Goal: Transaction & Acquisition: Book appointment/travel/reservation

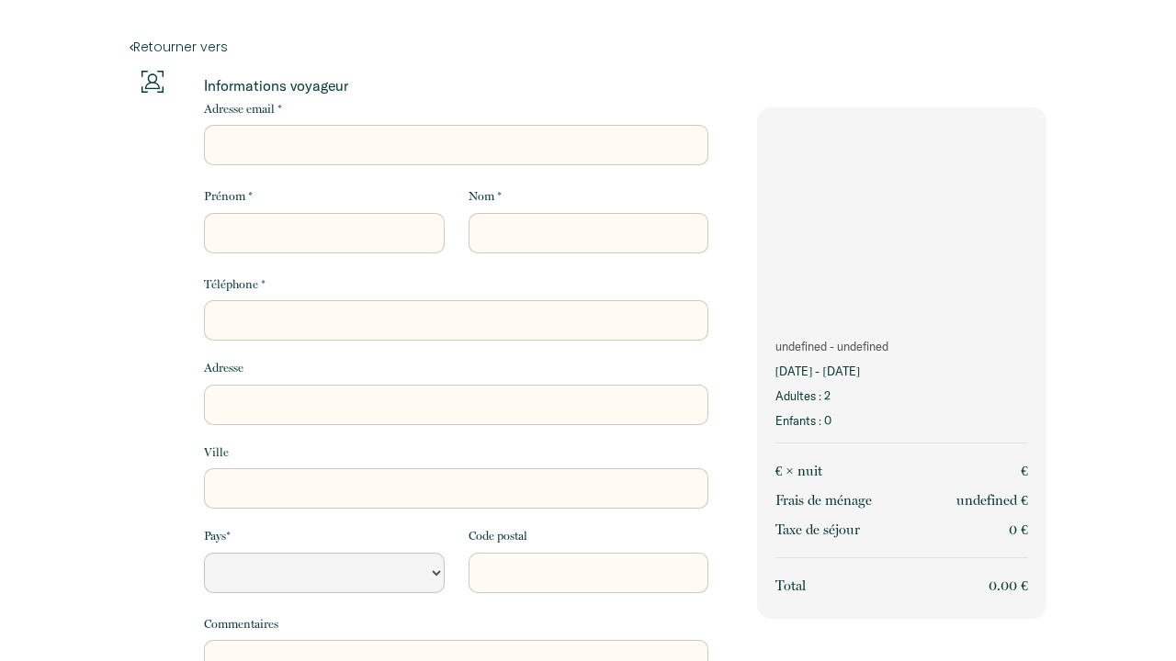
select select "Default select example"
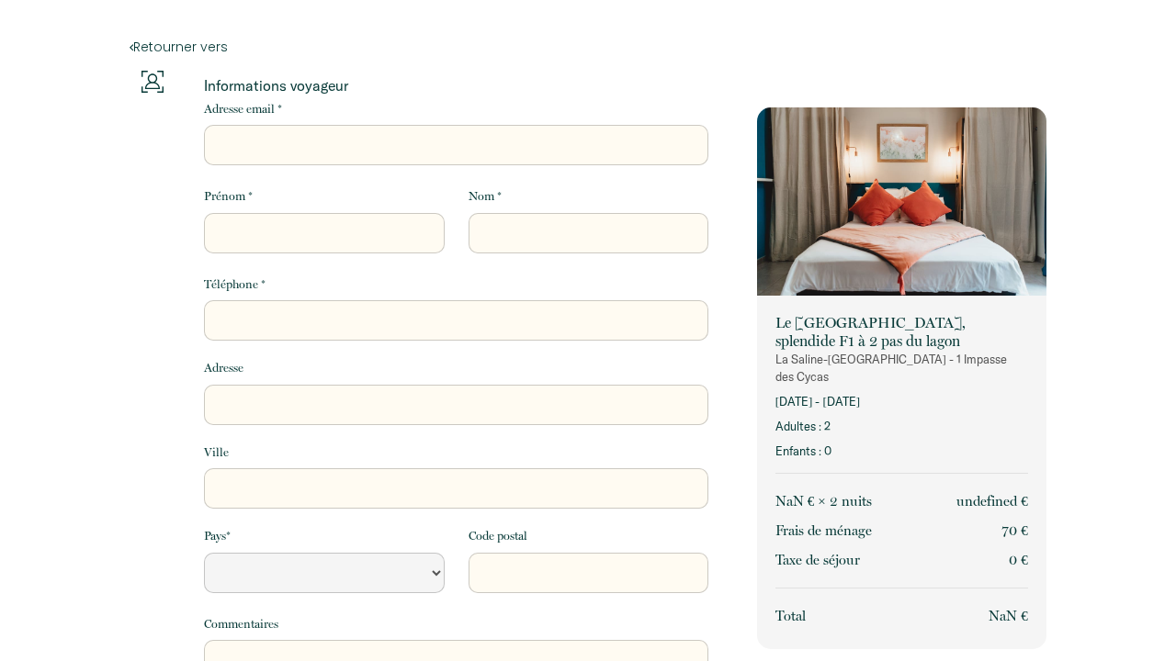
select select "Default select example"
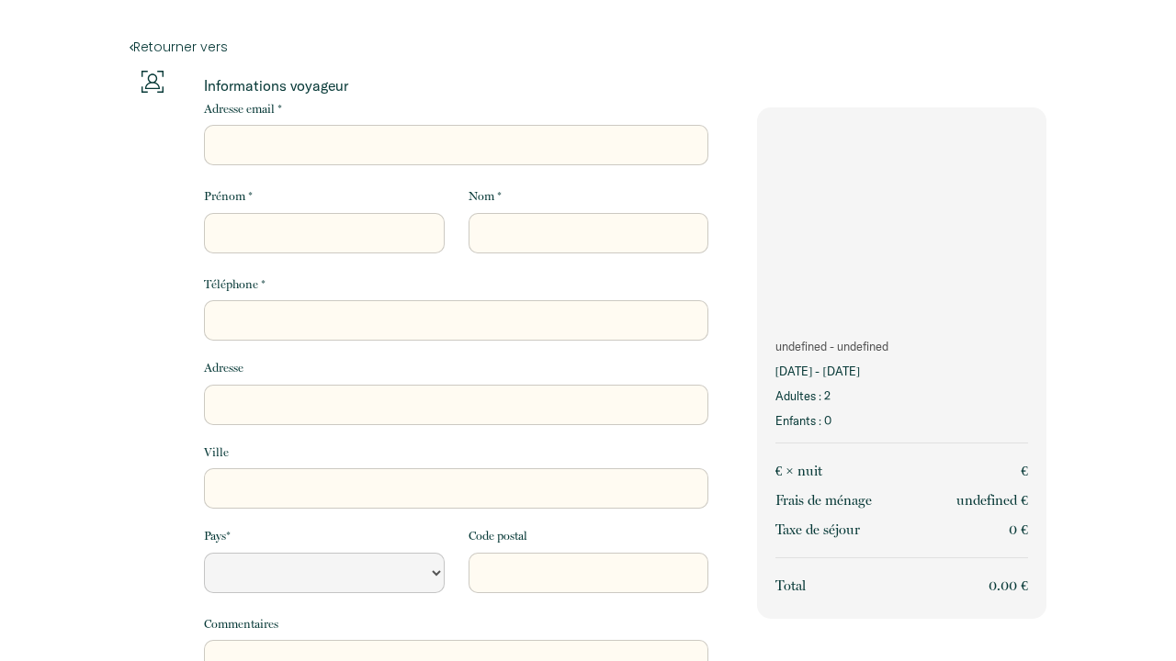
select select "Default select example"
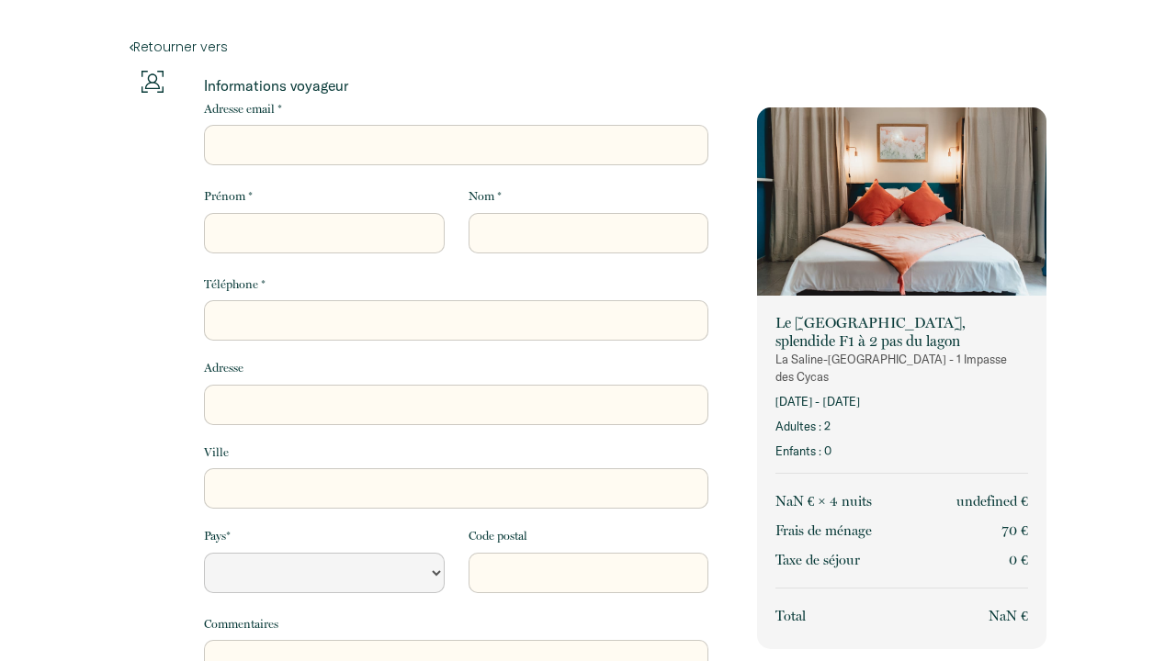
select select "Default select example"
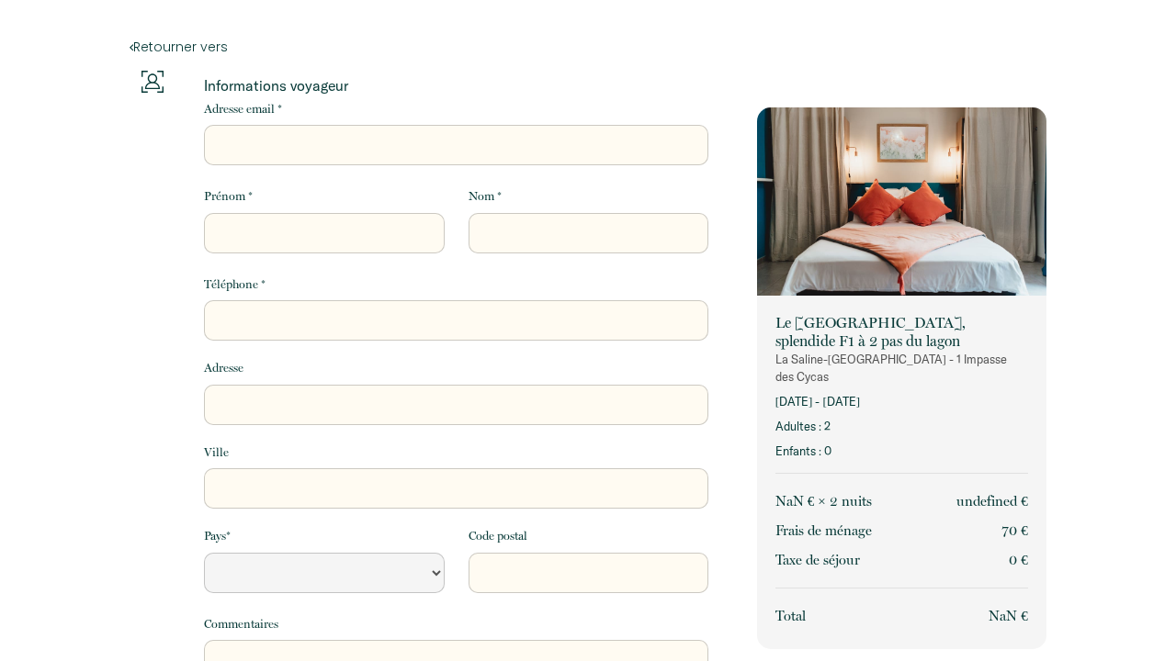
select select "Default select example"
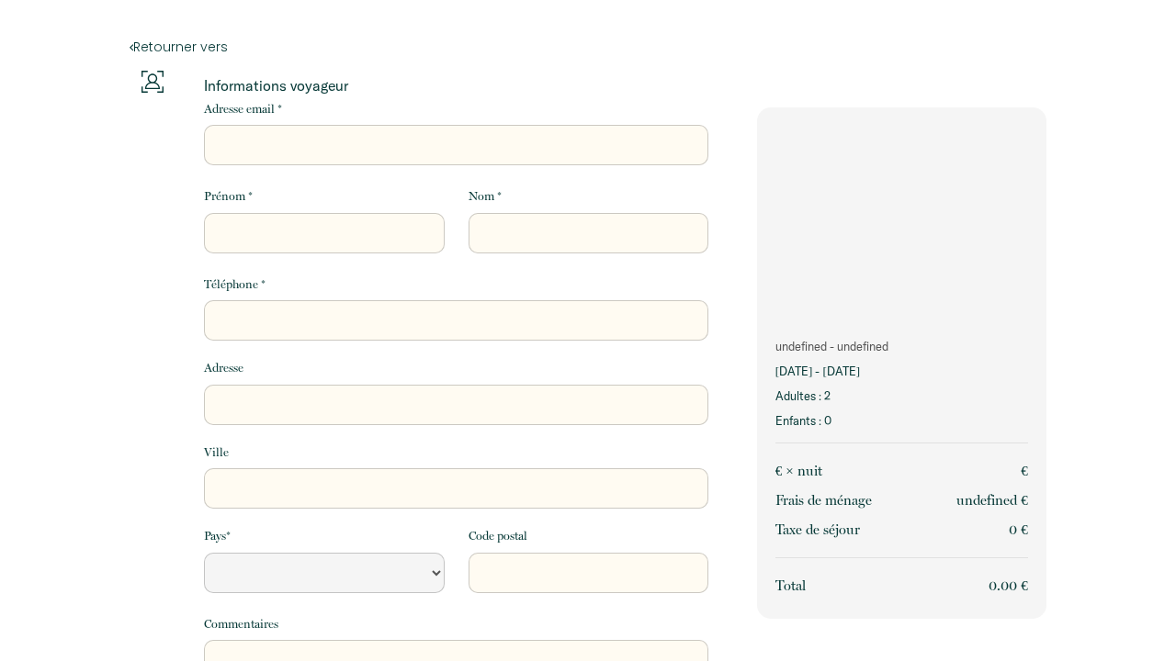
select select "Default select example"
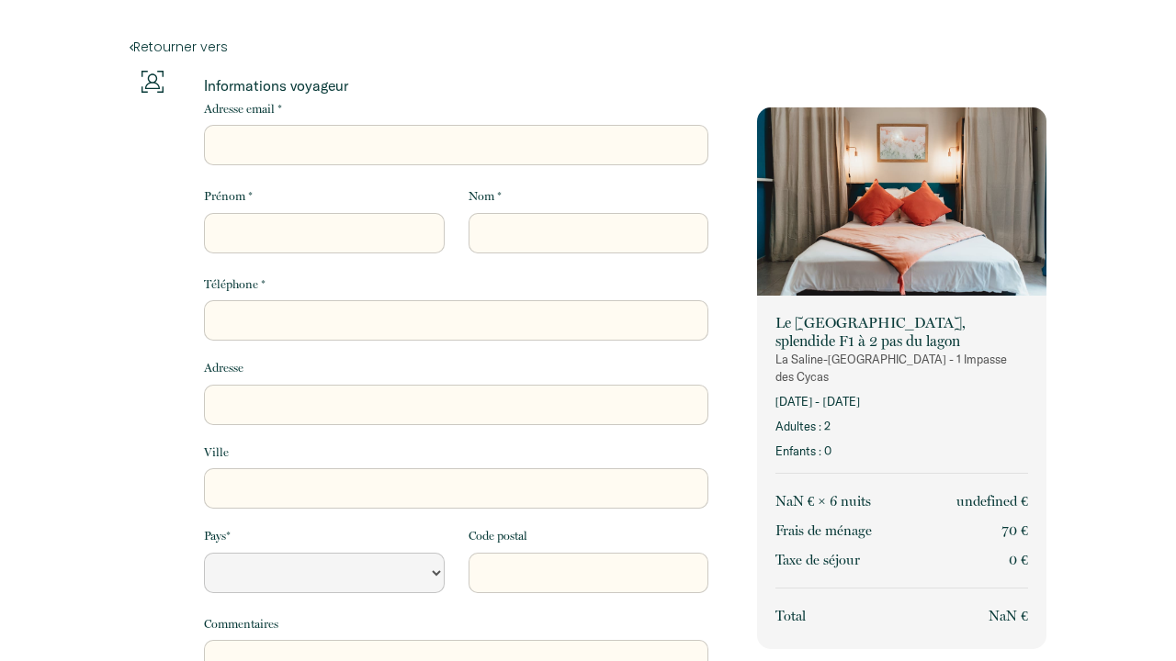
select select "Default select example"
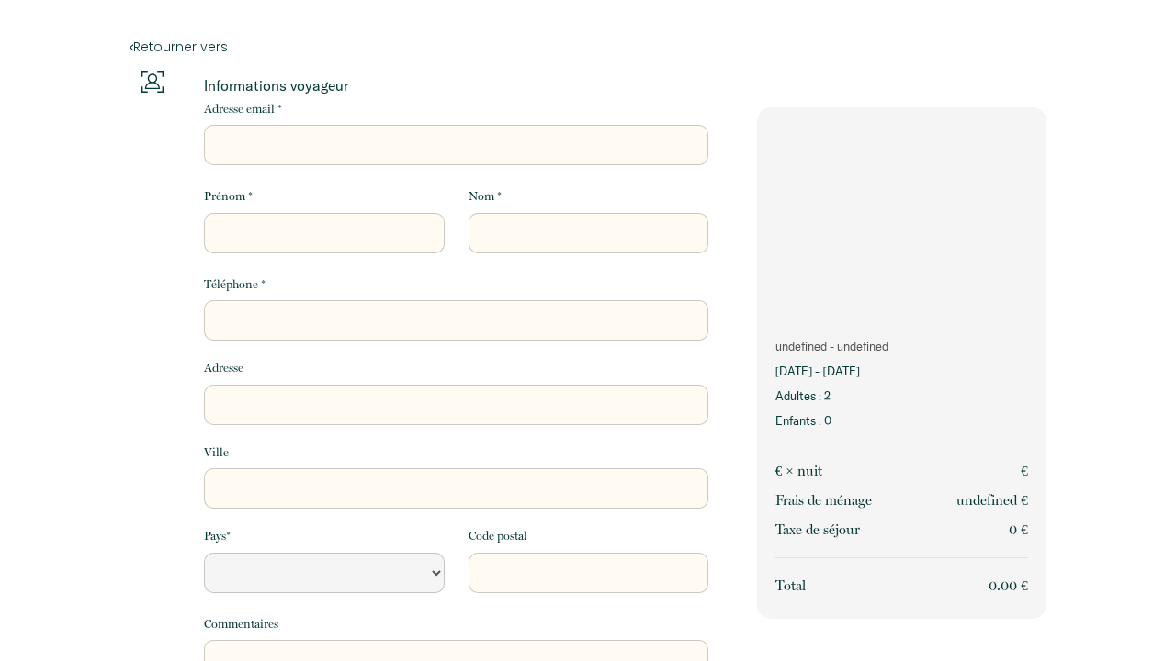
select select "Default select example"
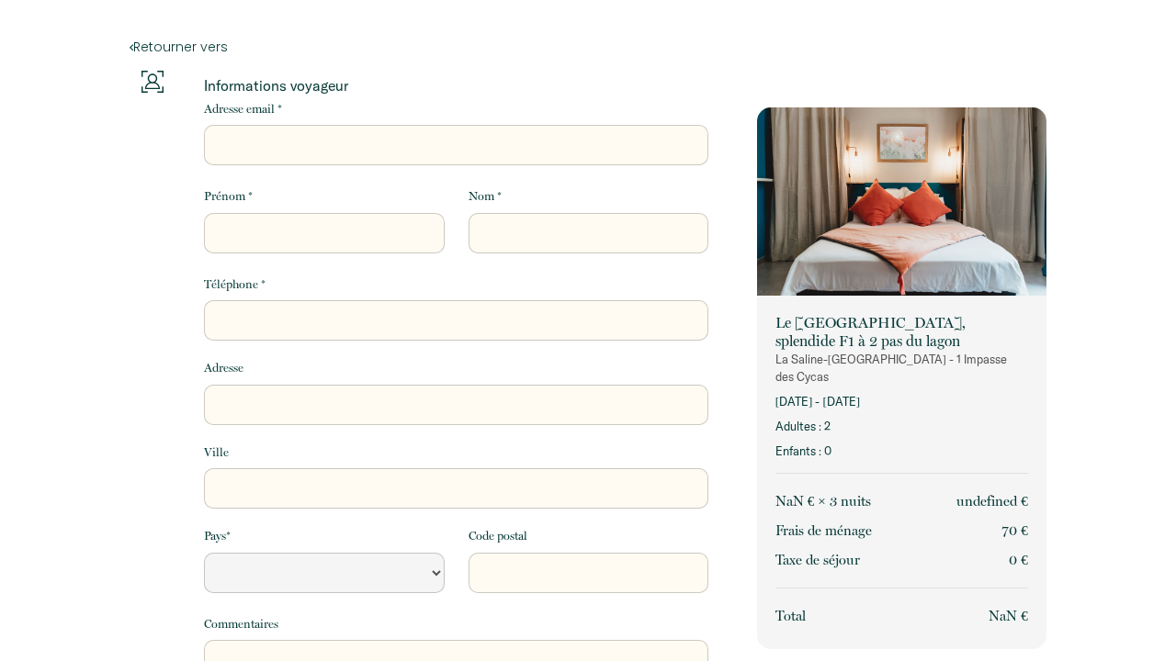
select select "Default select example"
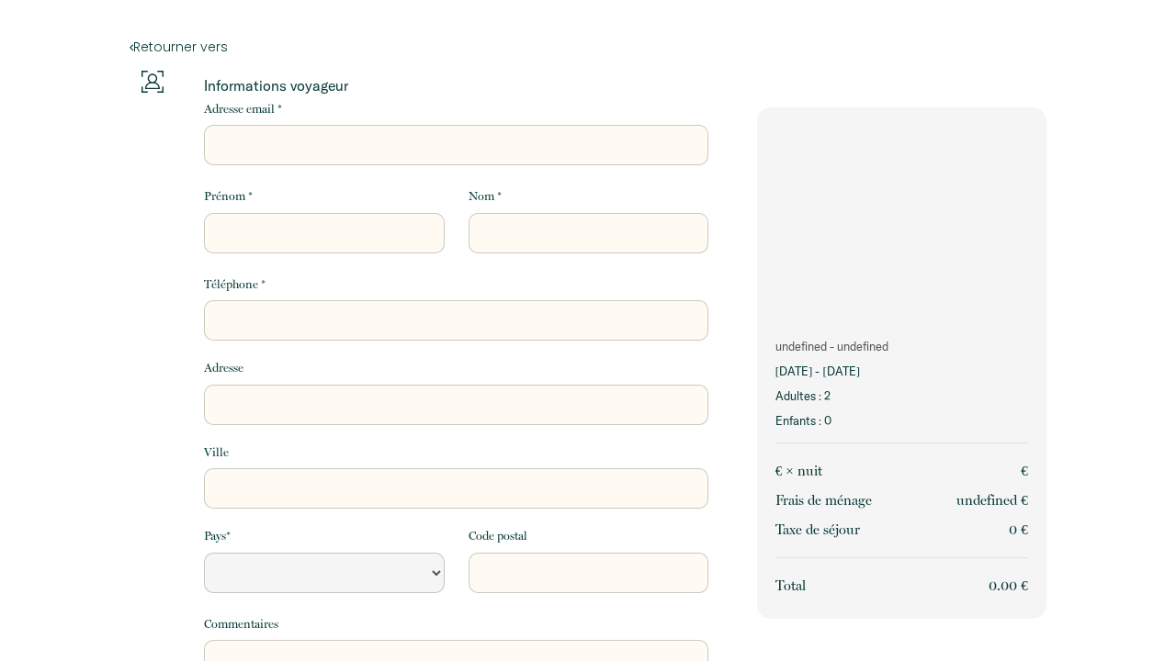
select select "Default select example"
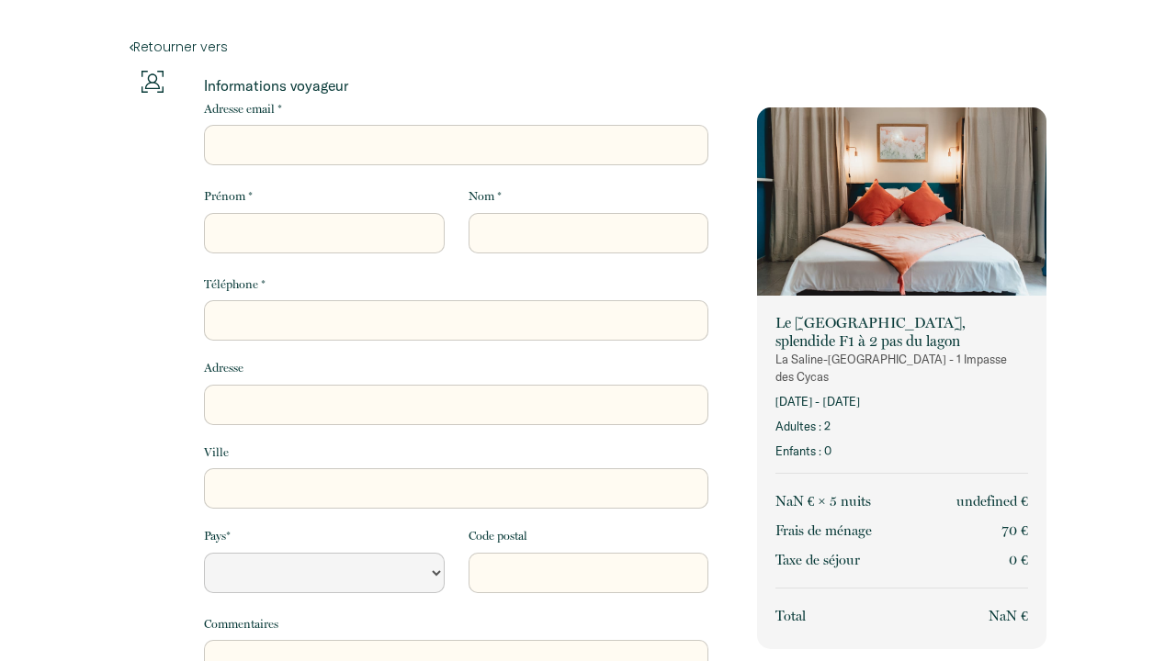
select select "Default select example"
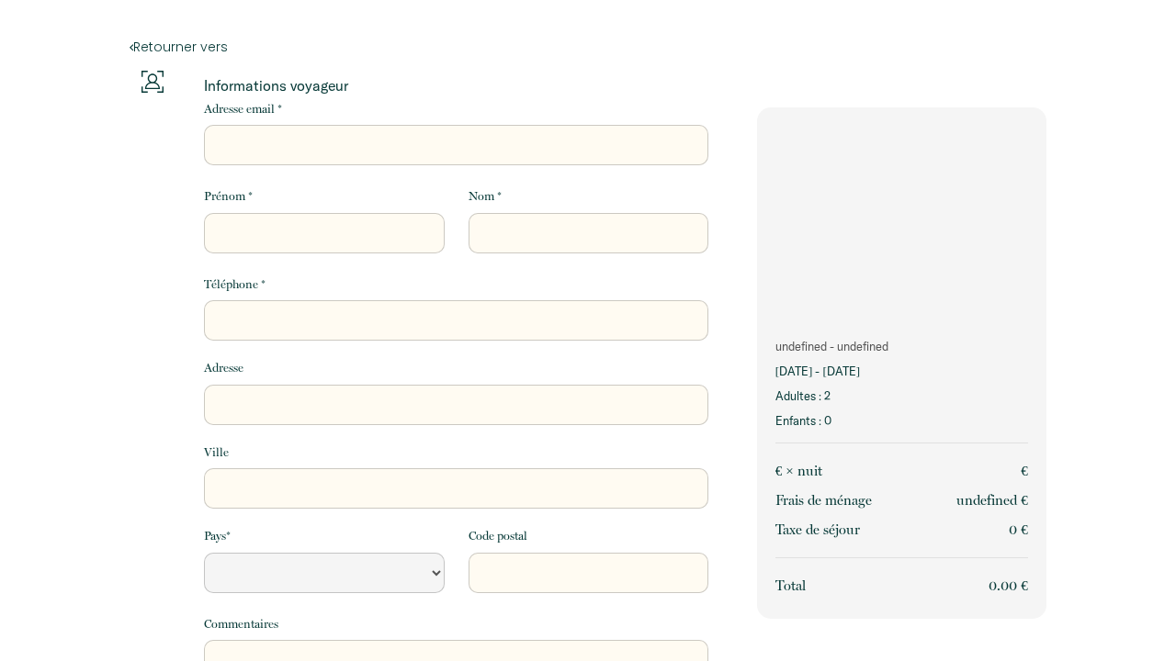
select select "Default select example"
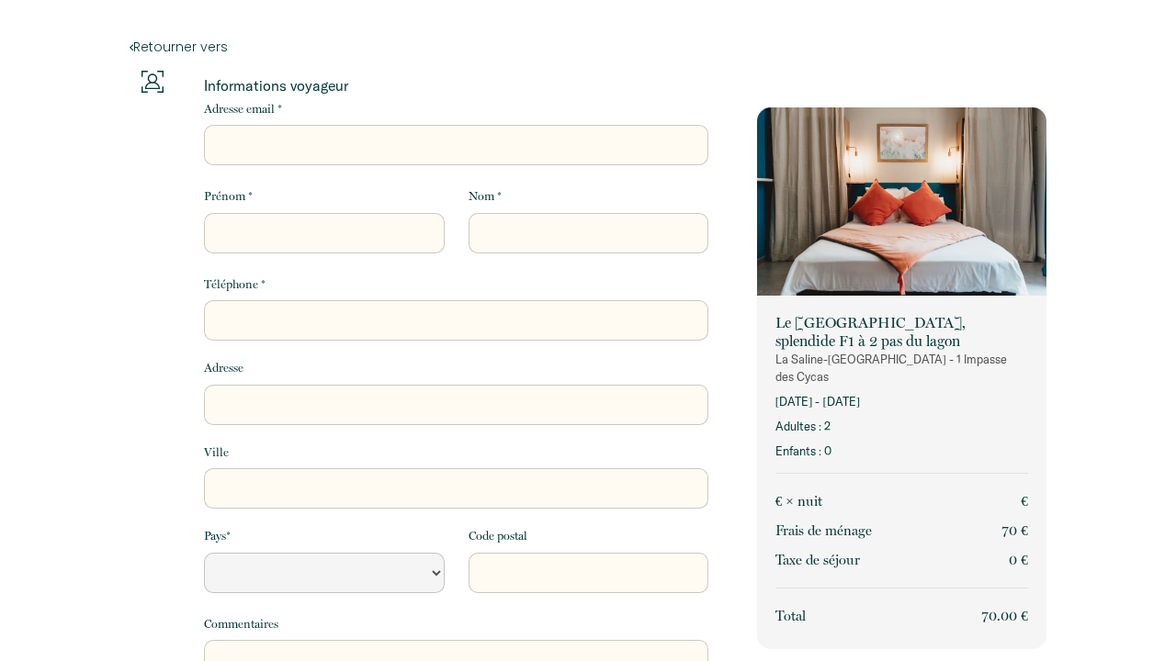
select select "Default select example"
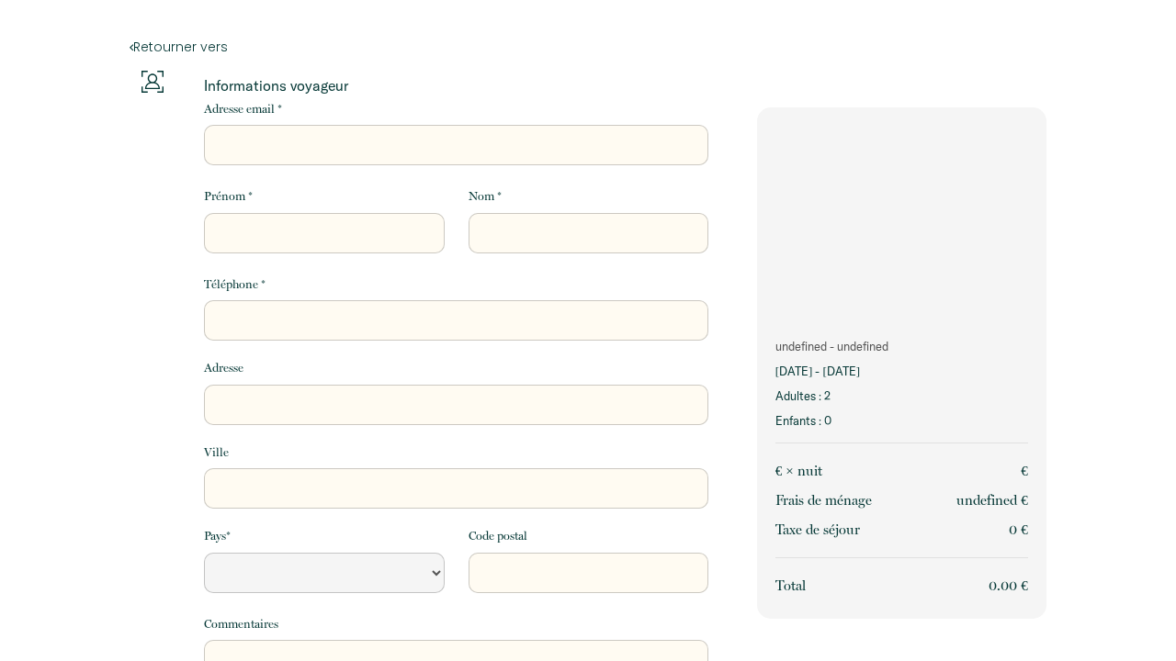
select select "Default select example"
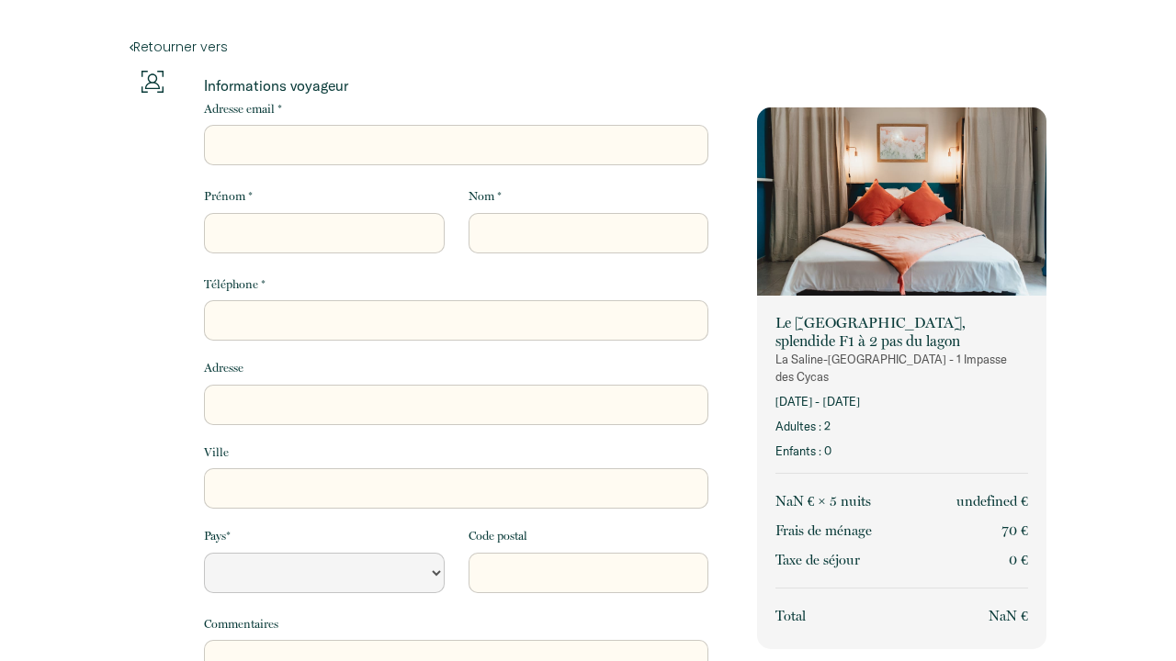
select select "Default select example"
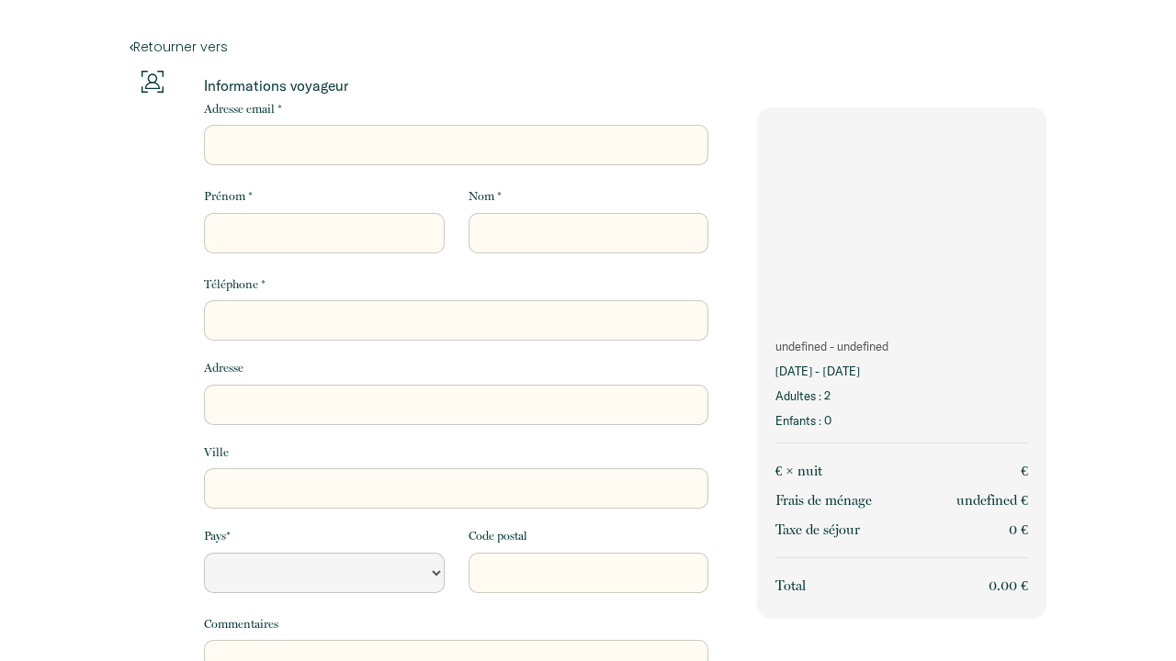
select select "Default select example"
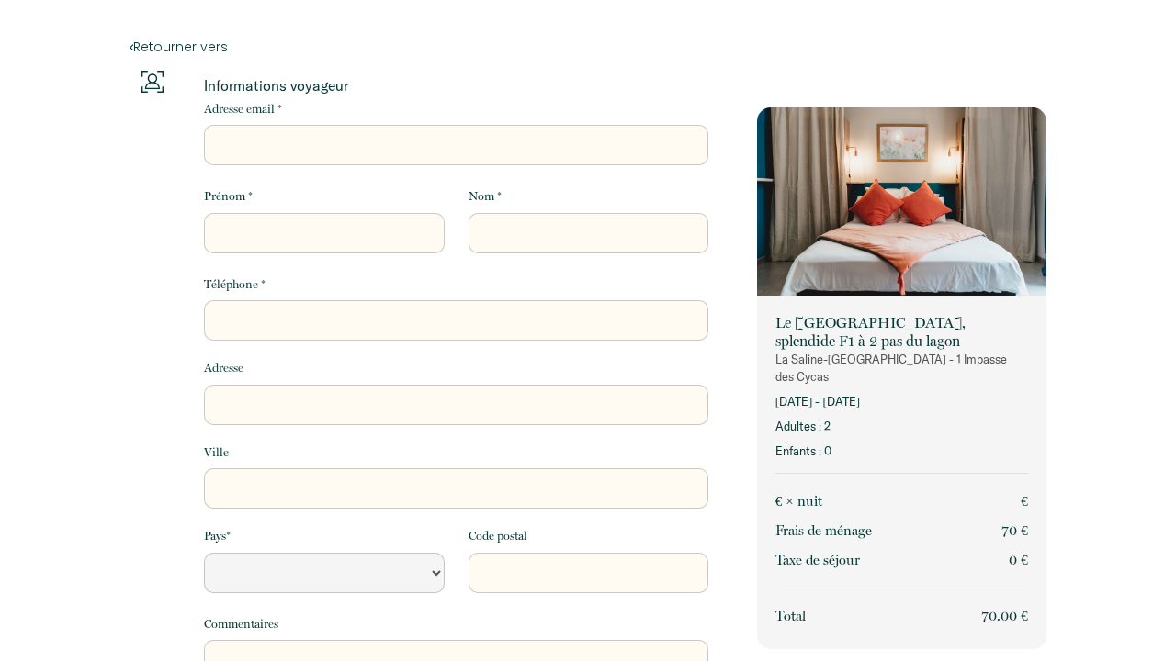
select select "Default select example"
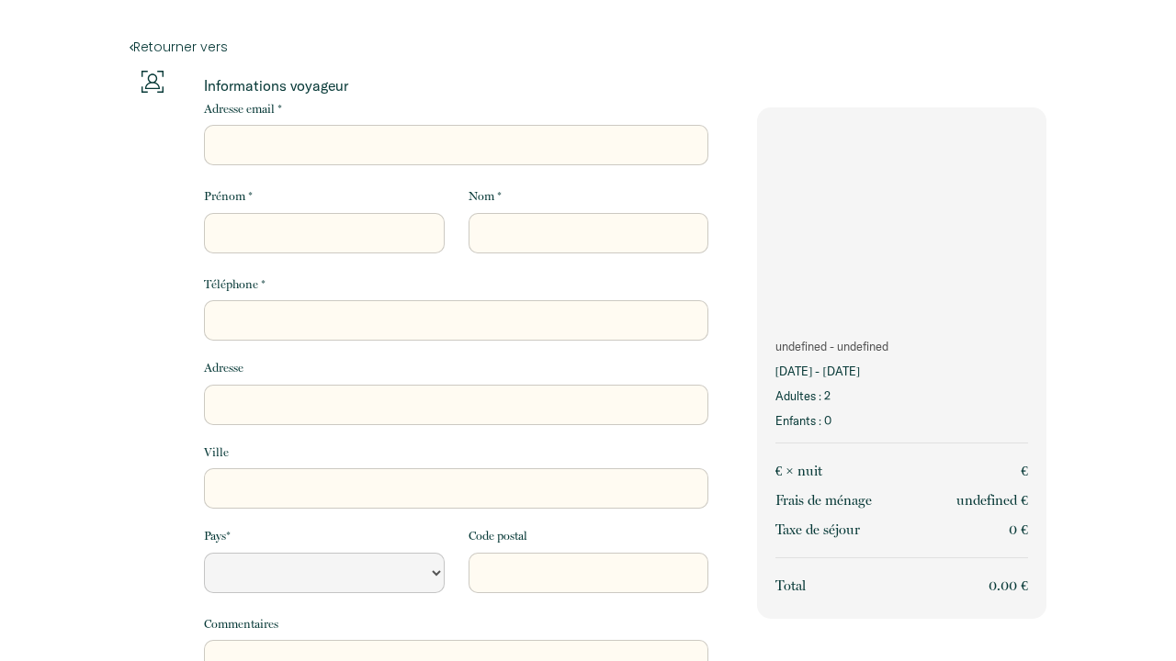
select select "Default select example"
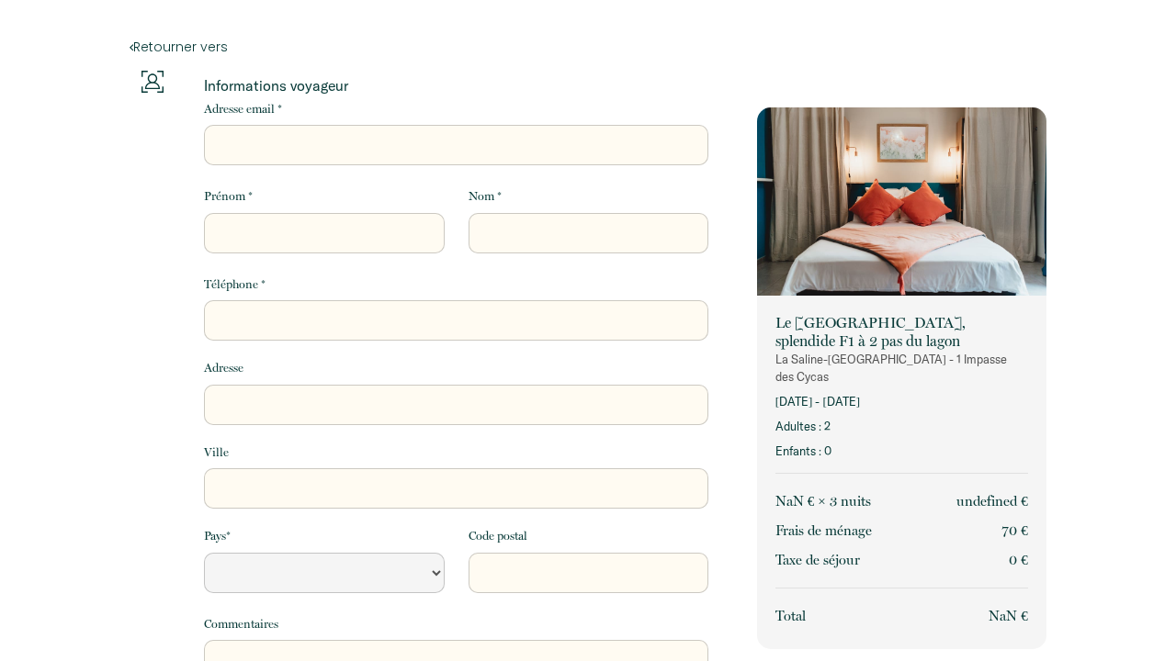
select select "Default select example"
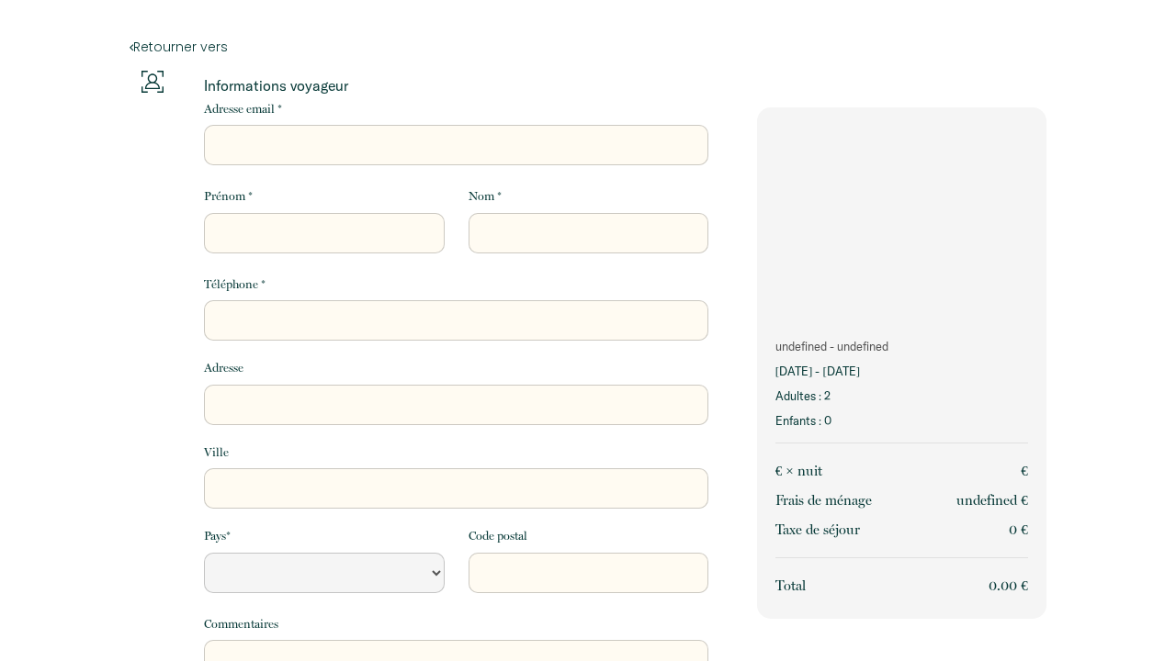
select select "Default select example"
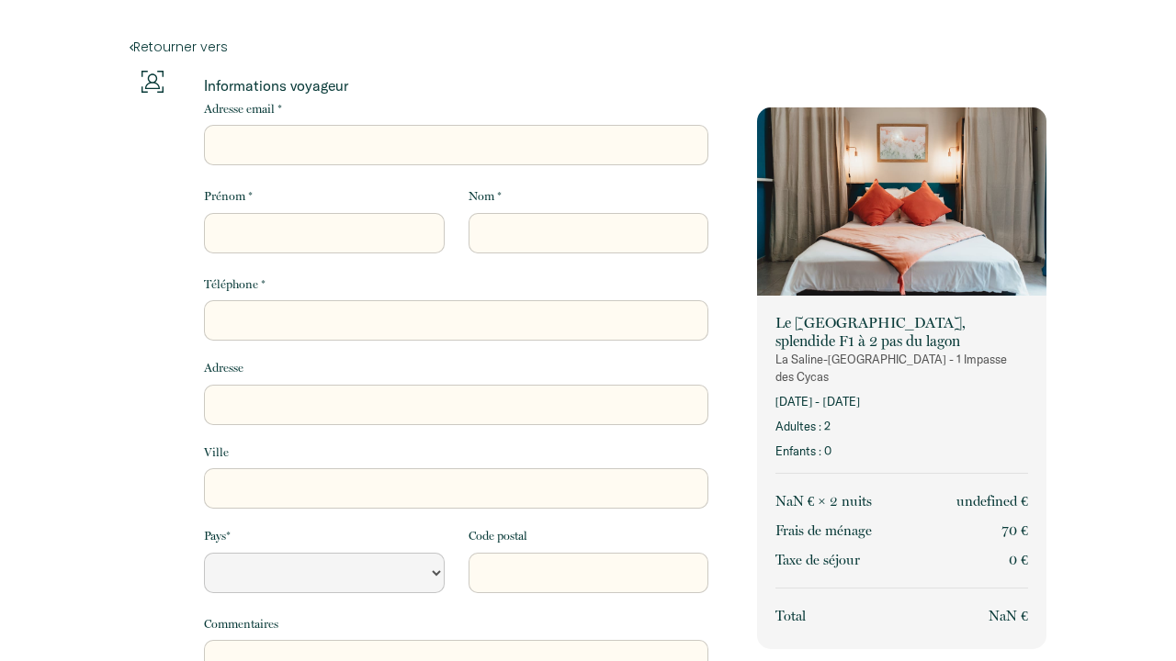
select select "Default select example"
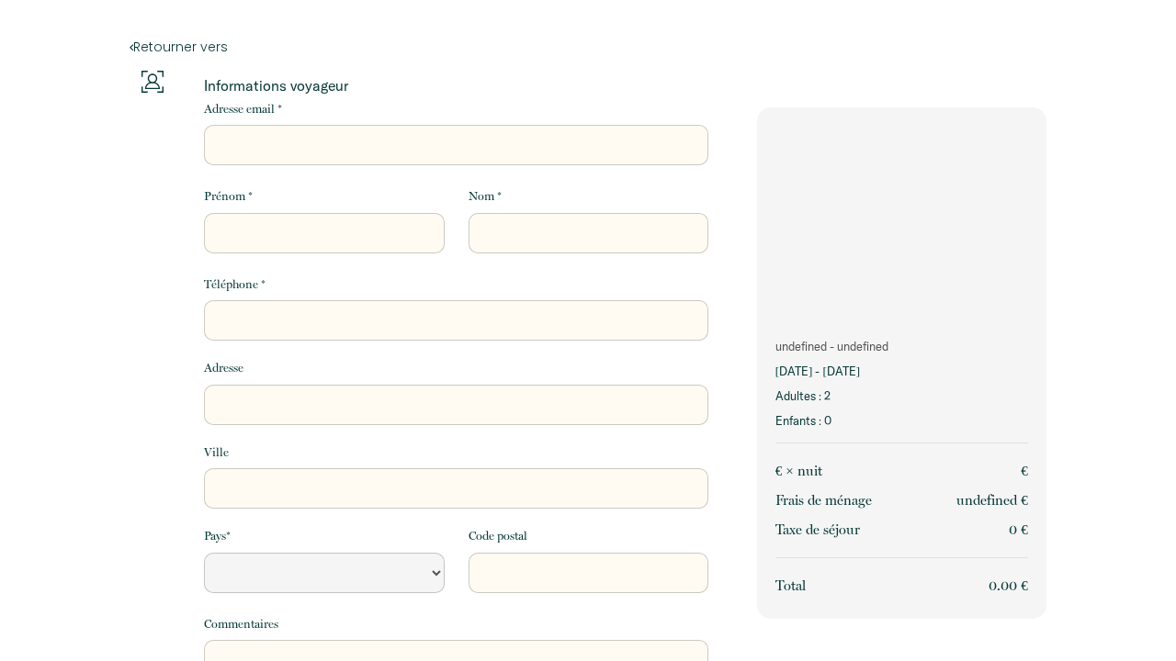
select select "Default select example"
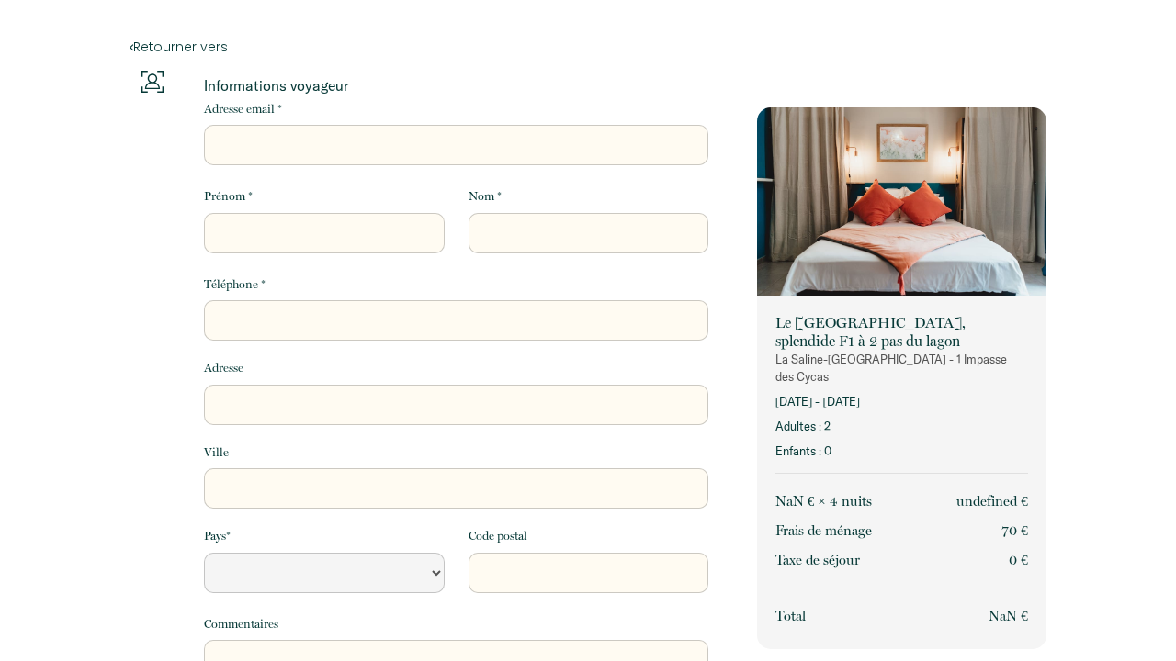
select select "Default select example"
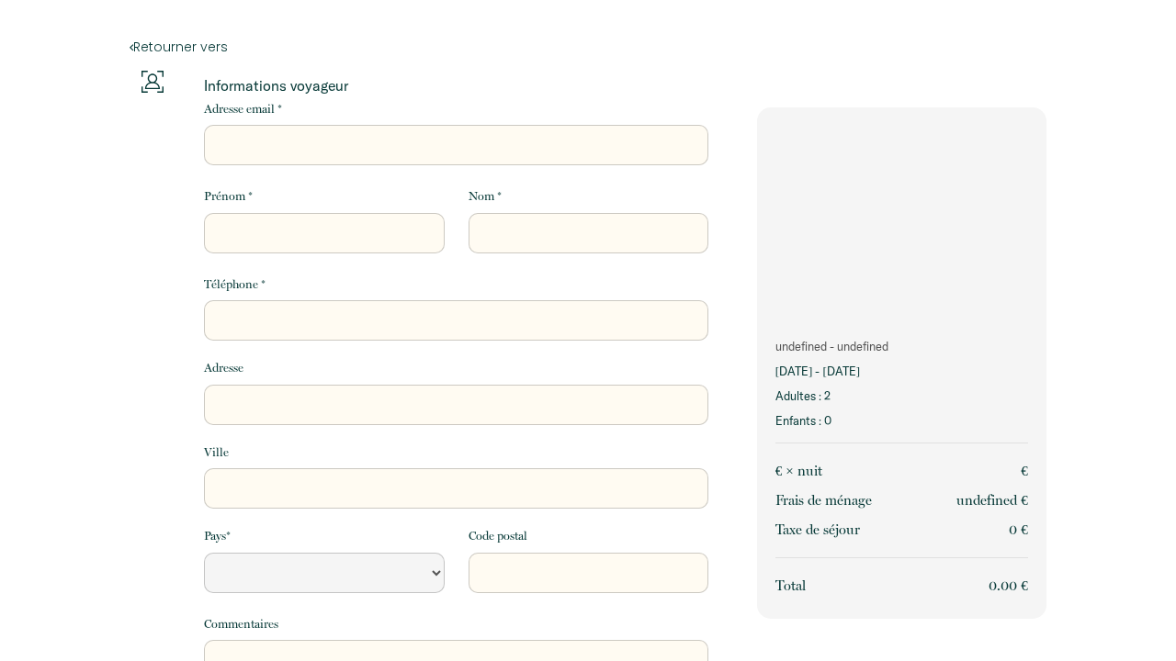
select select "Default select example"
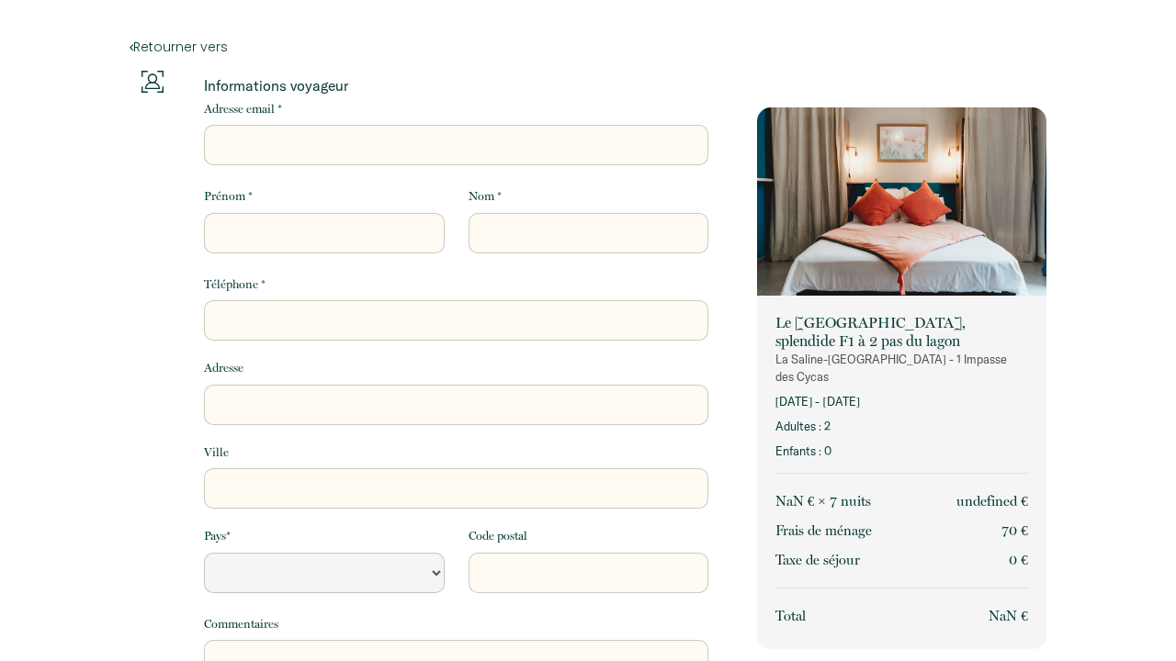
select select "Default select example"
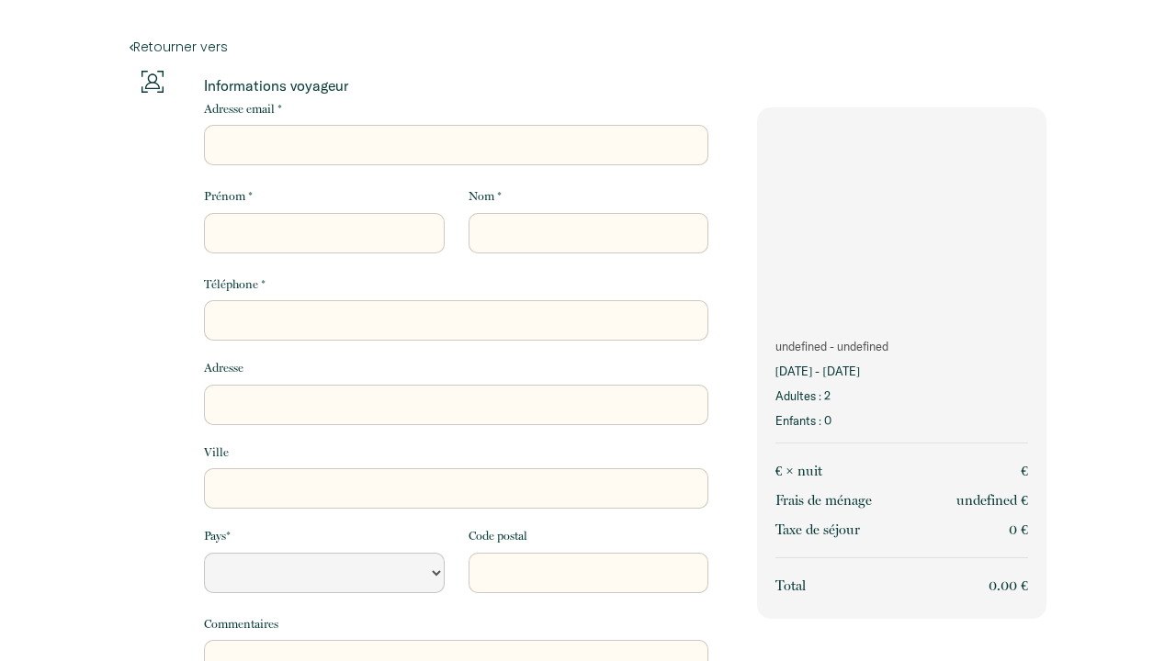
select select "Default select example"
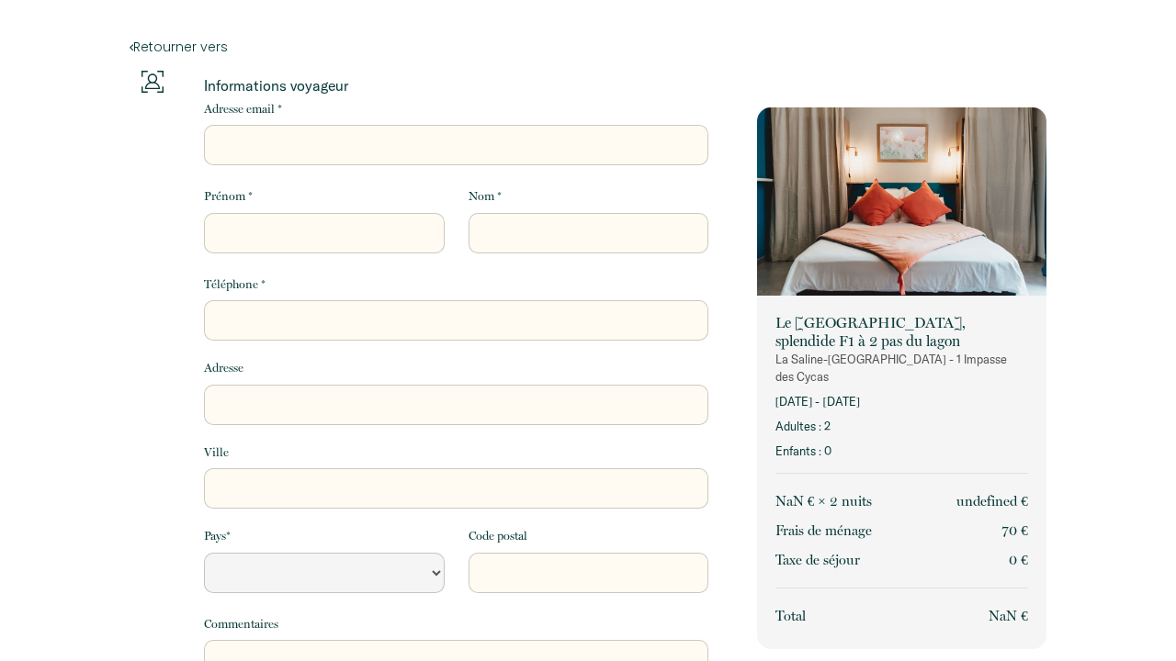
select select "Default select example"
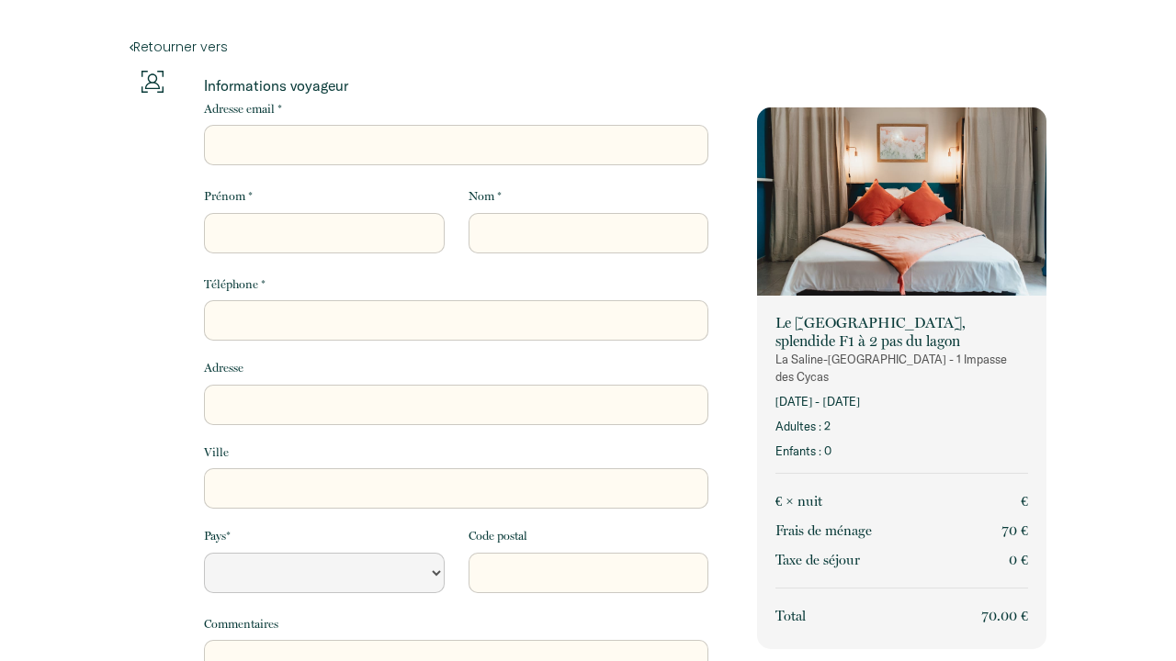
select select "Default select example"
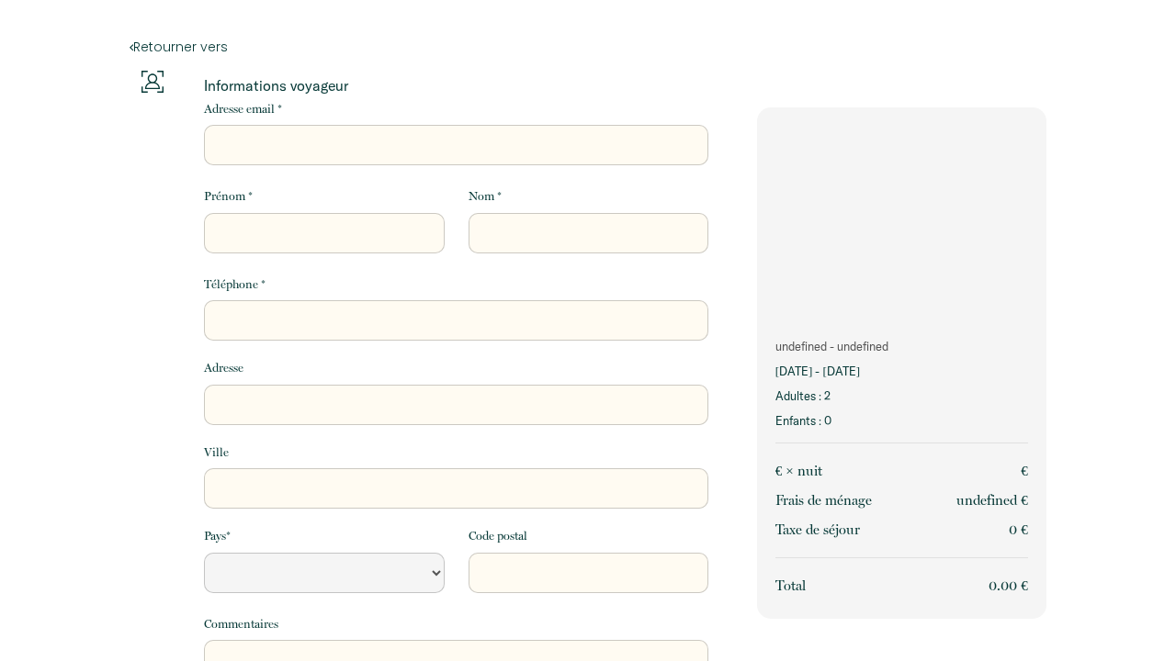
select select "Default select example"
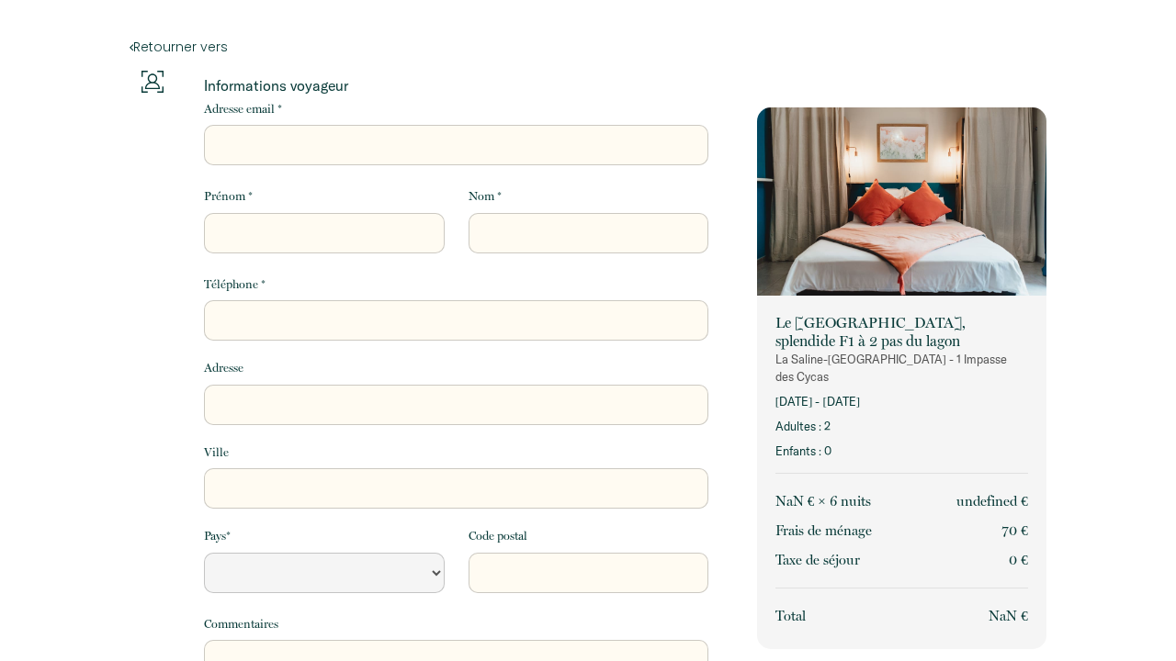
select select "Default select example"
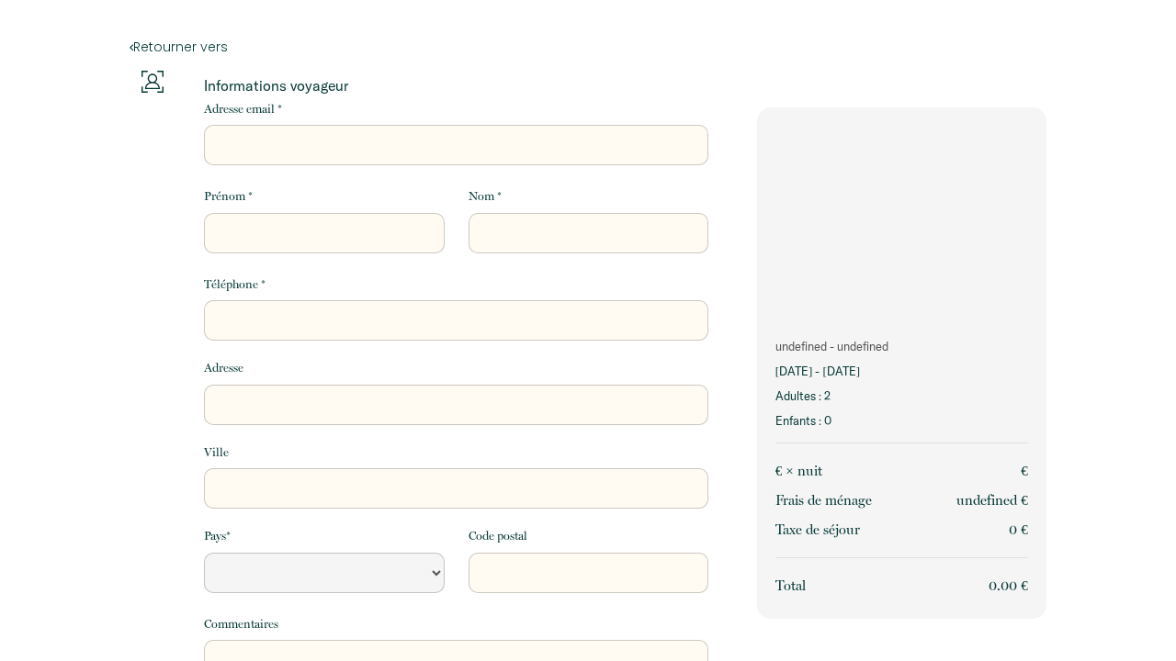
select select "Default select example"
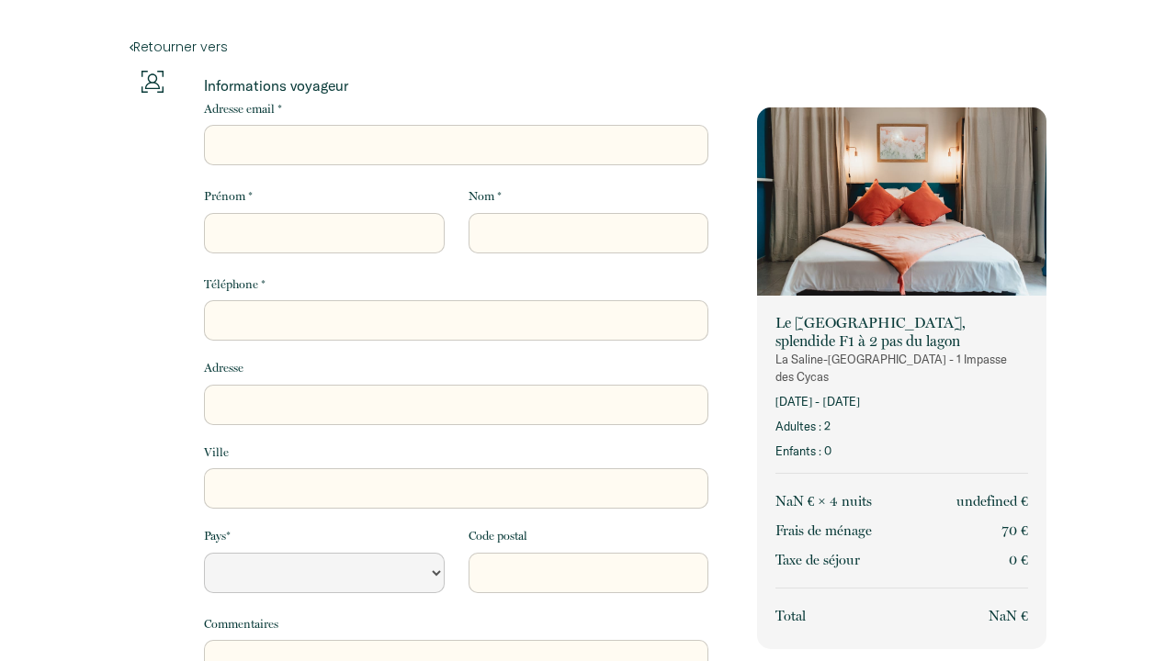
select select "Default select example"
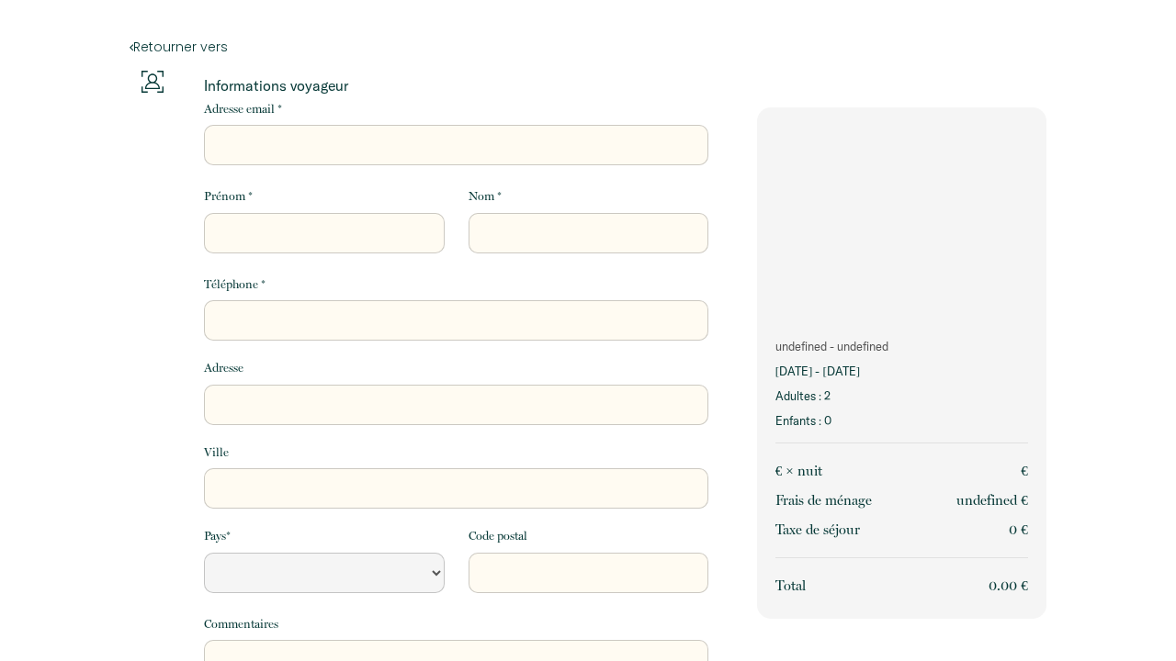
select select "Default select example"
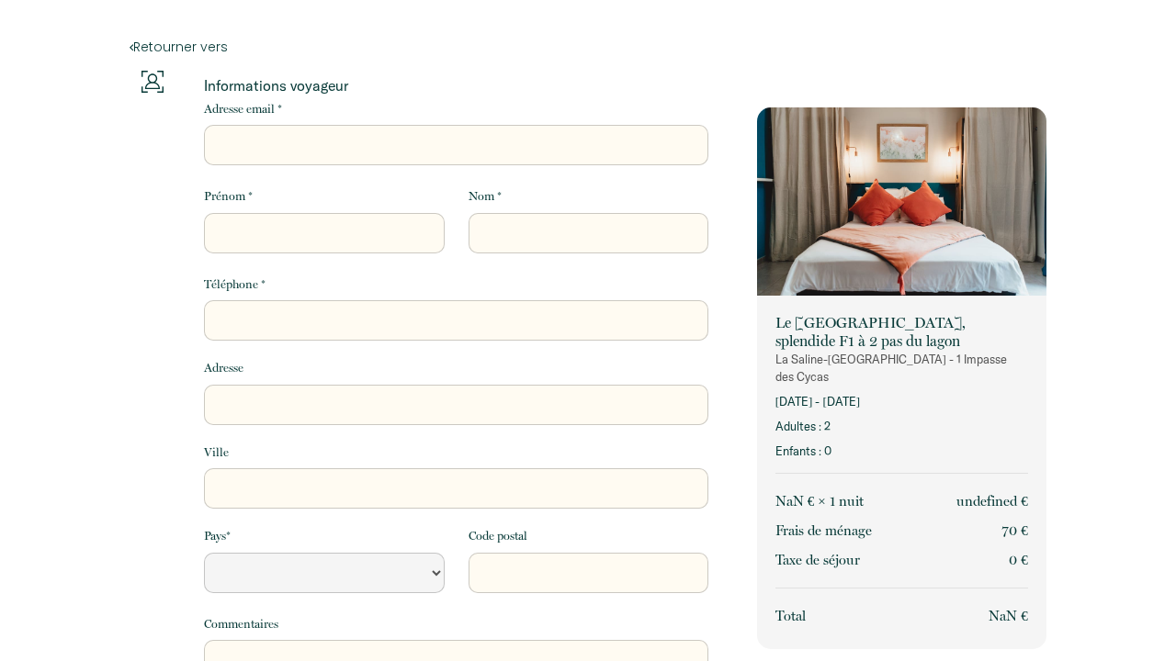
select select "Default select example"
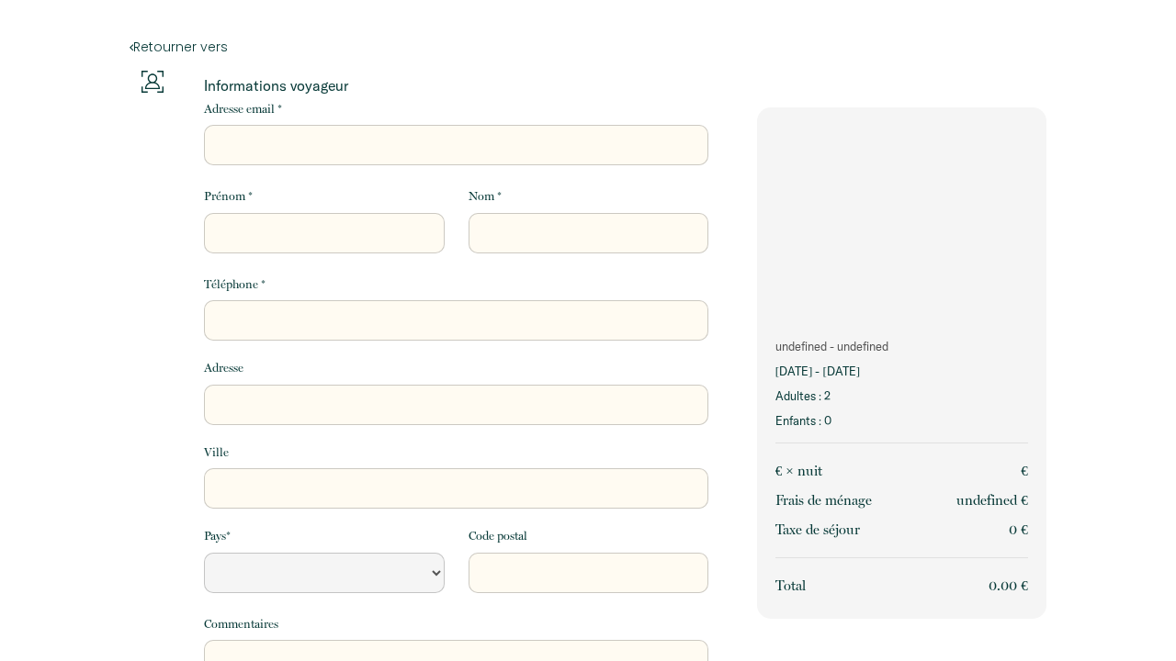
select select "Default select example"
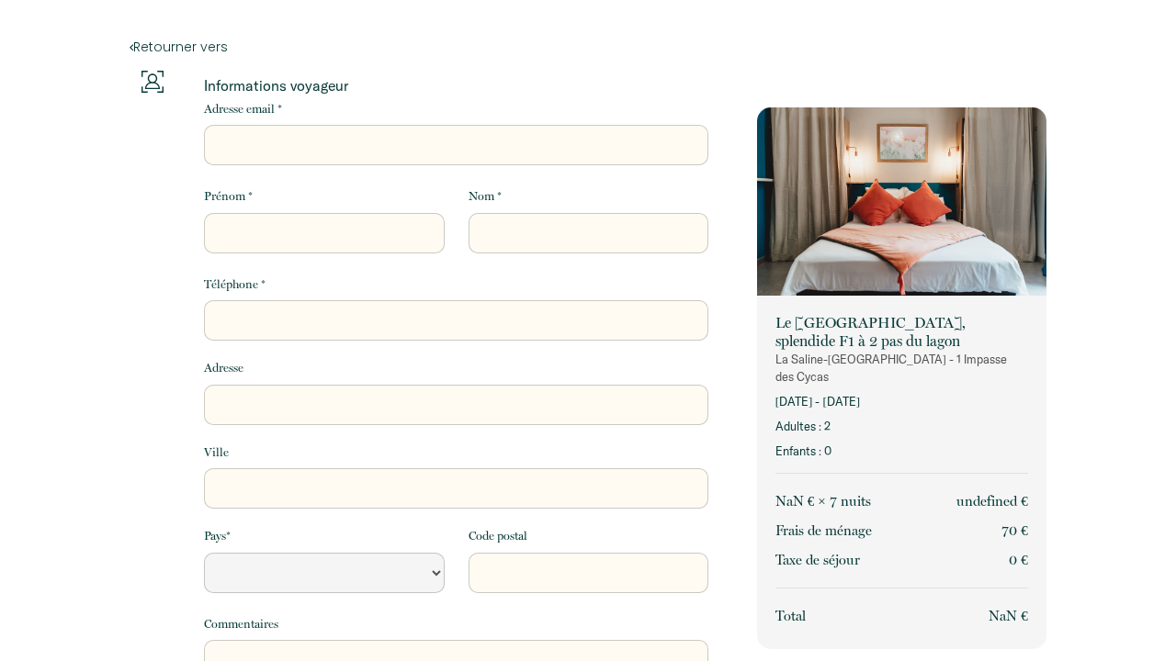
select select "Default select example"
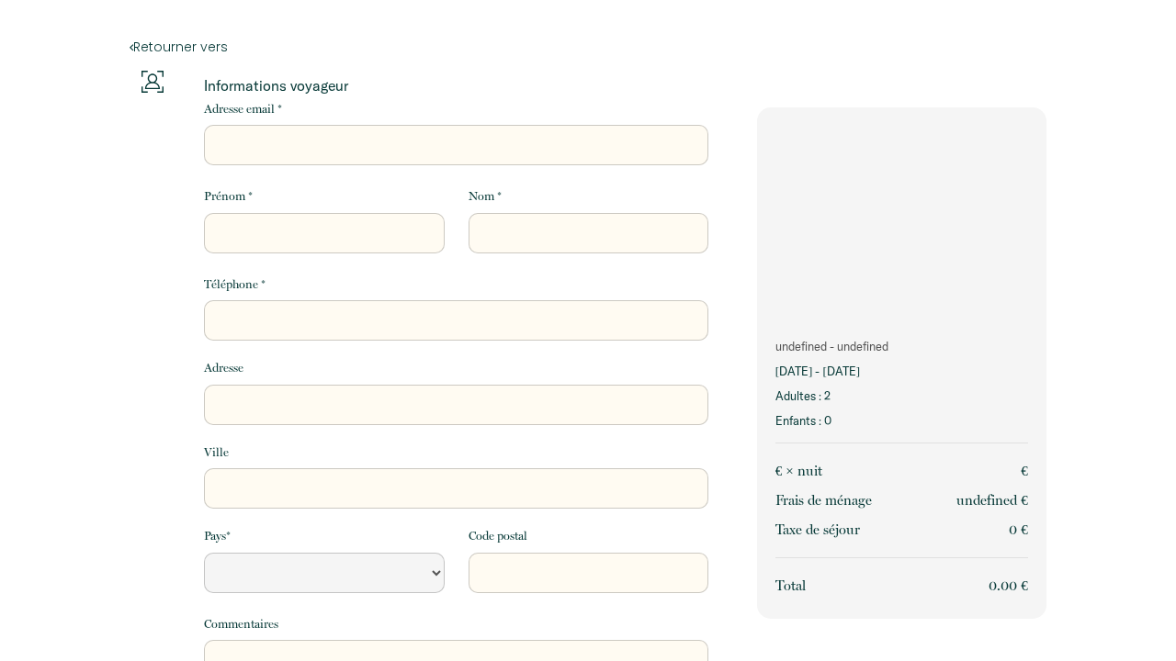
select select "Default select example"
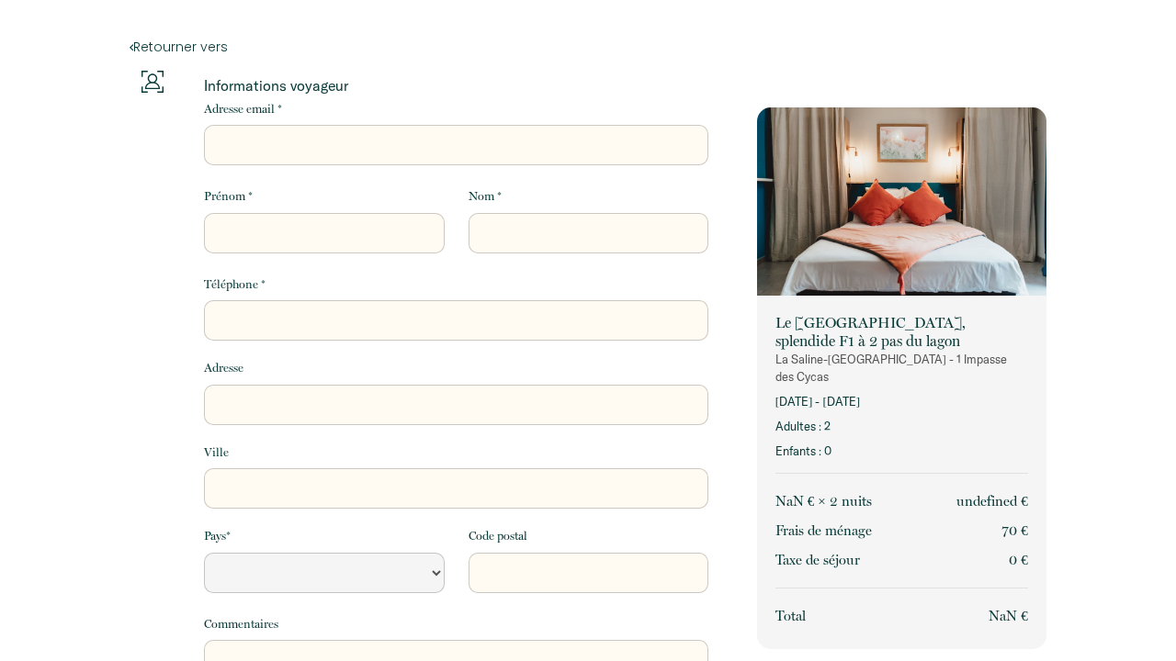
select select "Default select example"
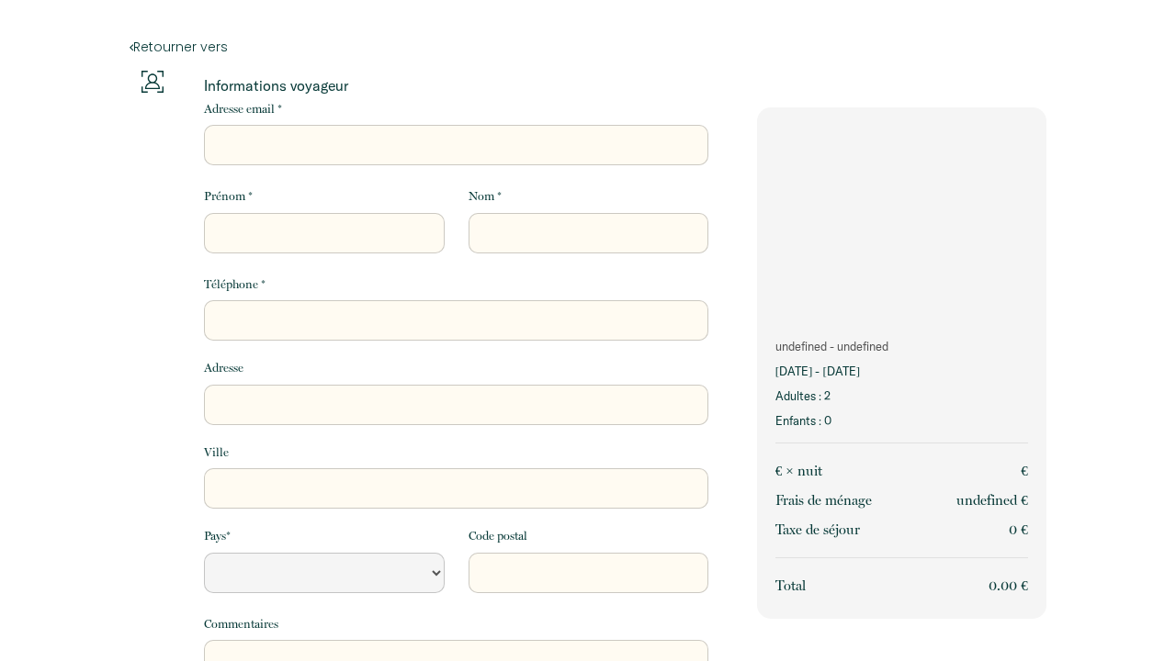
select select "Default select example"
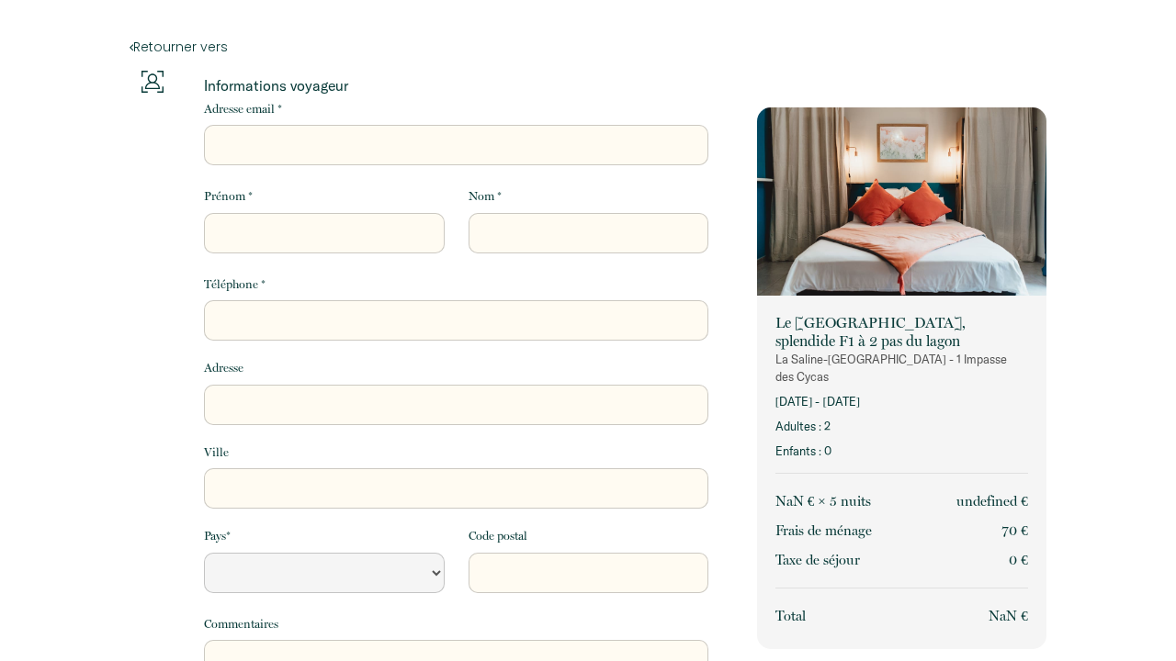
select select "Default select example"
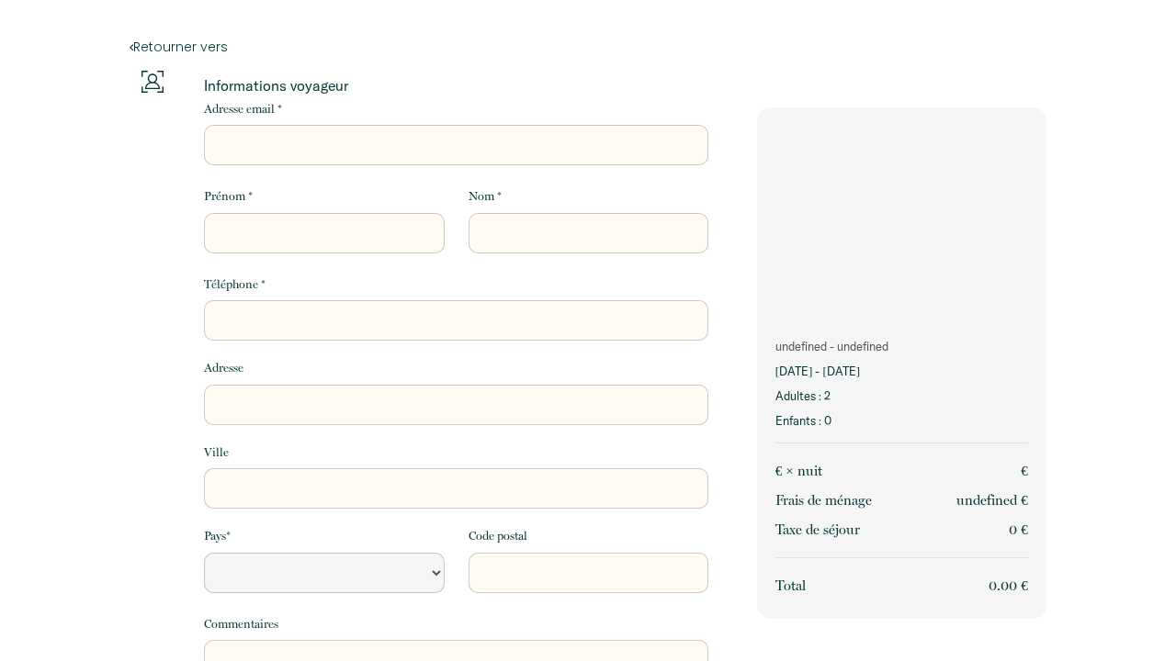
select select "Default select example"
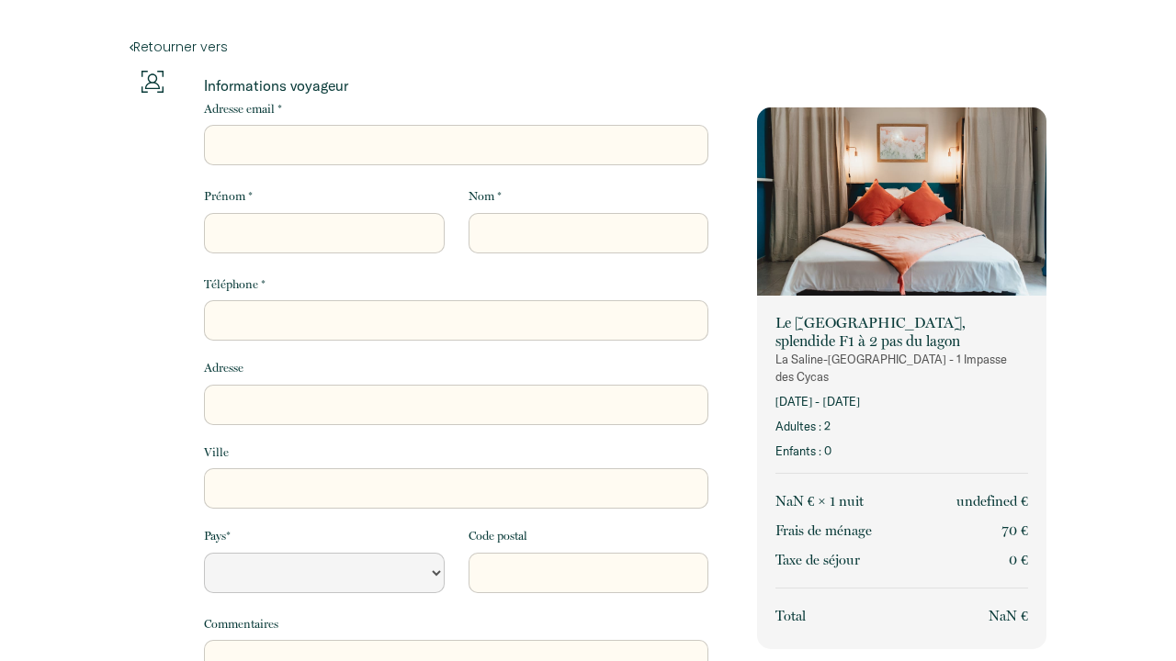
select select "Default select example"
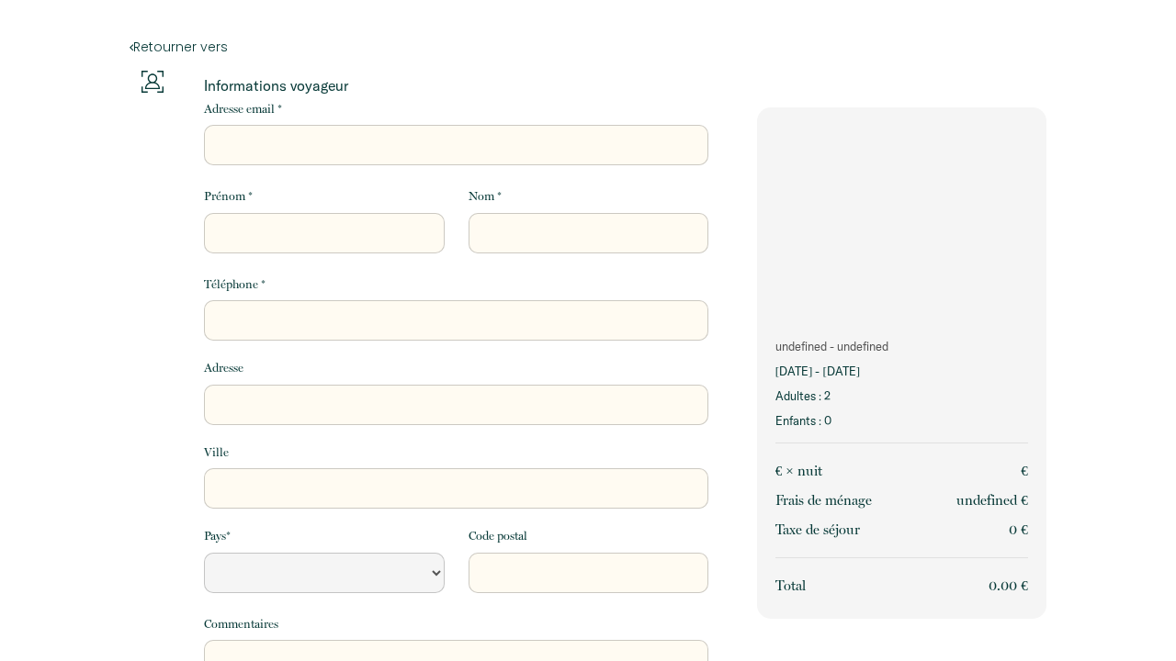
select select "Default select example"
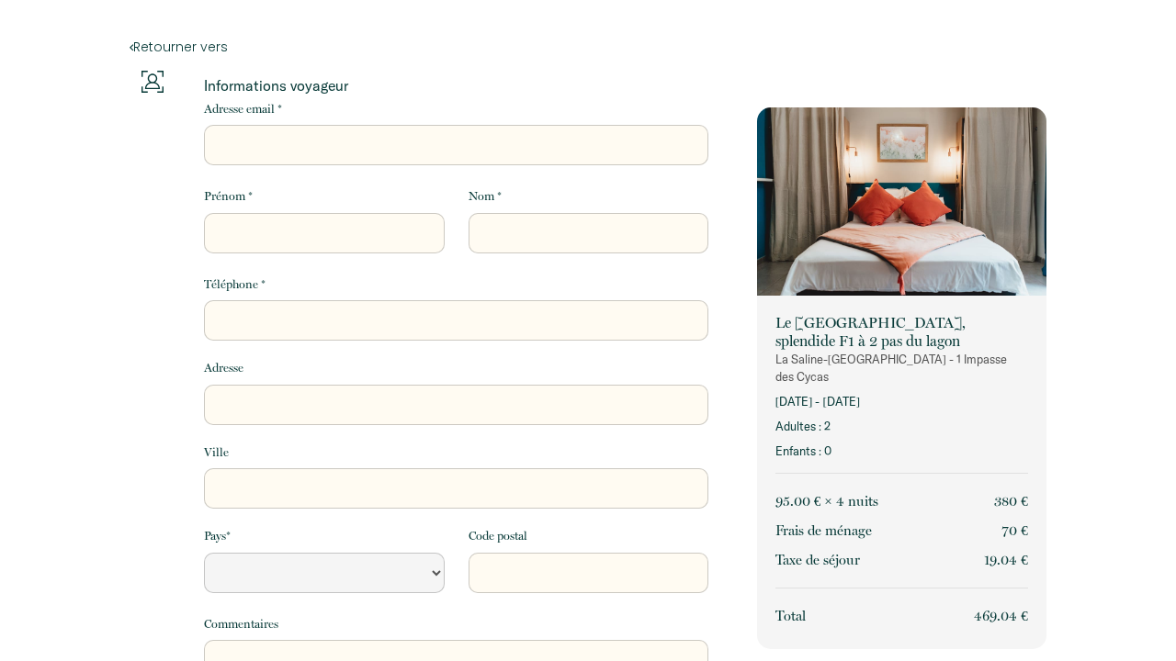
select select "Default select example"
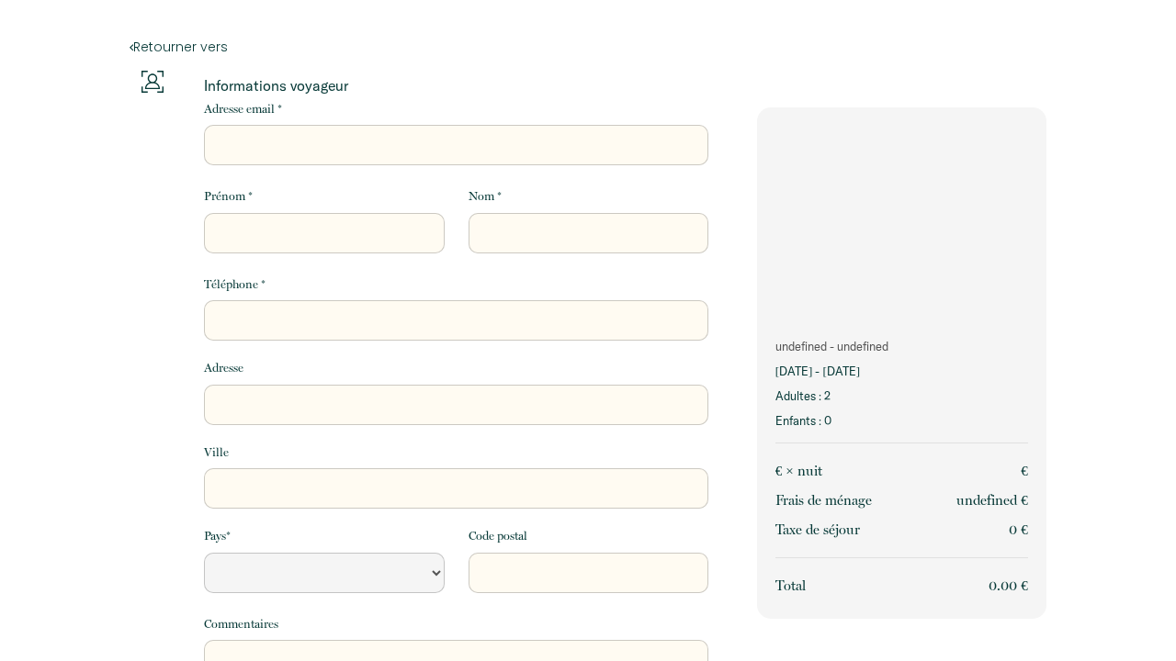
select select "Default select example"
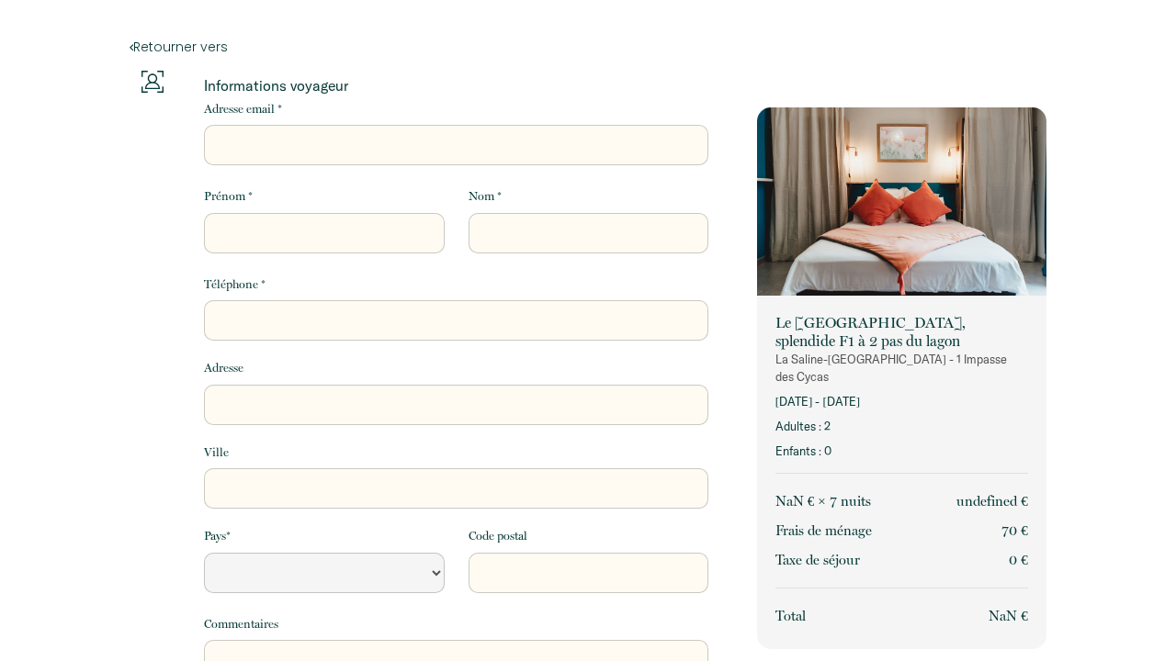
select select "Default select example"
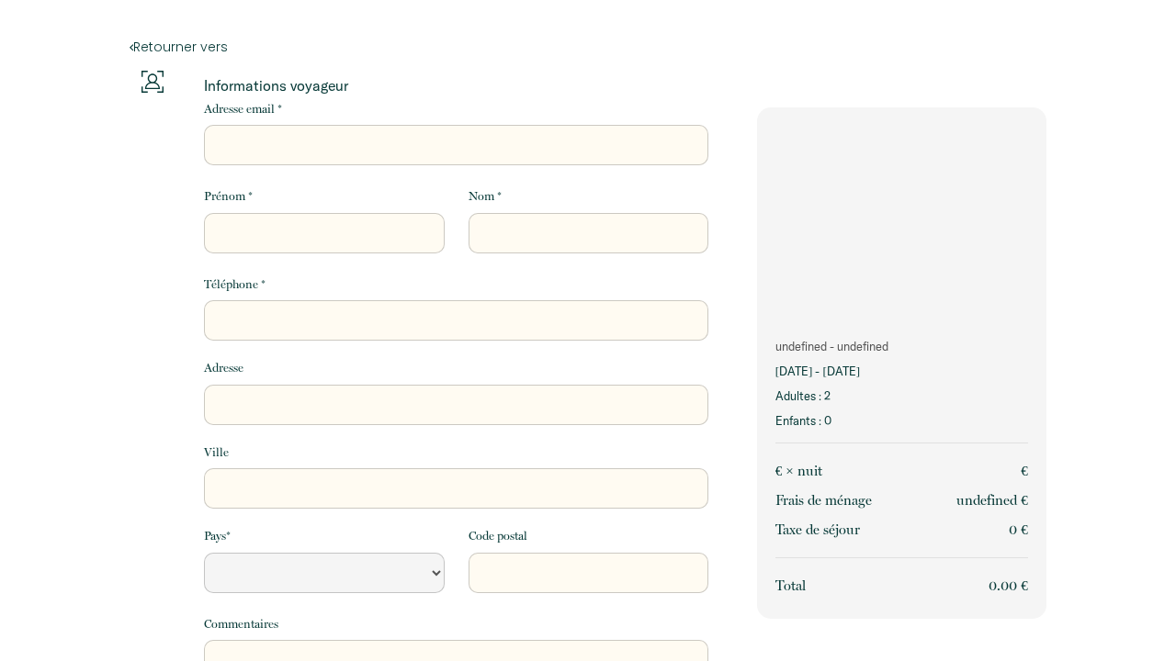
select select "Default select example"
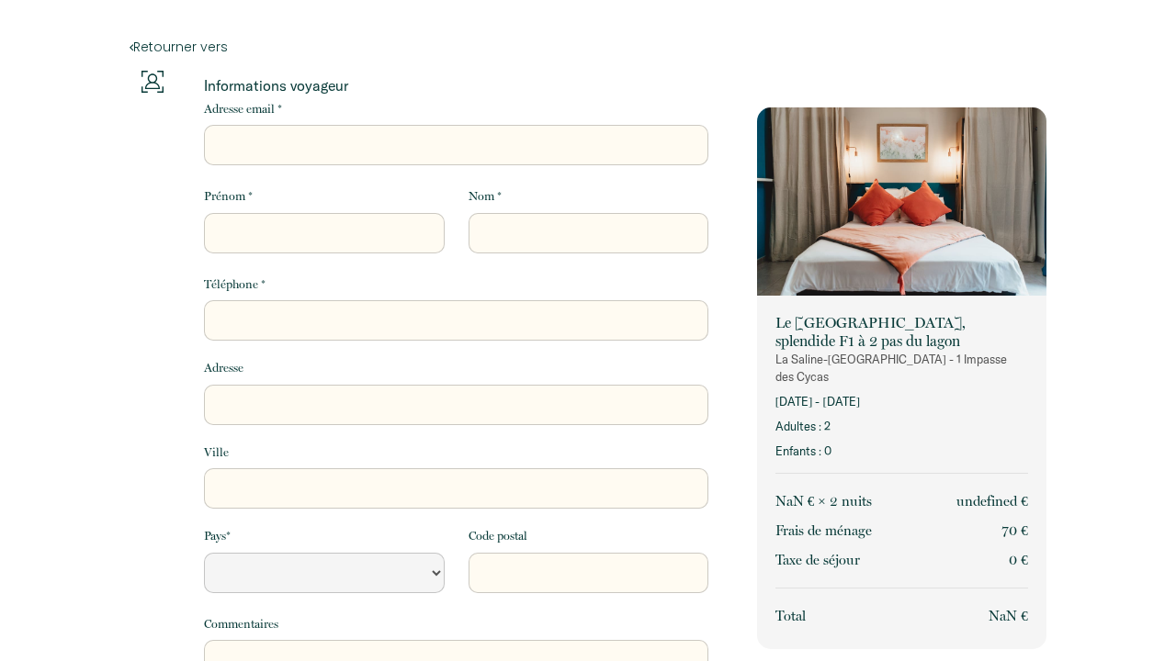
select select "Default select example"
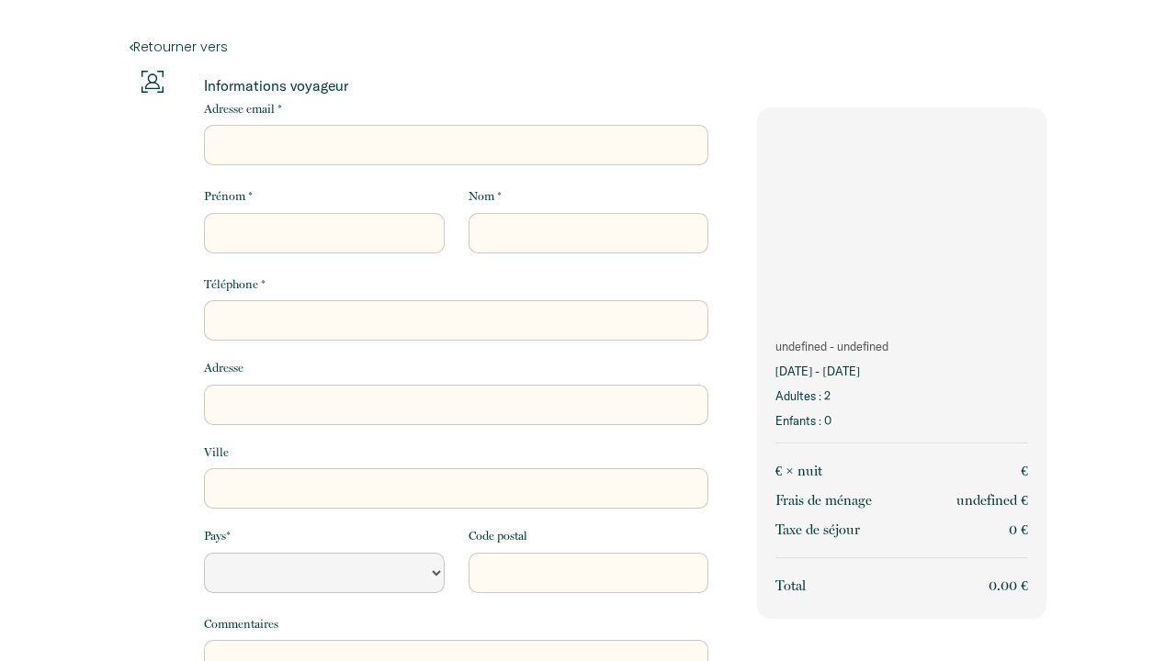
select select "Default select example"
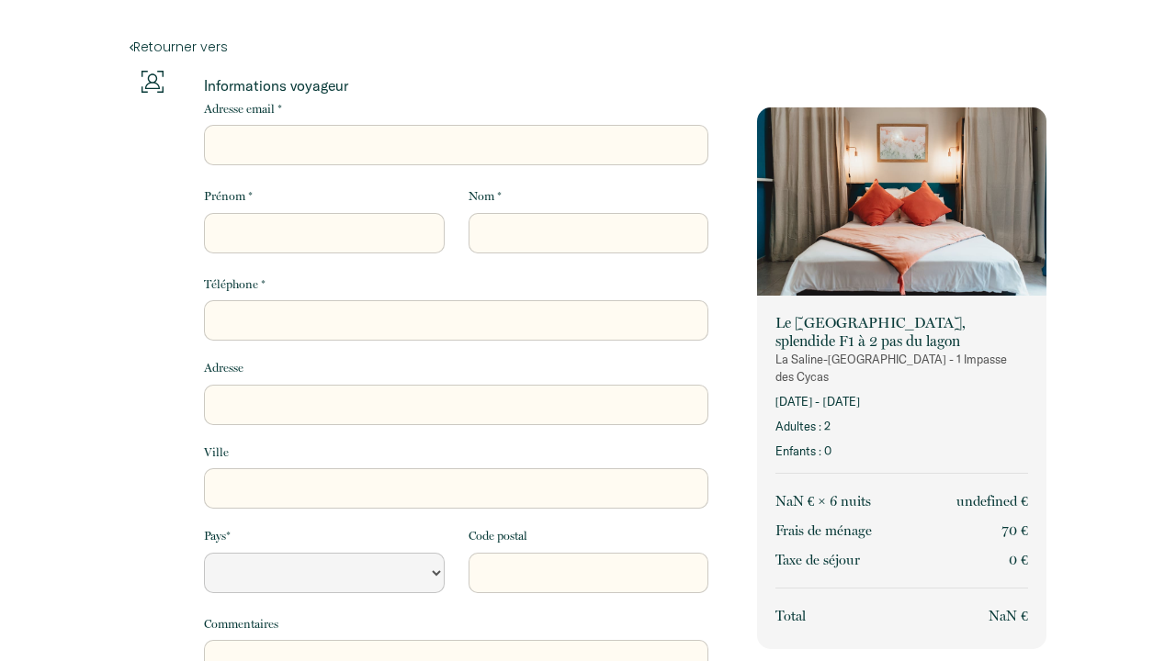
select select "Default select example"
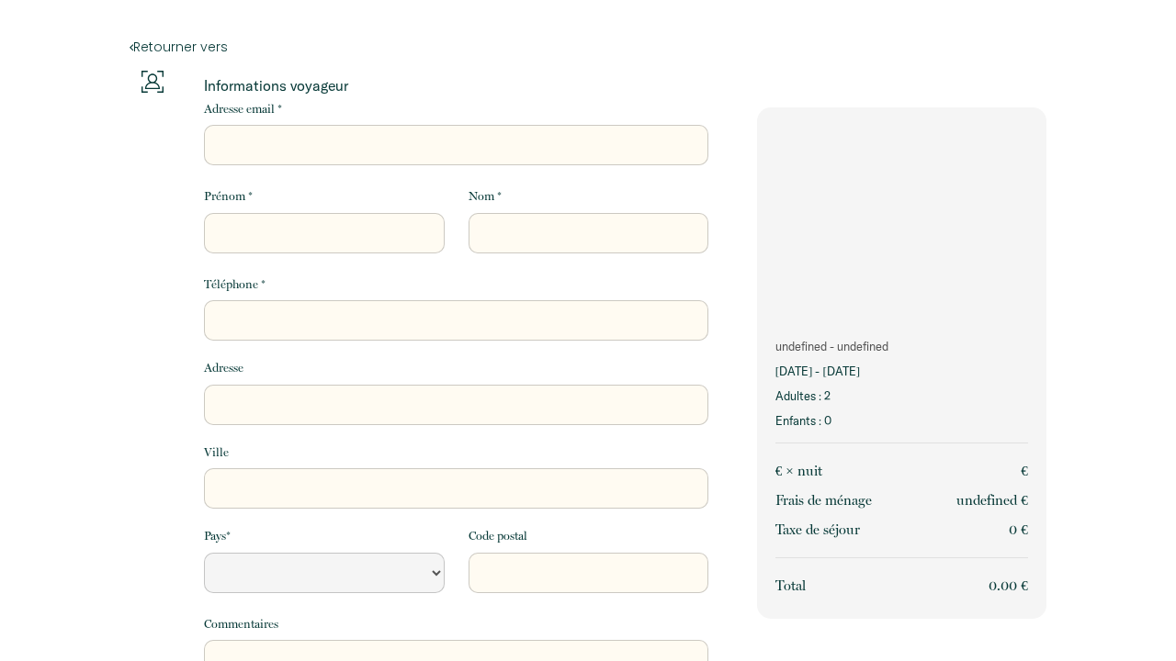
select select "Default select example"
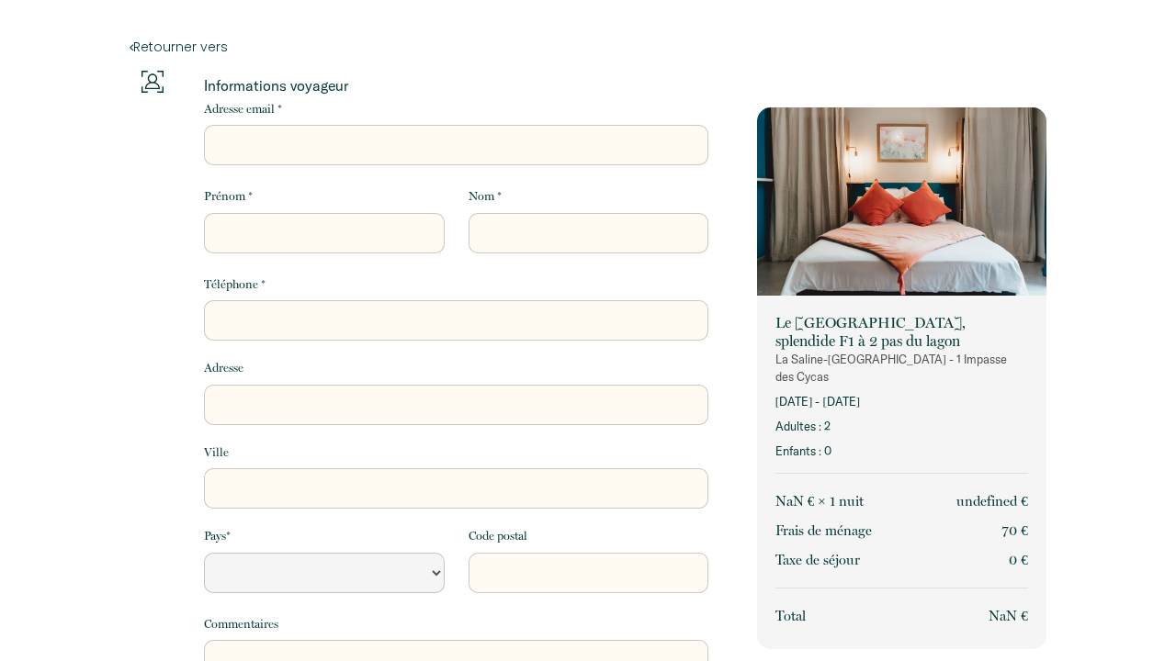
select select "Default select example"
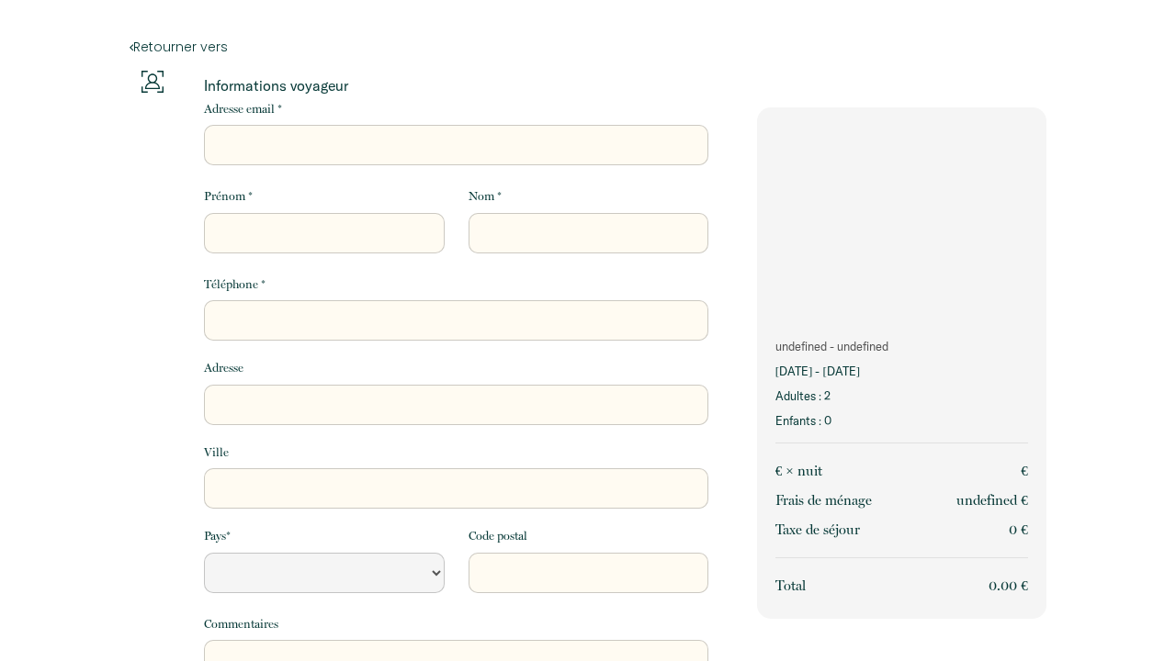
select select "Default select example"
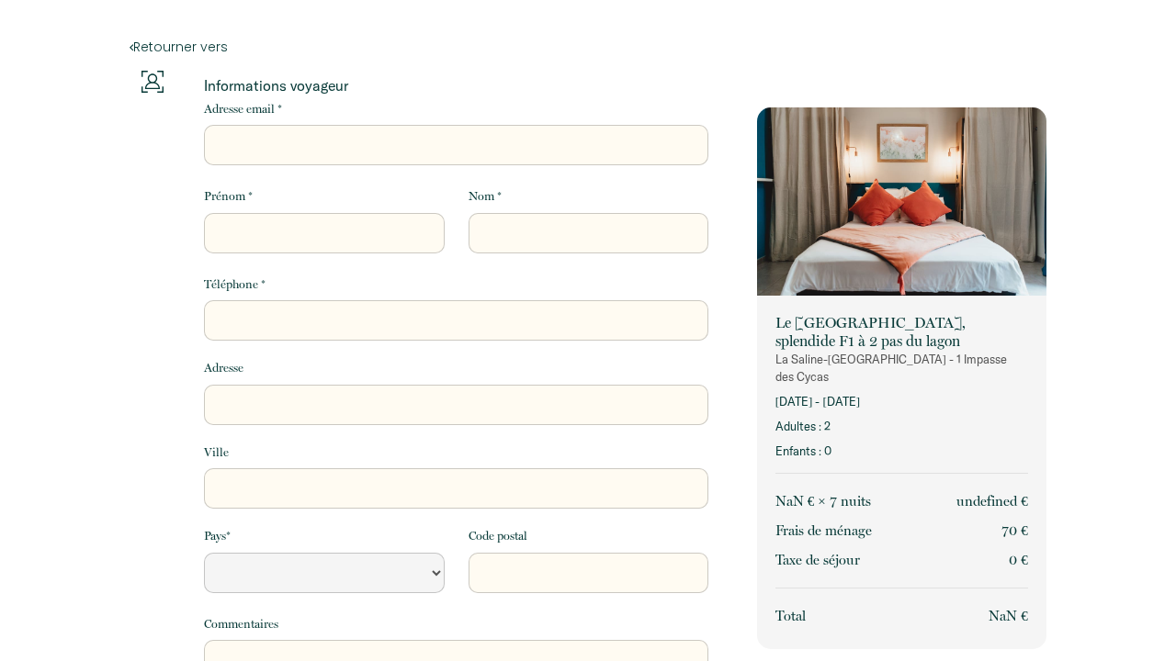
select select "Default select example"
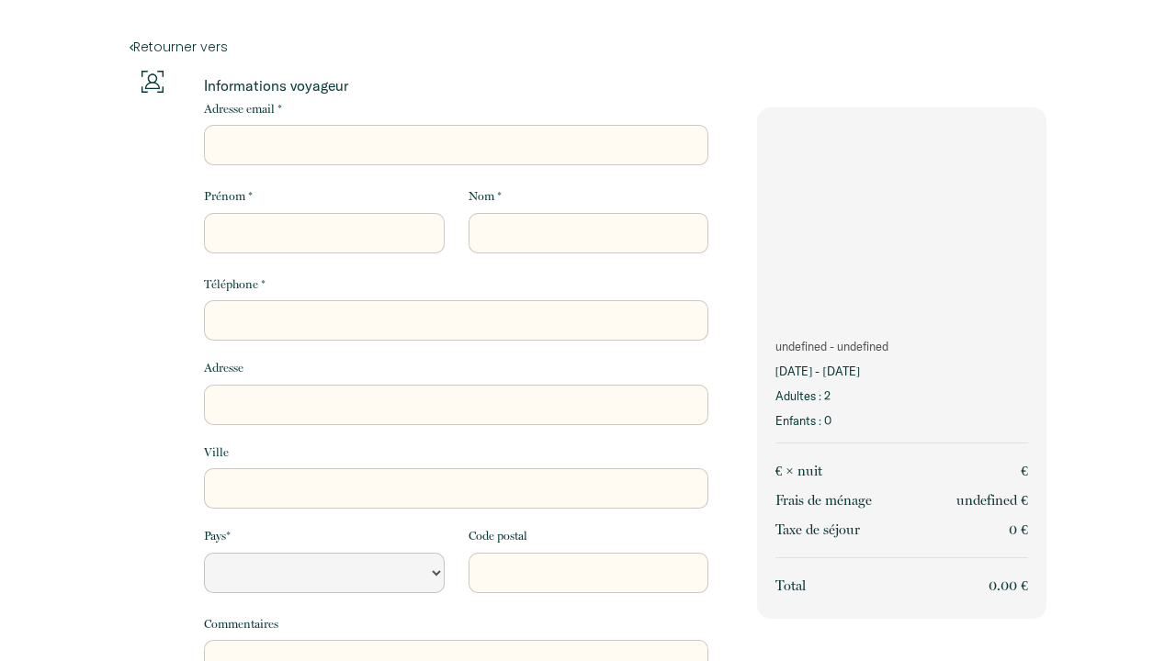
select select "Default select example"
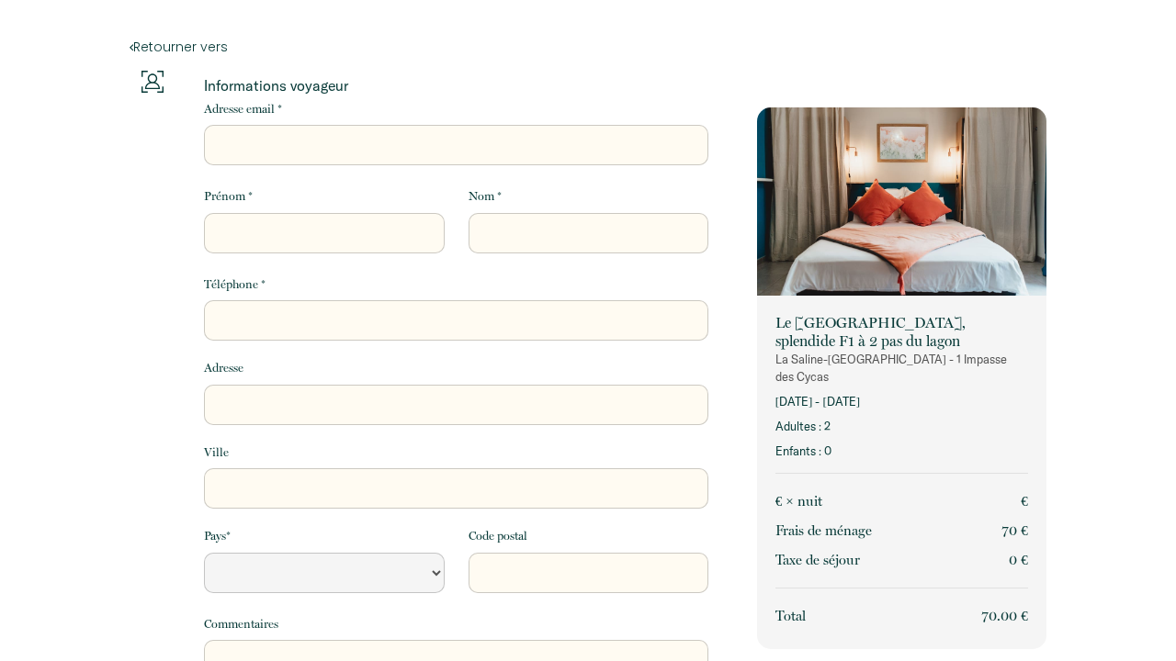
select select "Default select example"
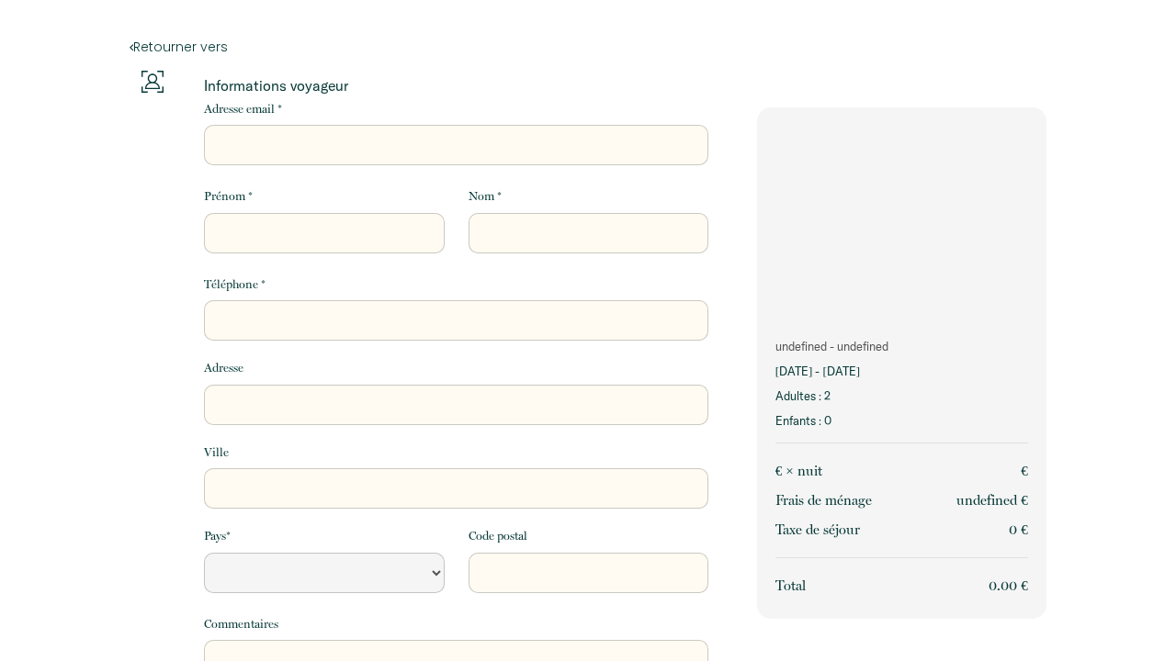
select select "Default select example"
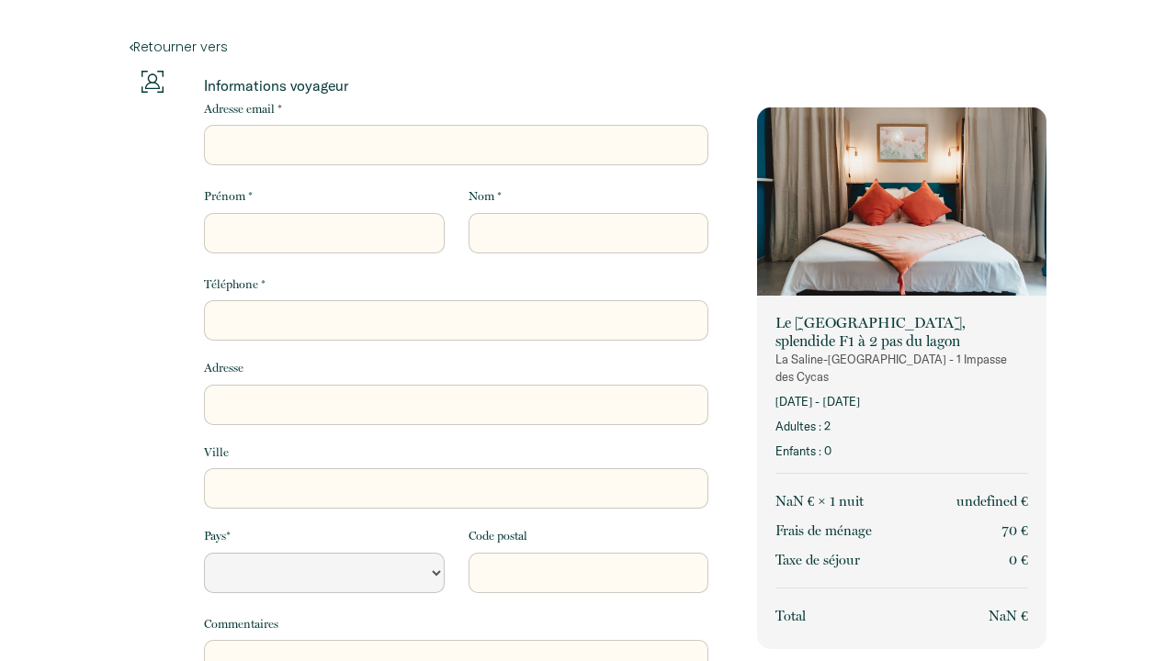
select select "Default select example"
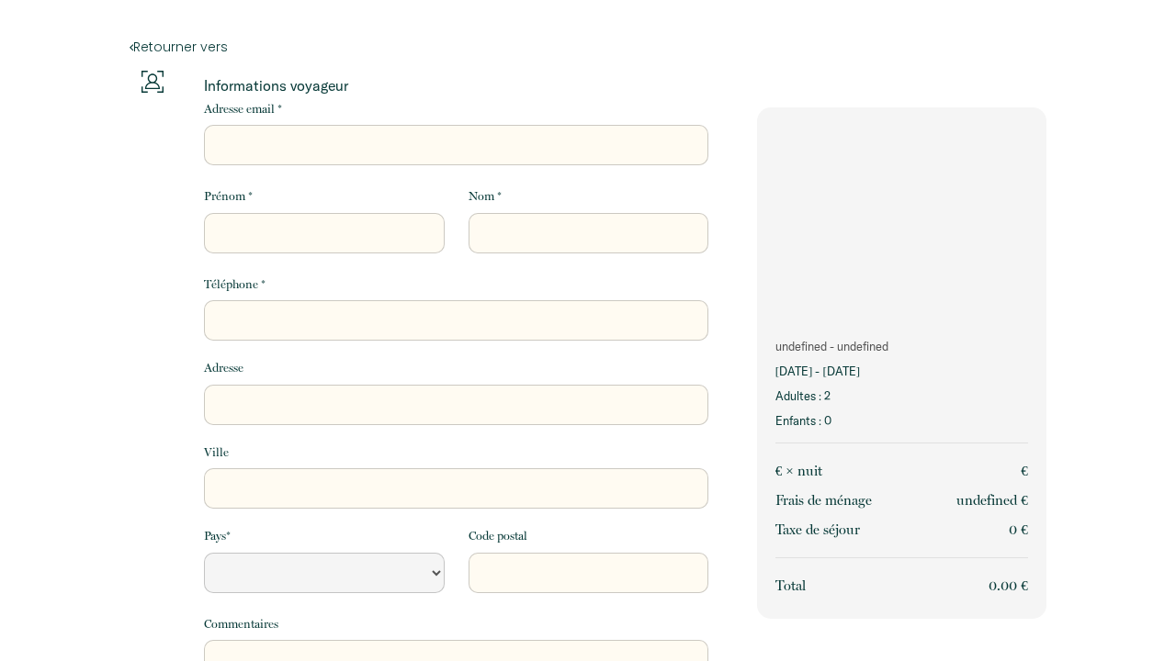
select select "Default select example"
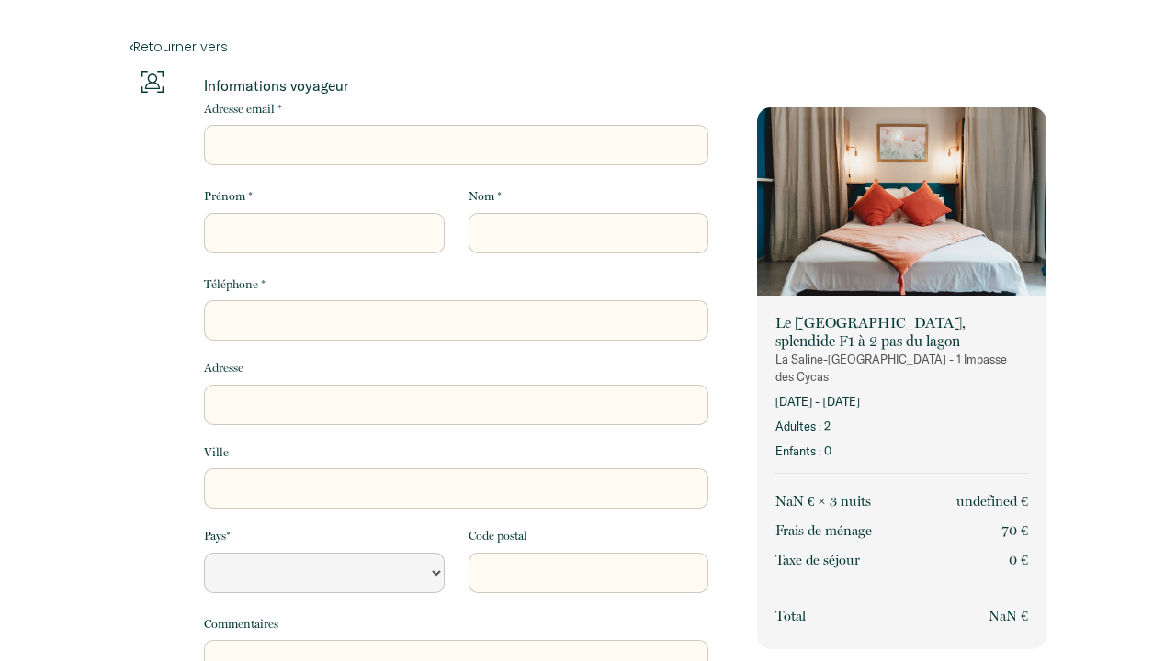
select select "Default select example"
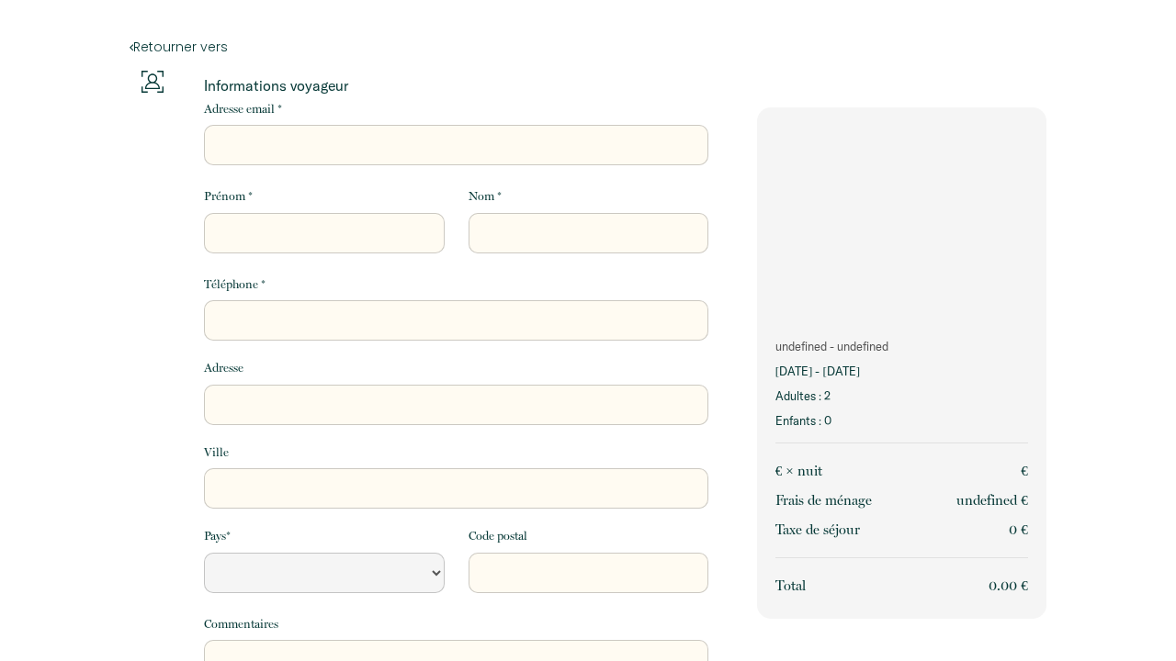
select select "Default select example"
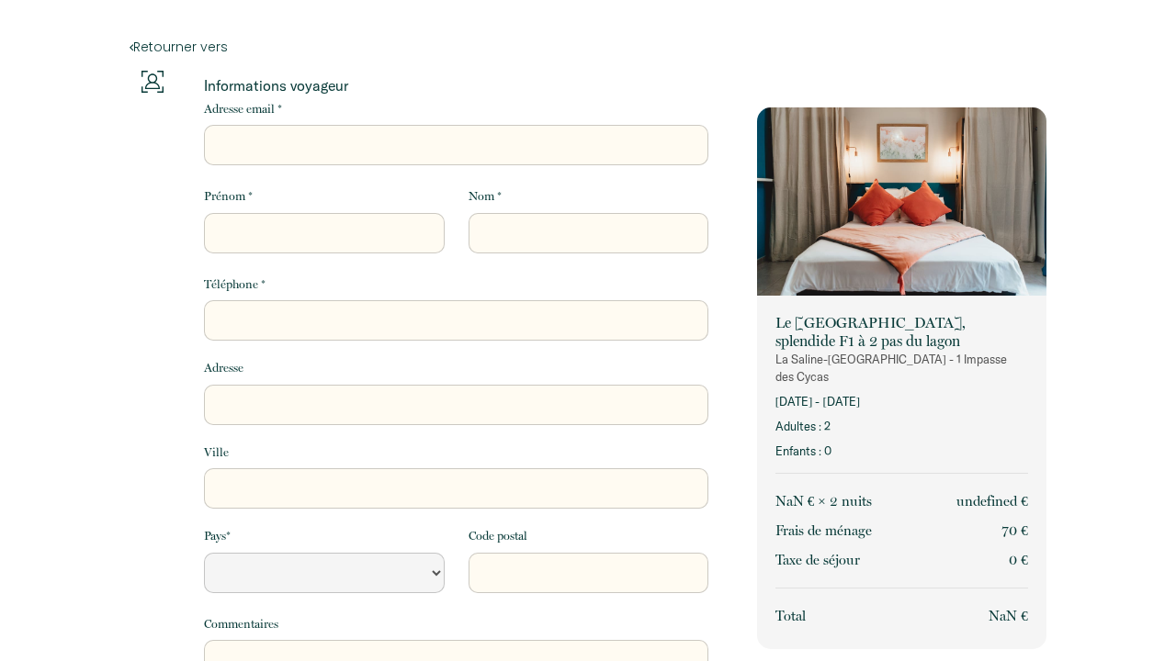
select select "Default select example"
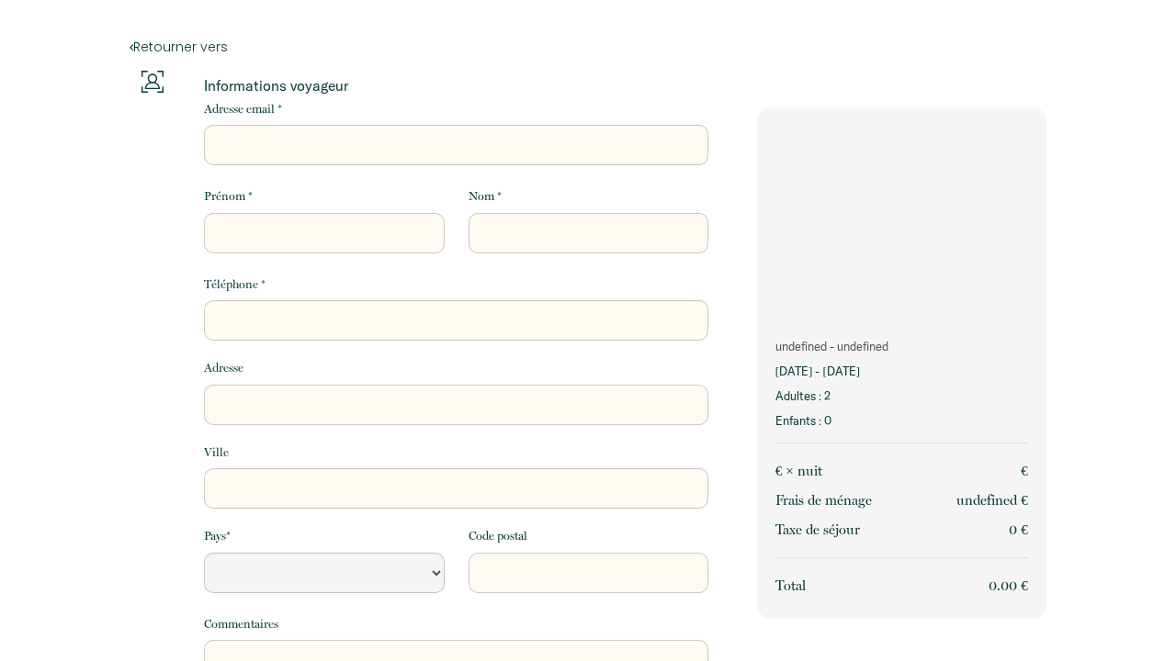
select select "Default select example"
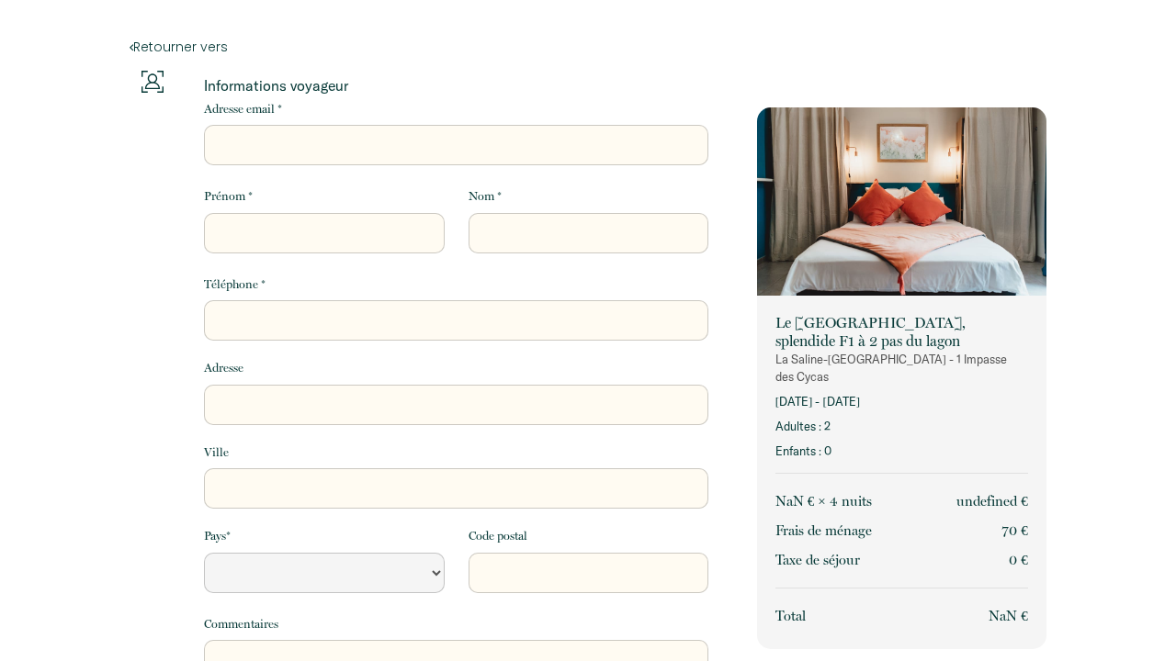
select select "Default select example"
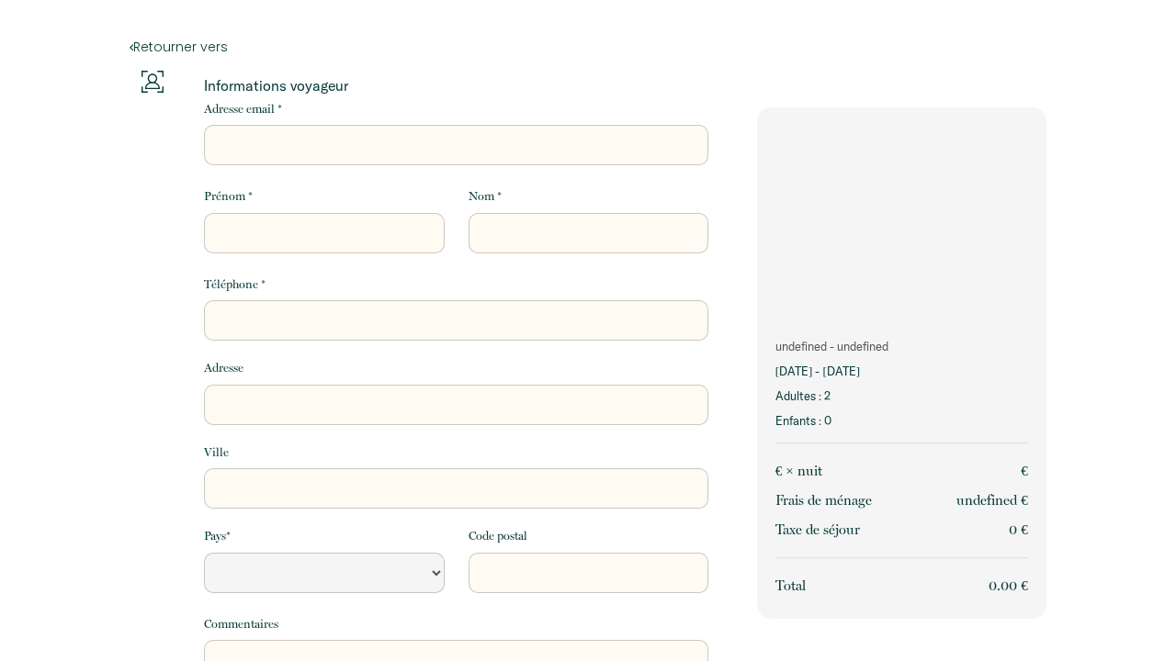
select select "Default select example"
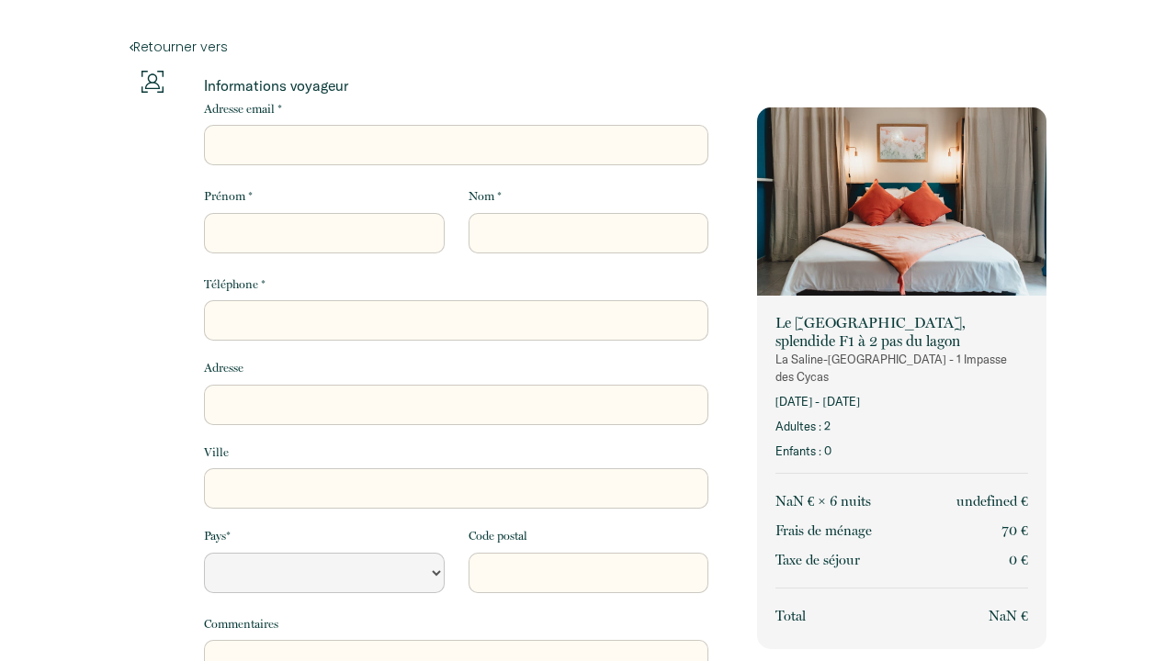
select select "Default select example"
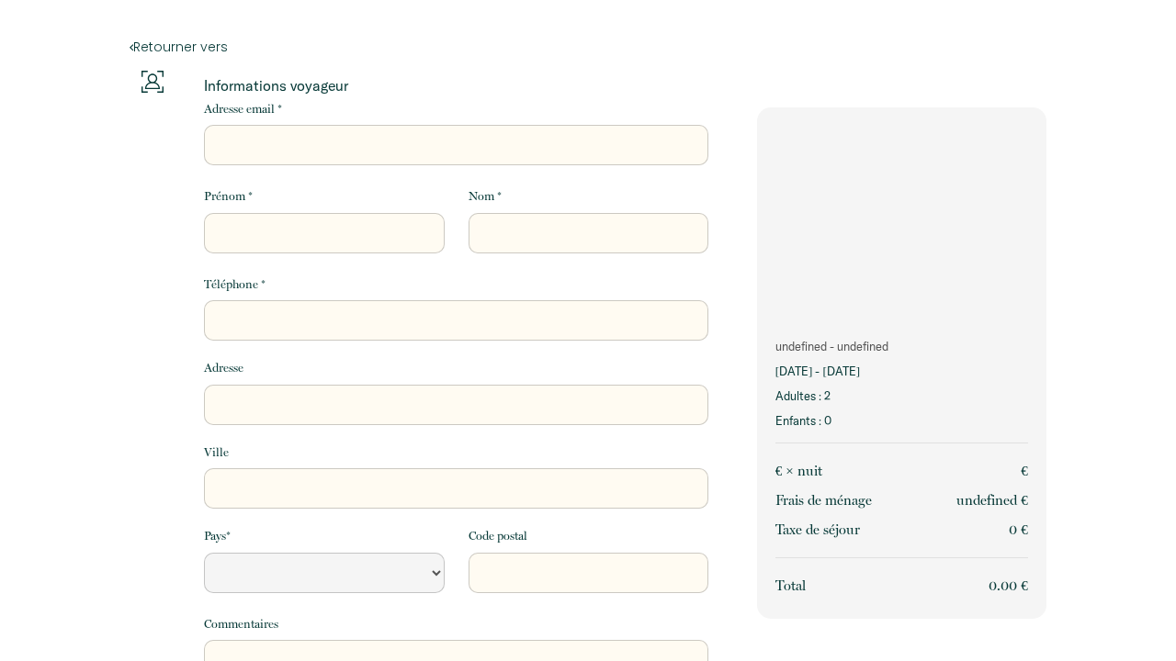
select select "Default select example"
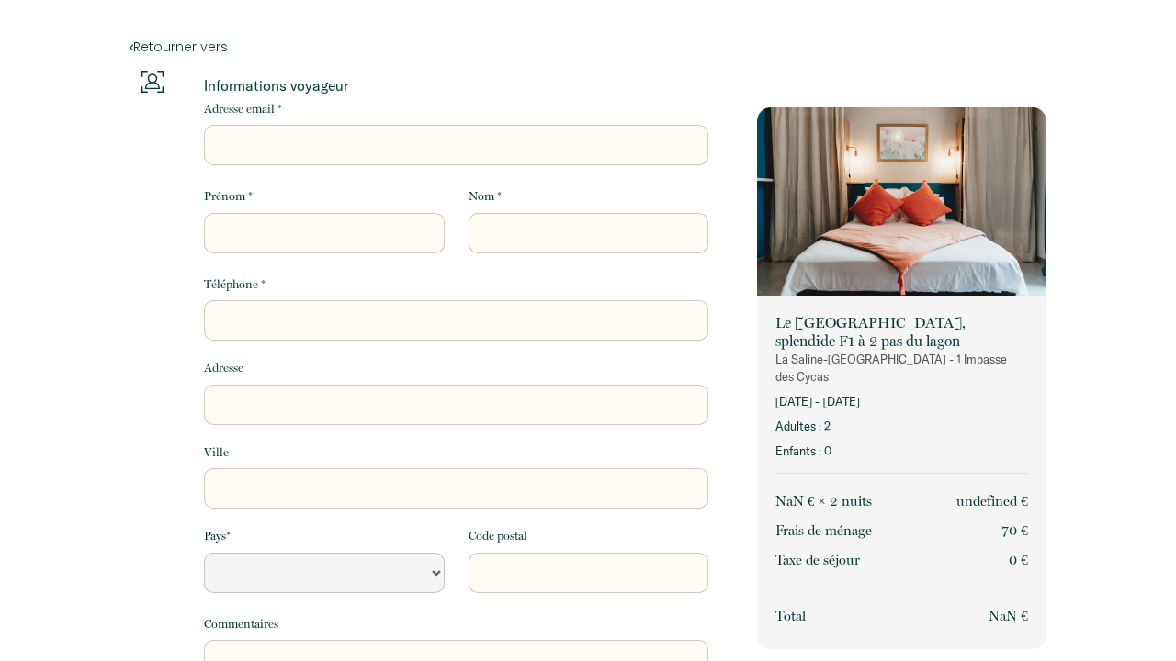
select select "Default select example"
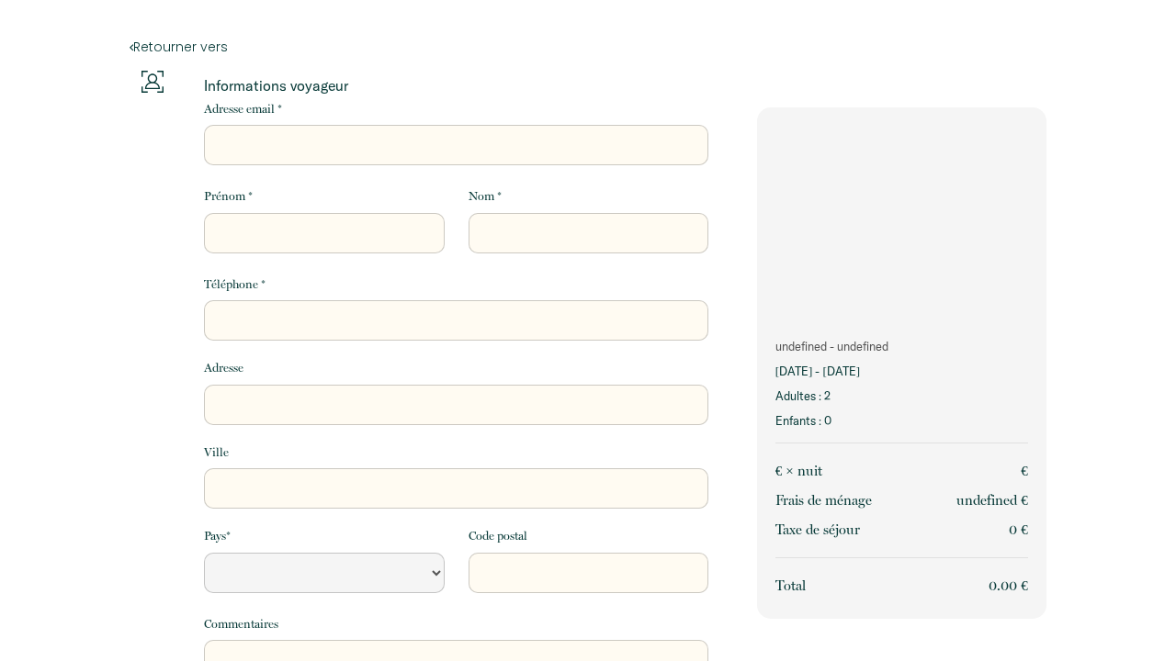
select select "Default select example"
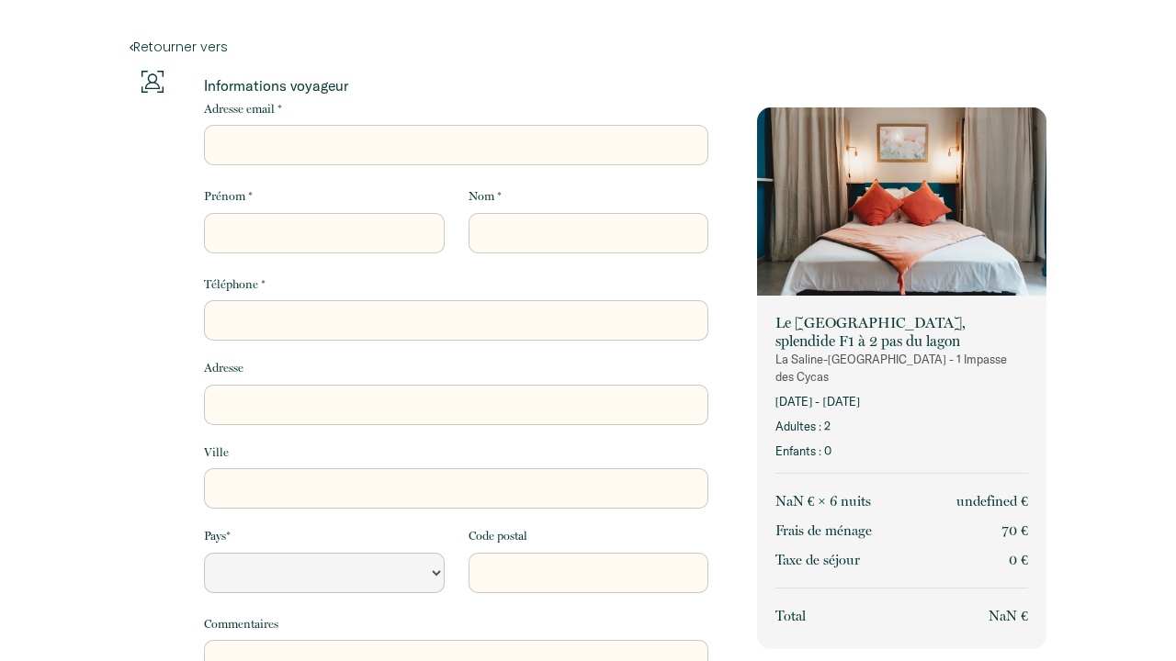
select select "Default select example"
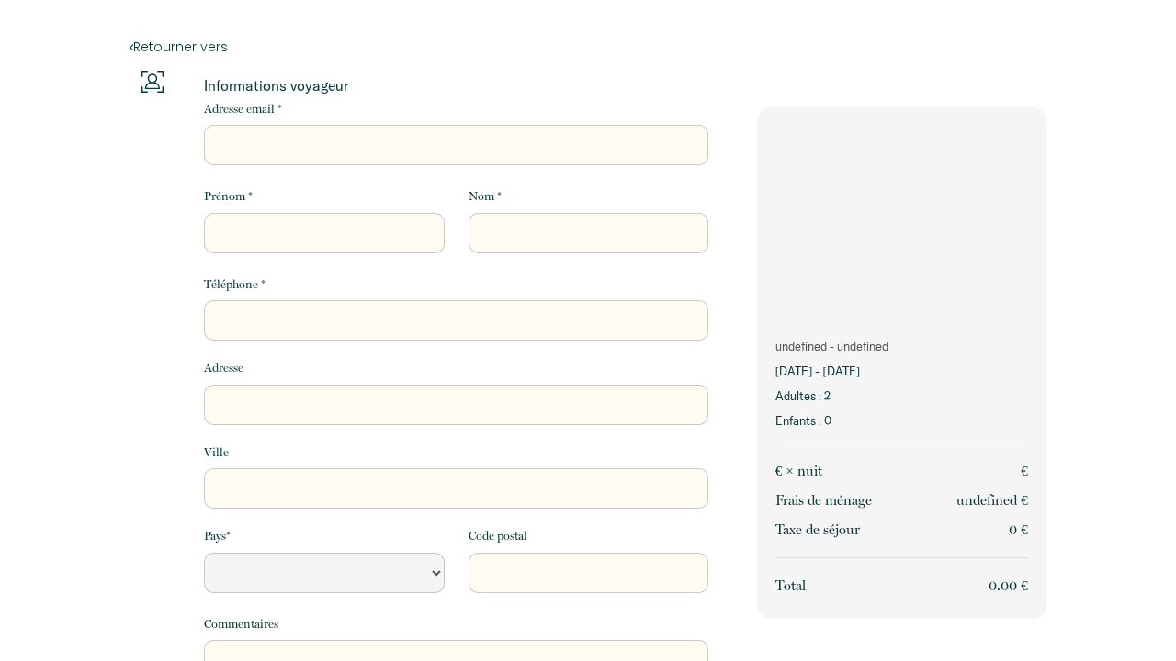
select select "Default select example"
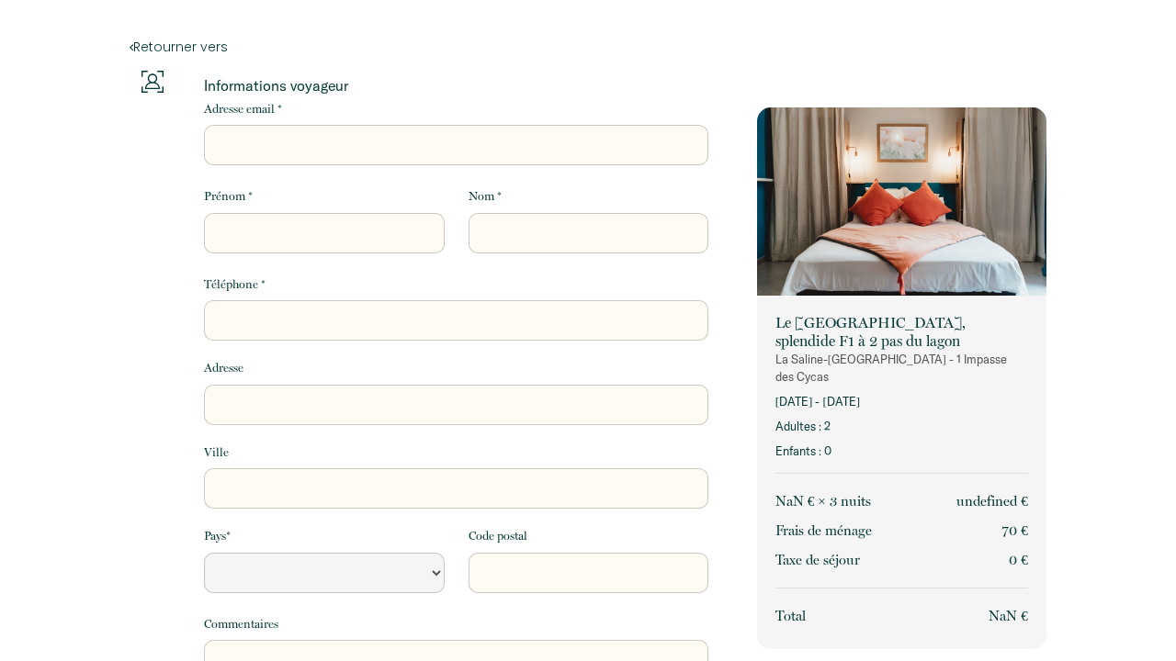
select select "Default select example"
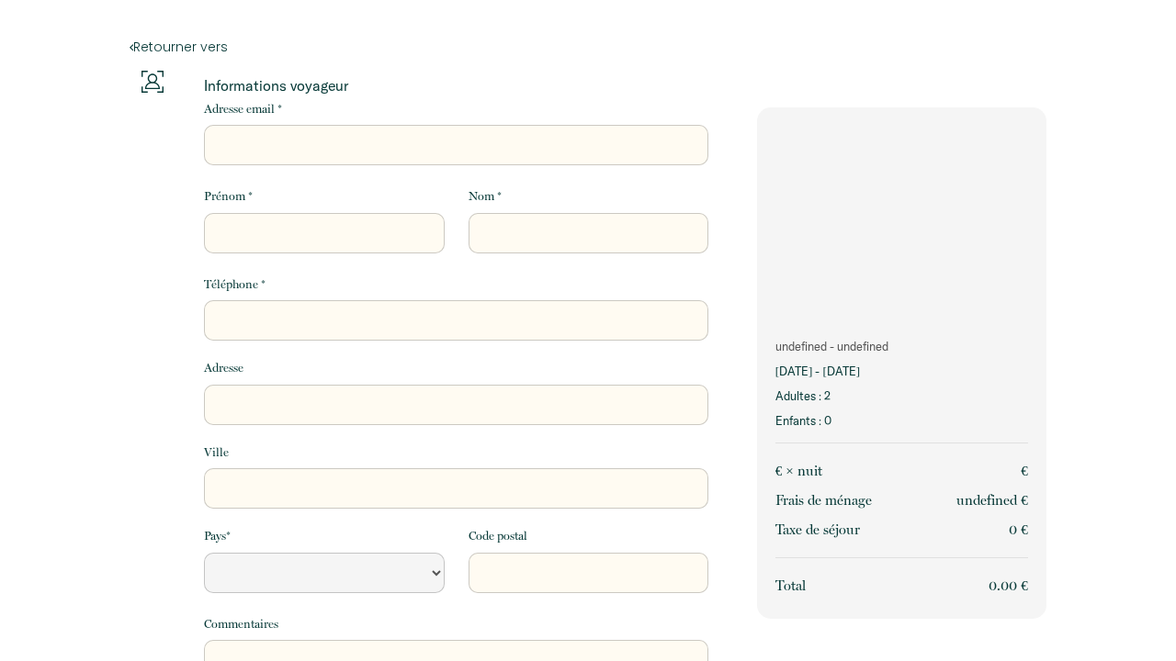
select select "Default select example"
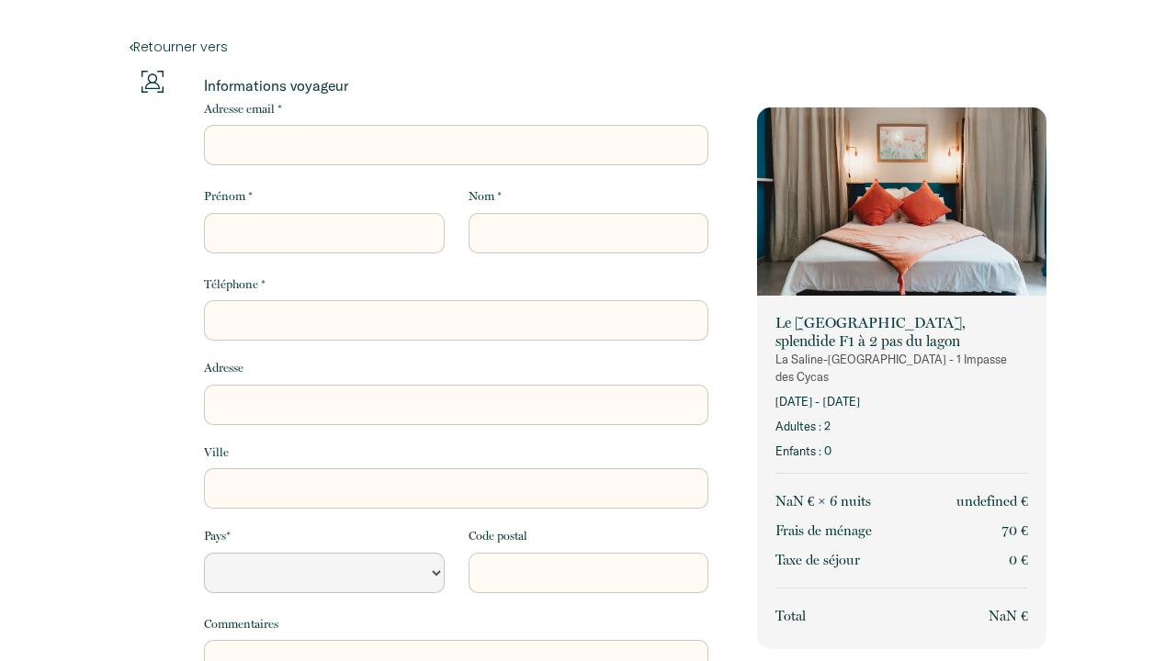
select select "Default select example"
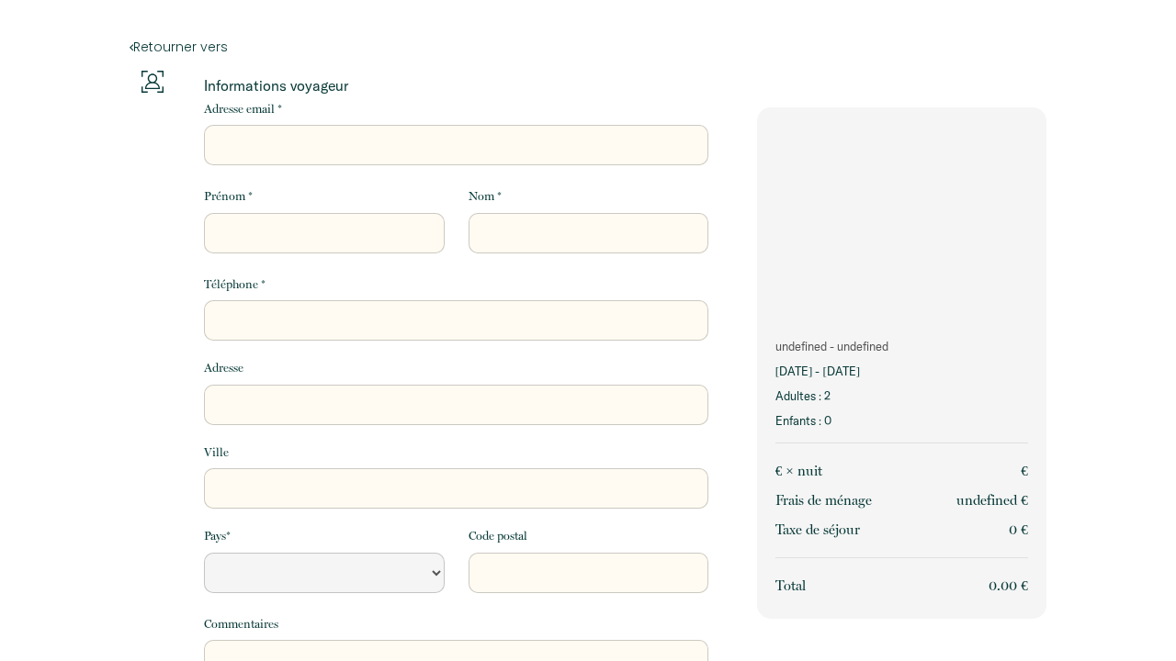
select select "Default select example"
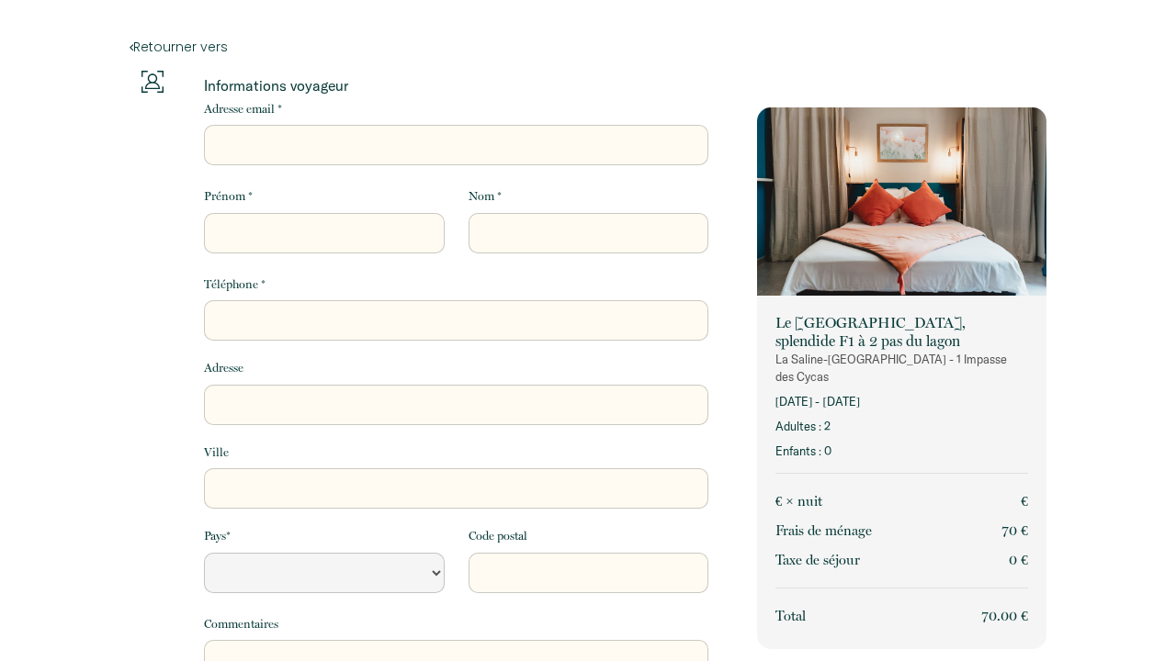
select select "Default select example"
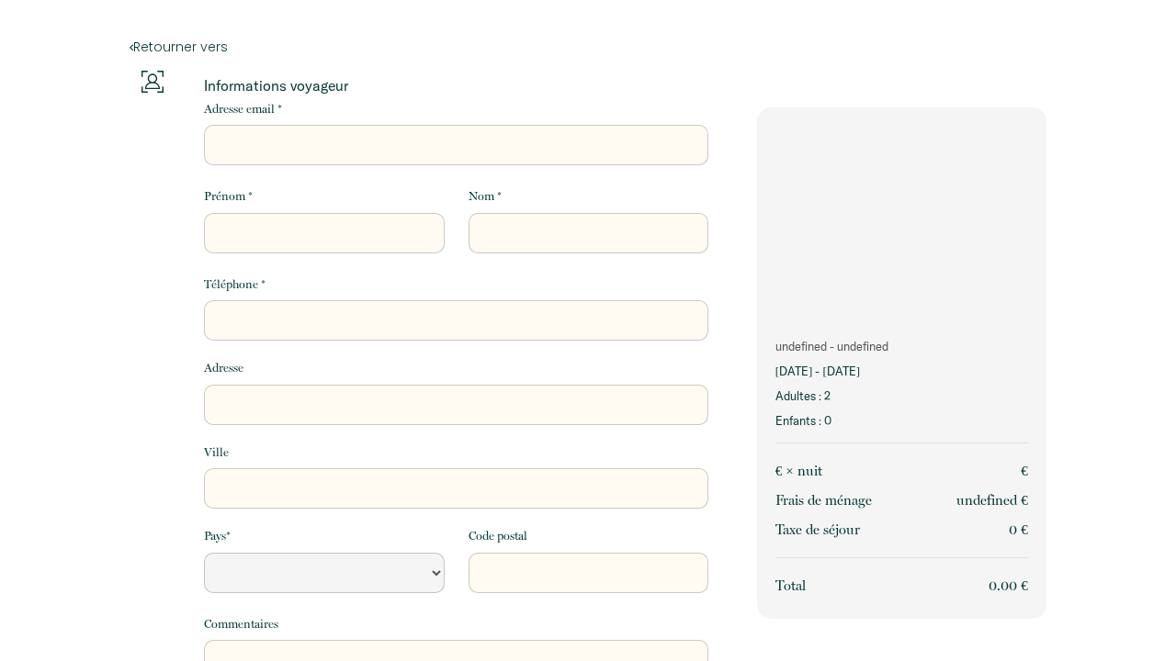
select select "Default select example"
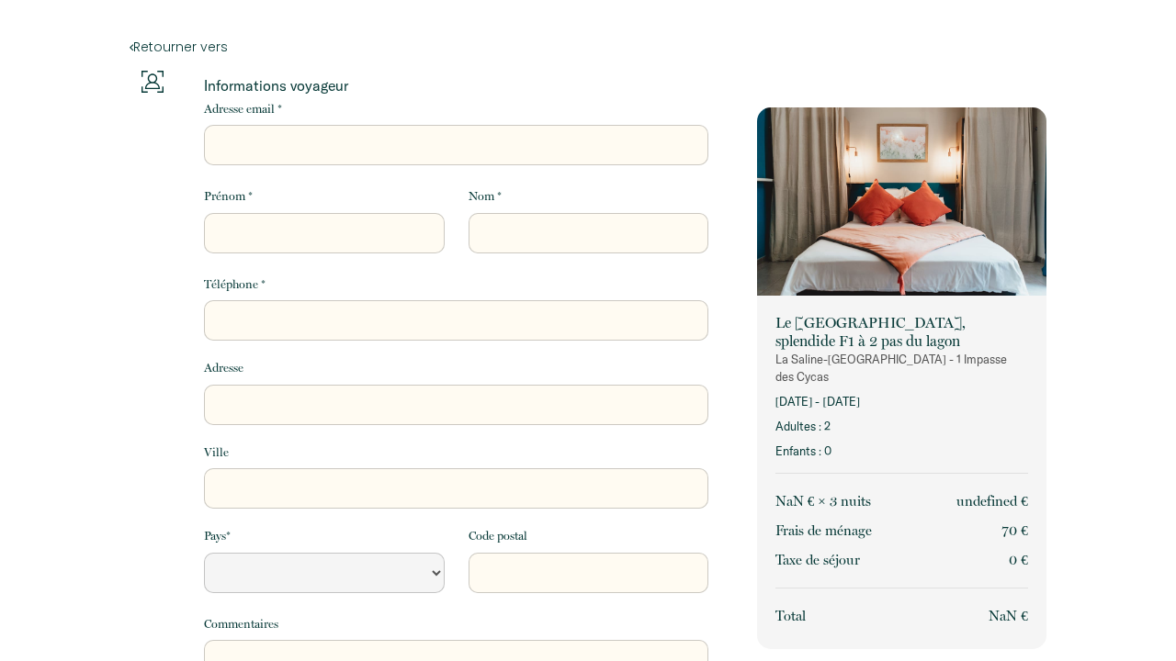
select select "Default select example"
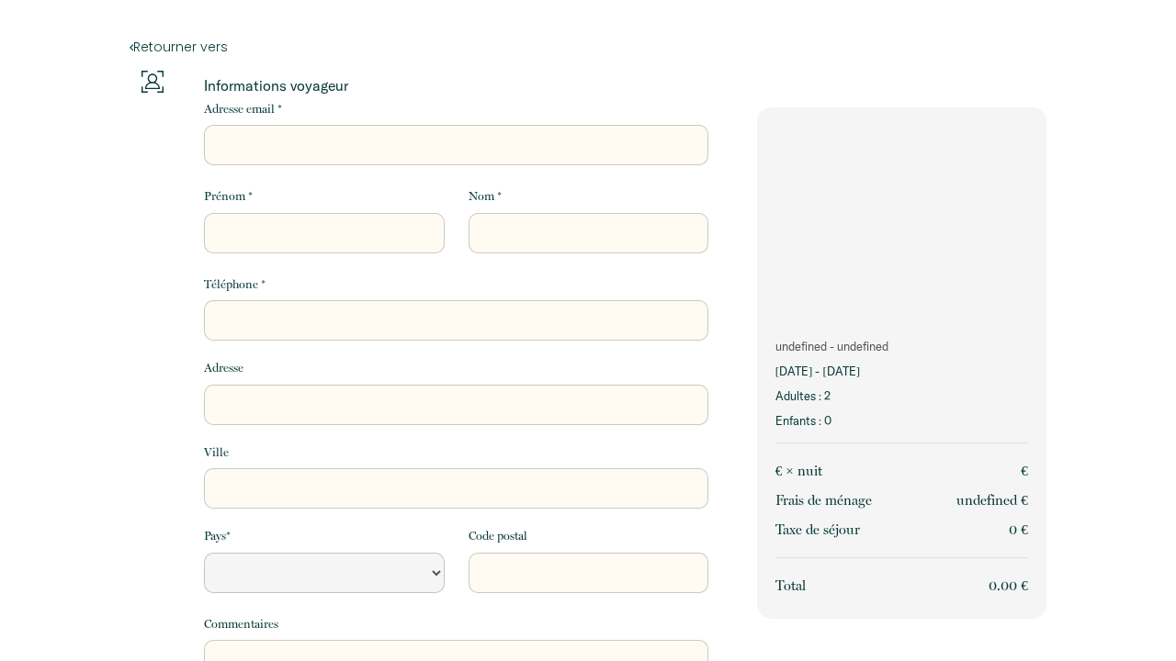
select select "Default select example"
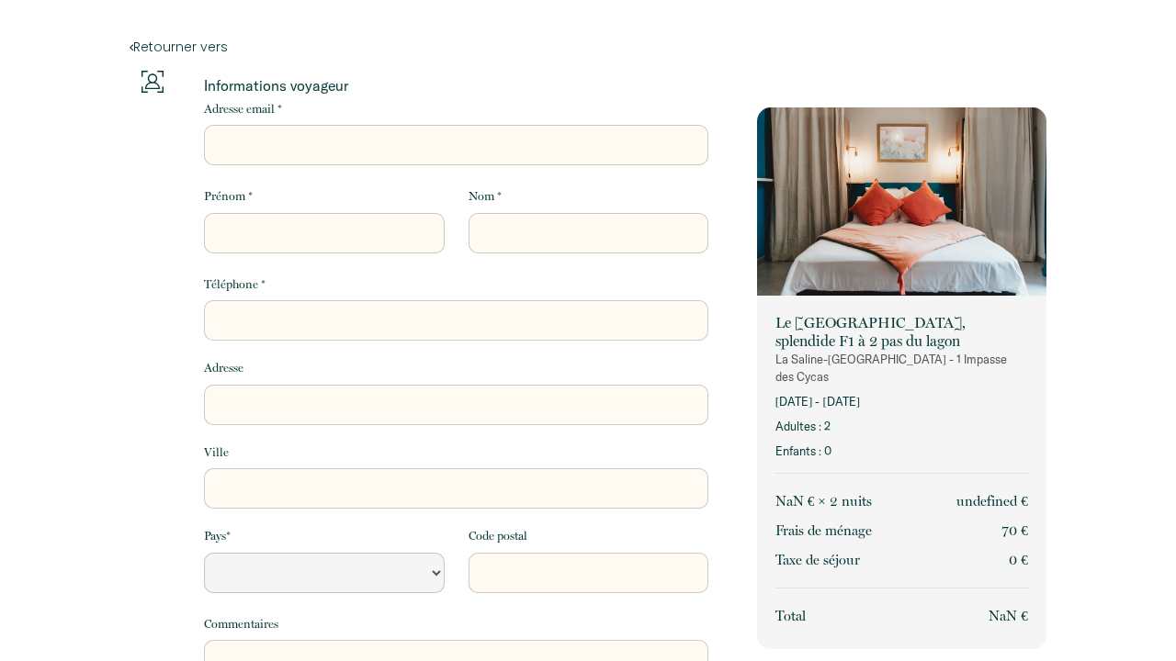
select select "Default select example"
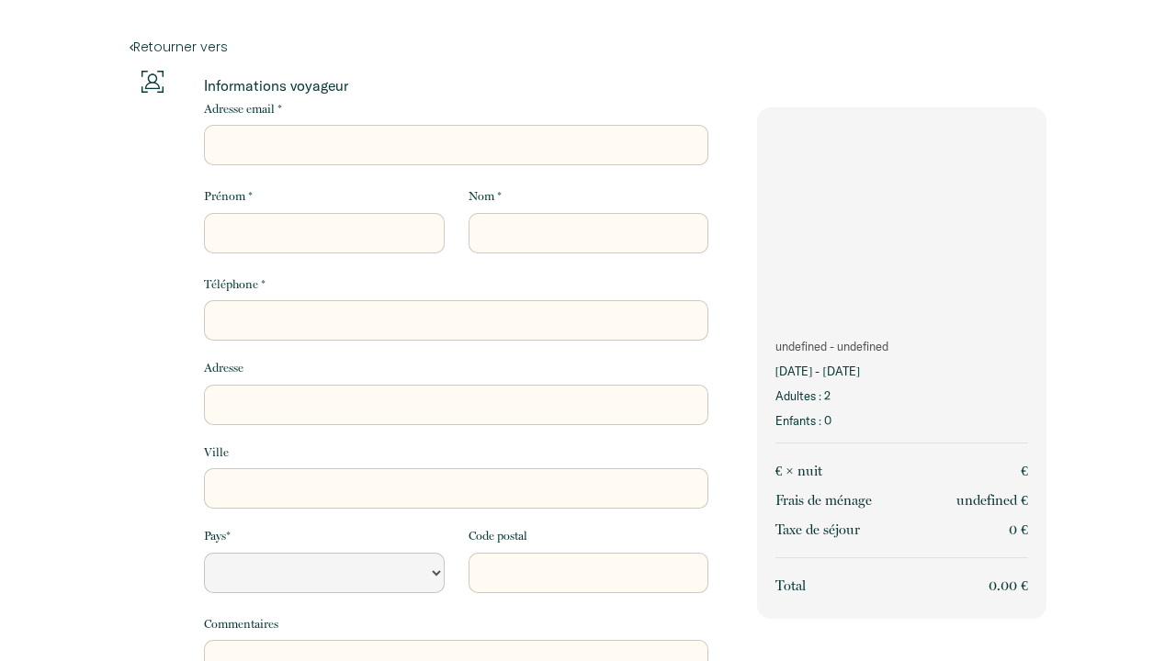
select select "Default select example"
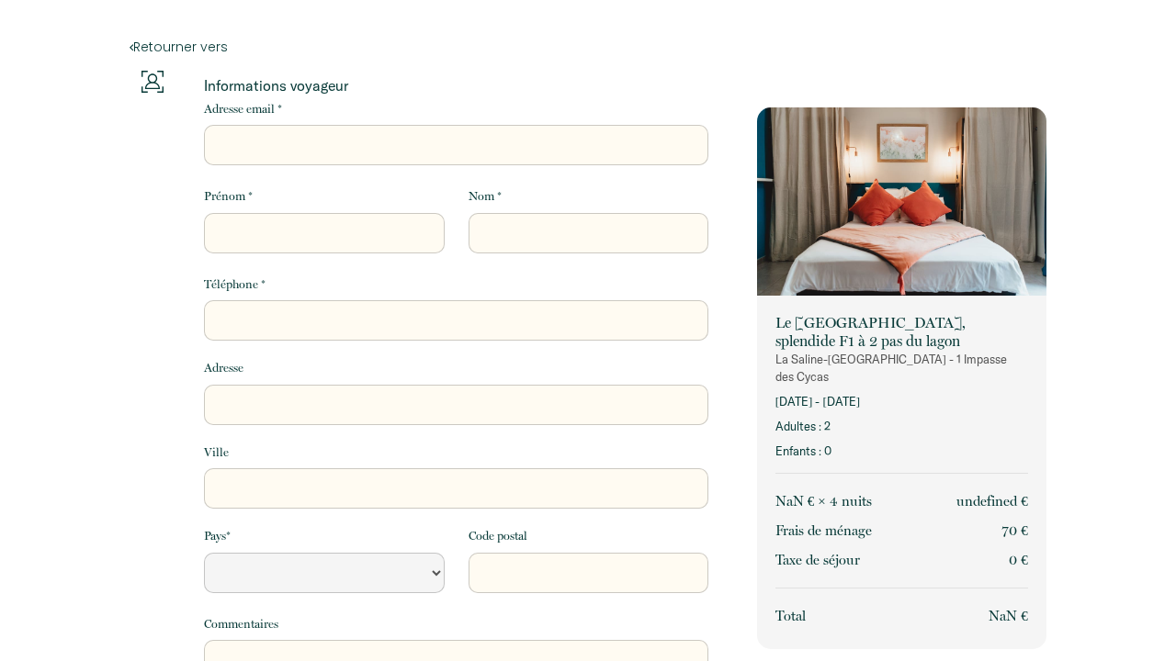
select select "Default select example"
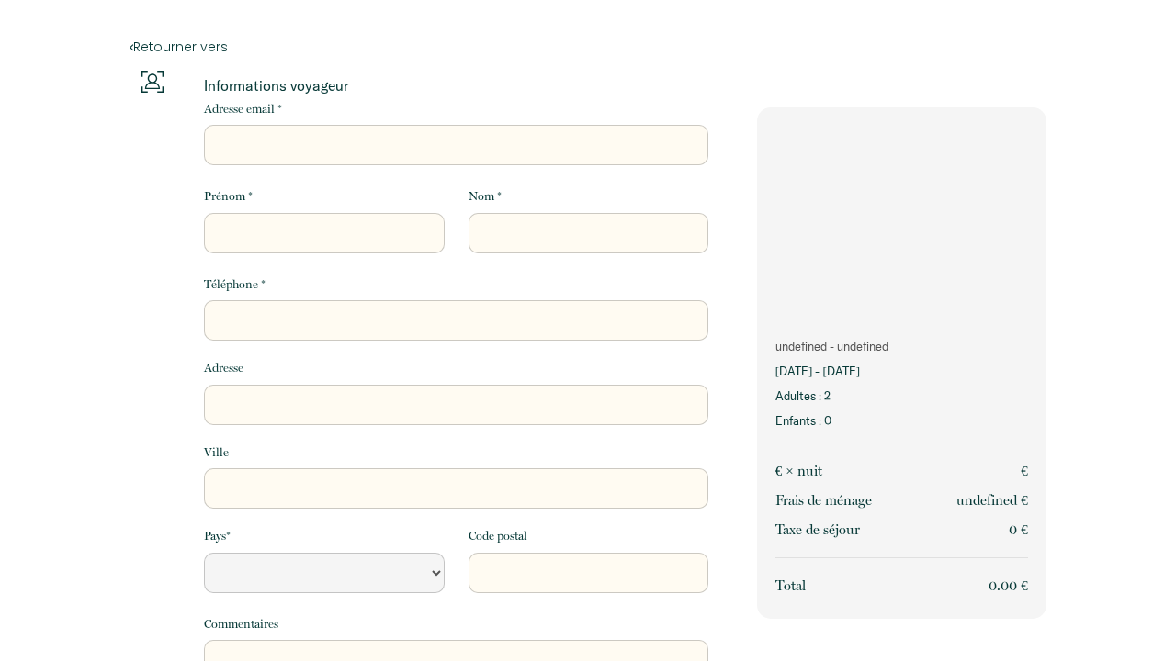
select select "Default select example"
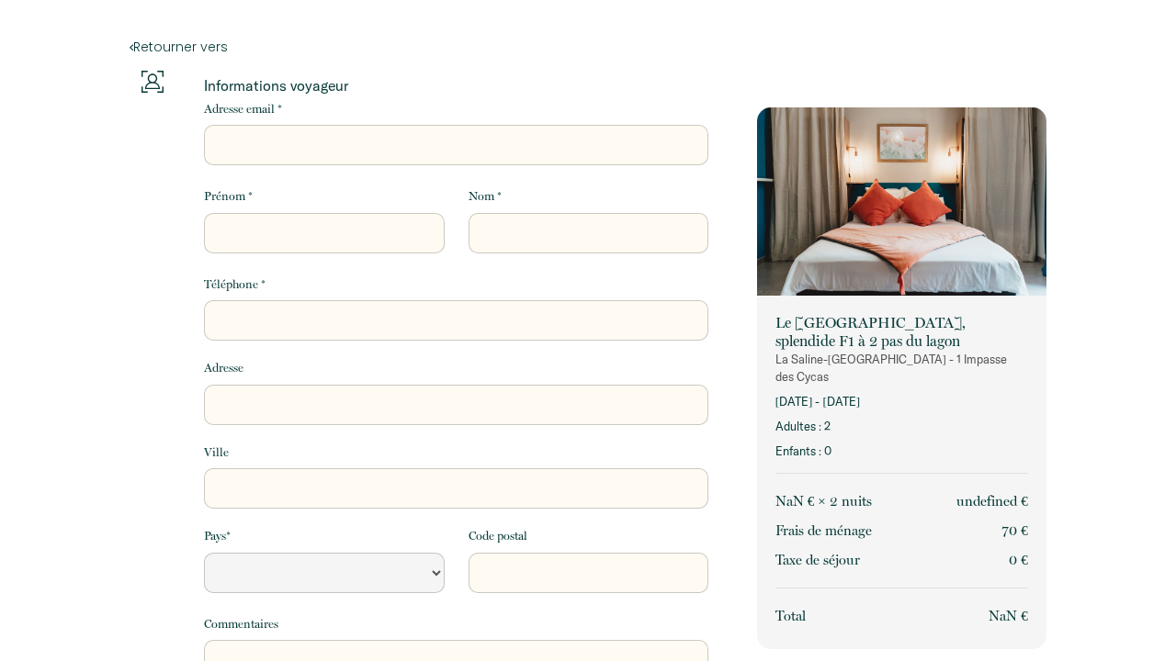
select select "Default select example"
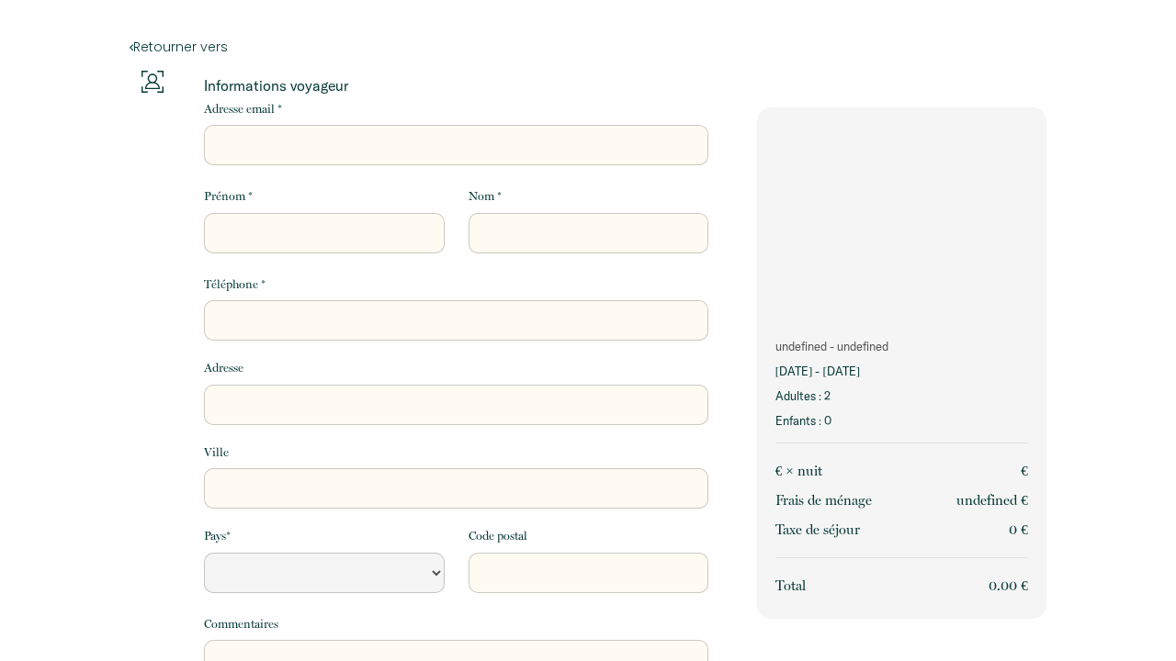
select select "Default select example"
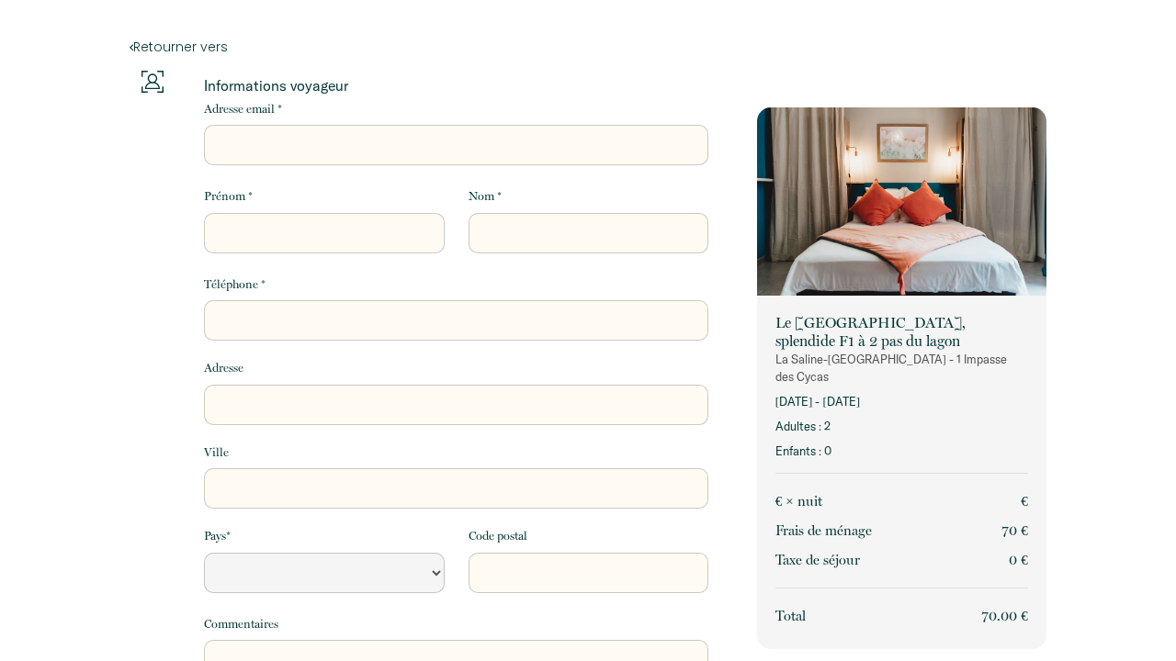
select select "Default select example"
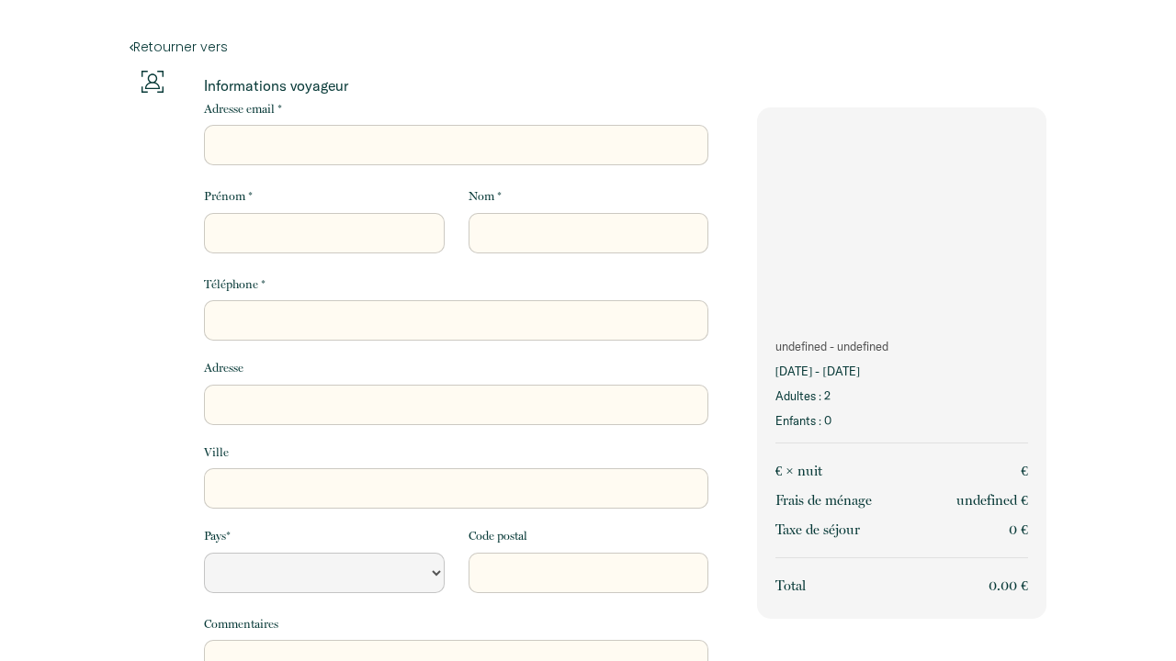
select select "Default select example"
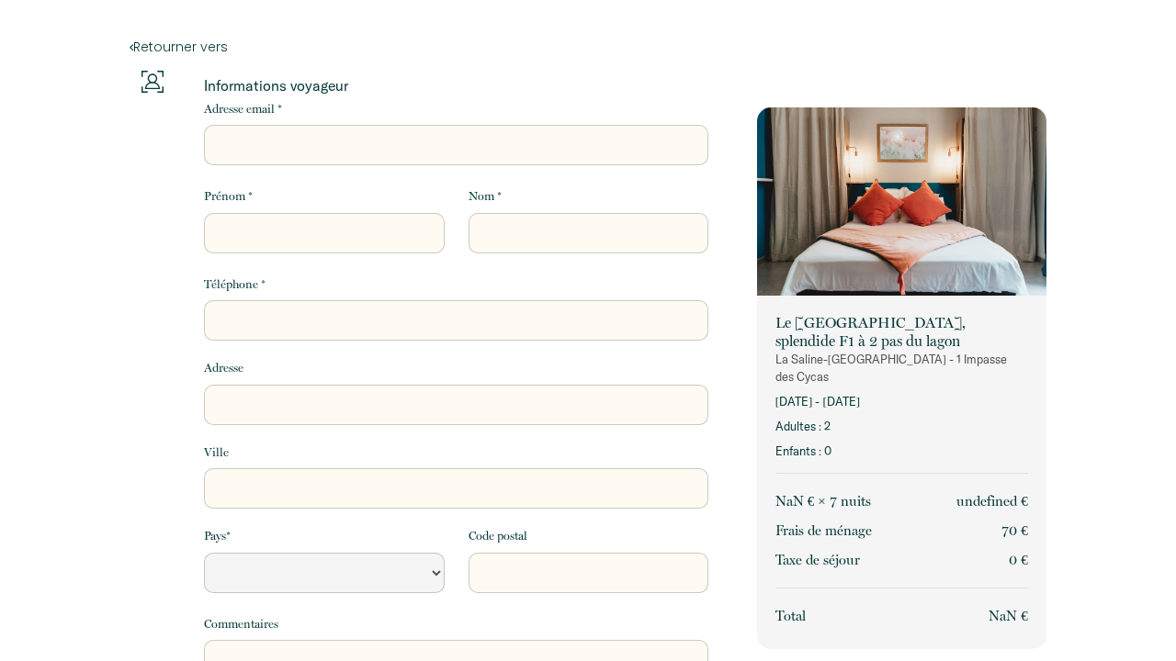
select select "Default select example"
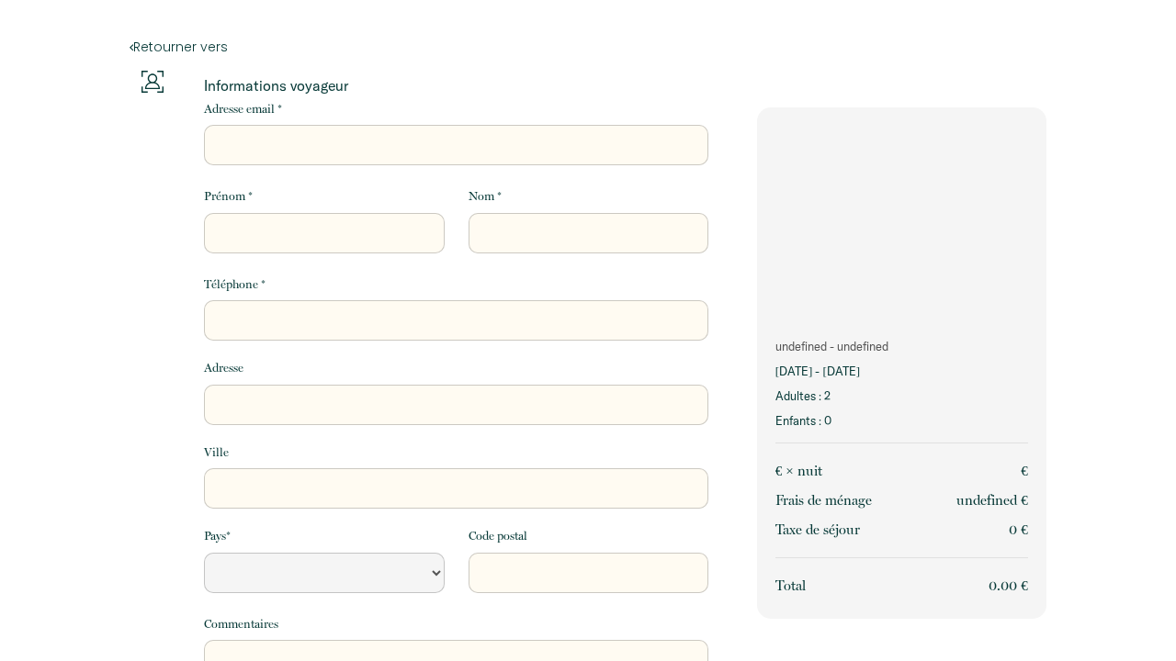
select select "Default select example"
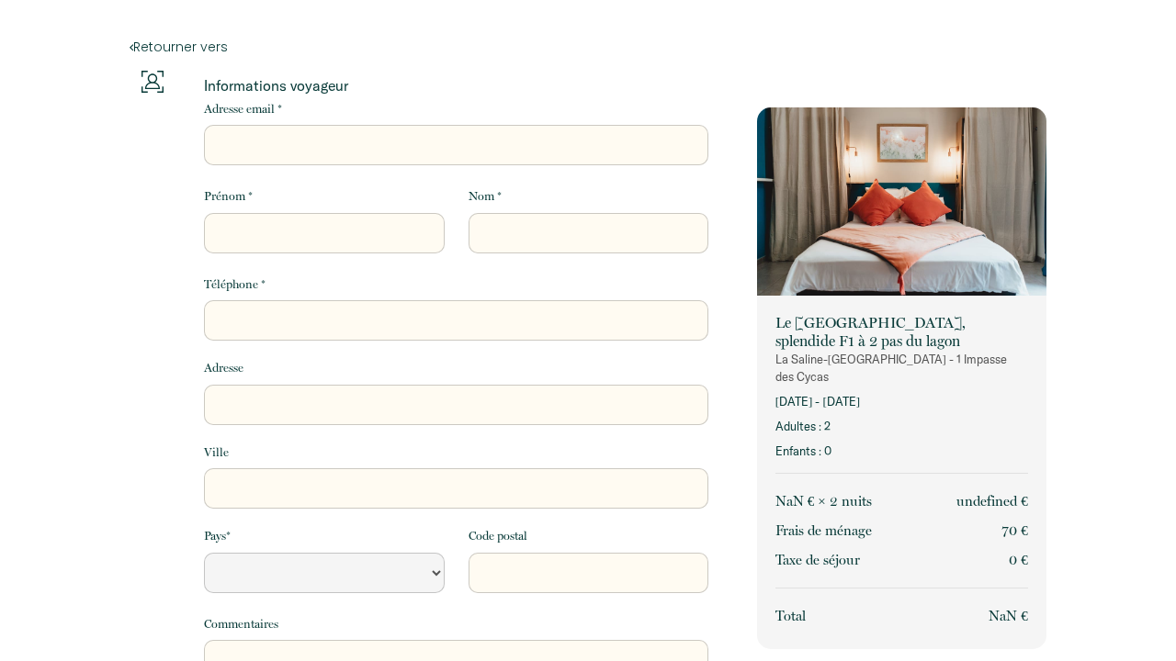
select select "Default select example"
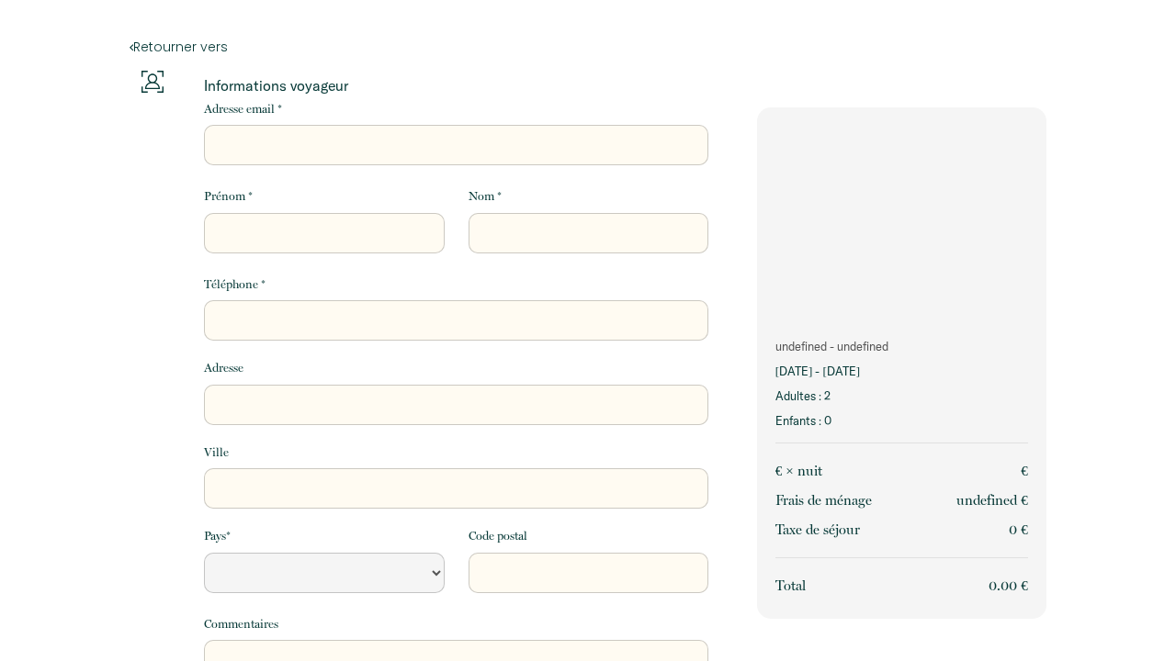
select select "Default select example"
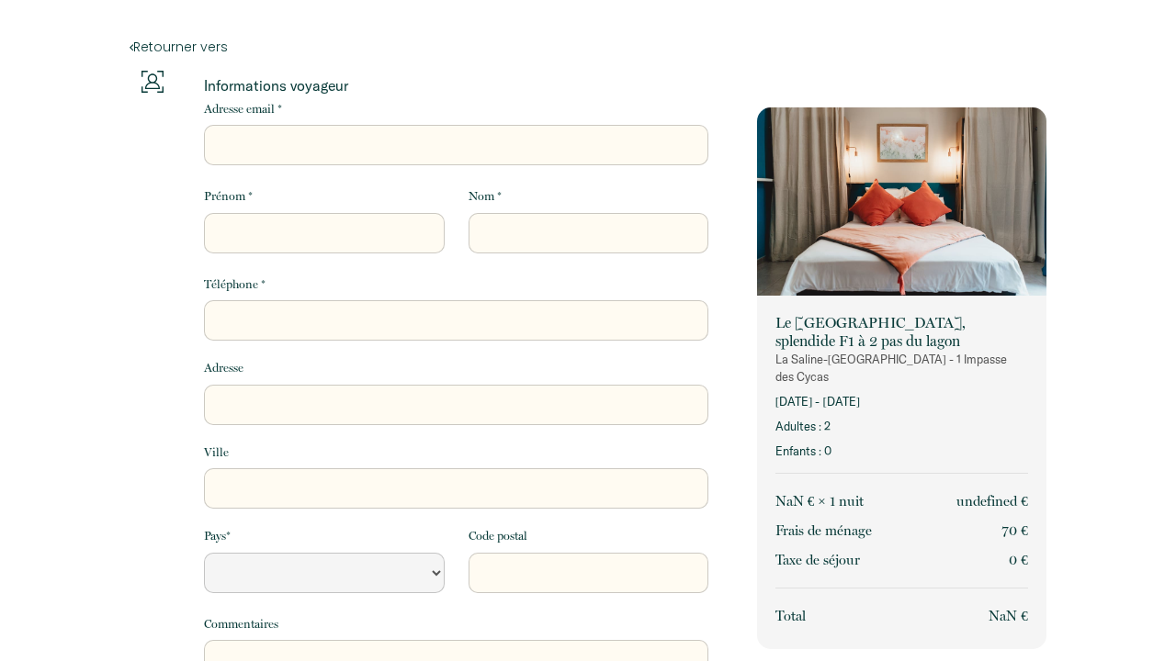
select select "Default select example"
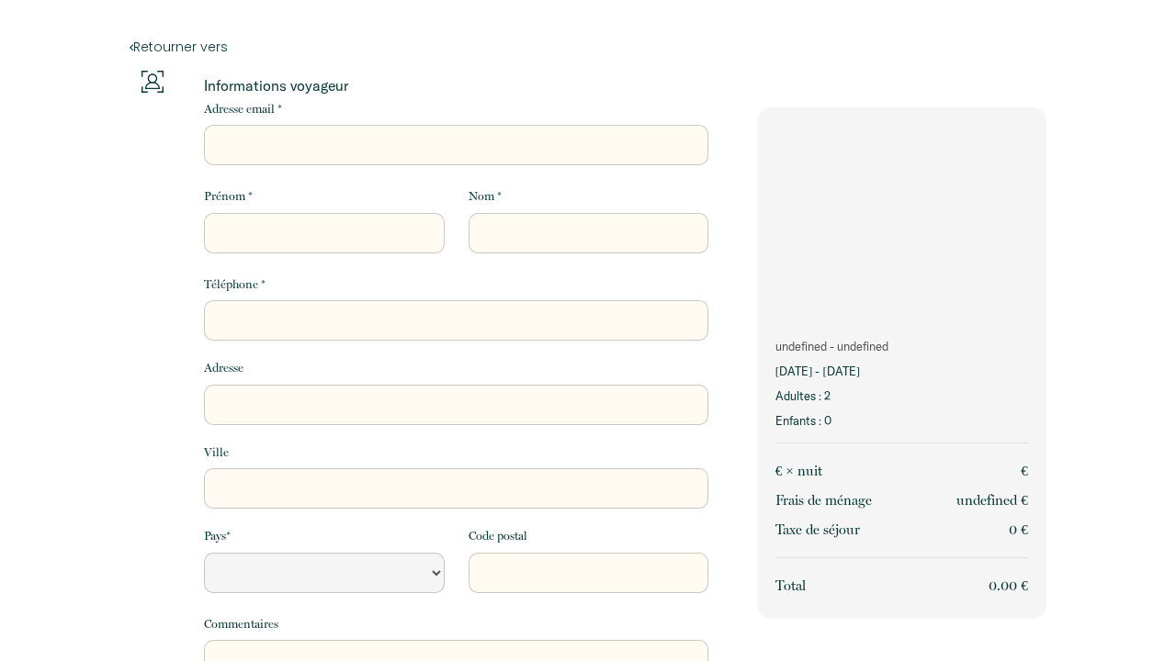
select select "Default select example"
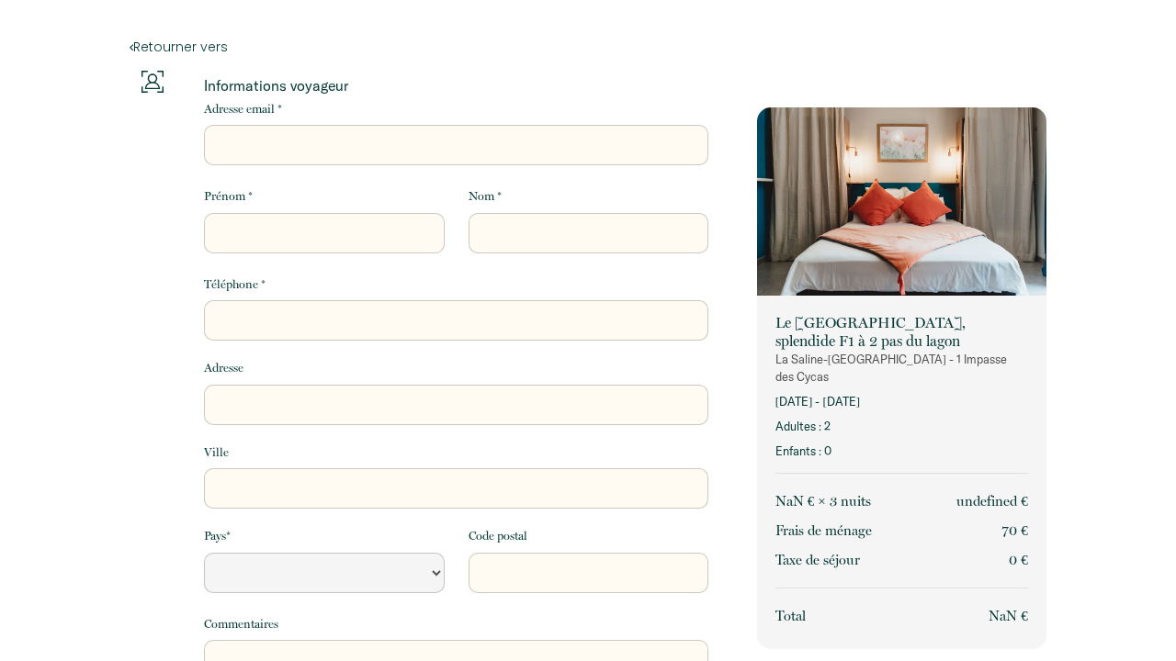
select select "Default select example"
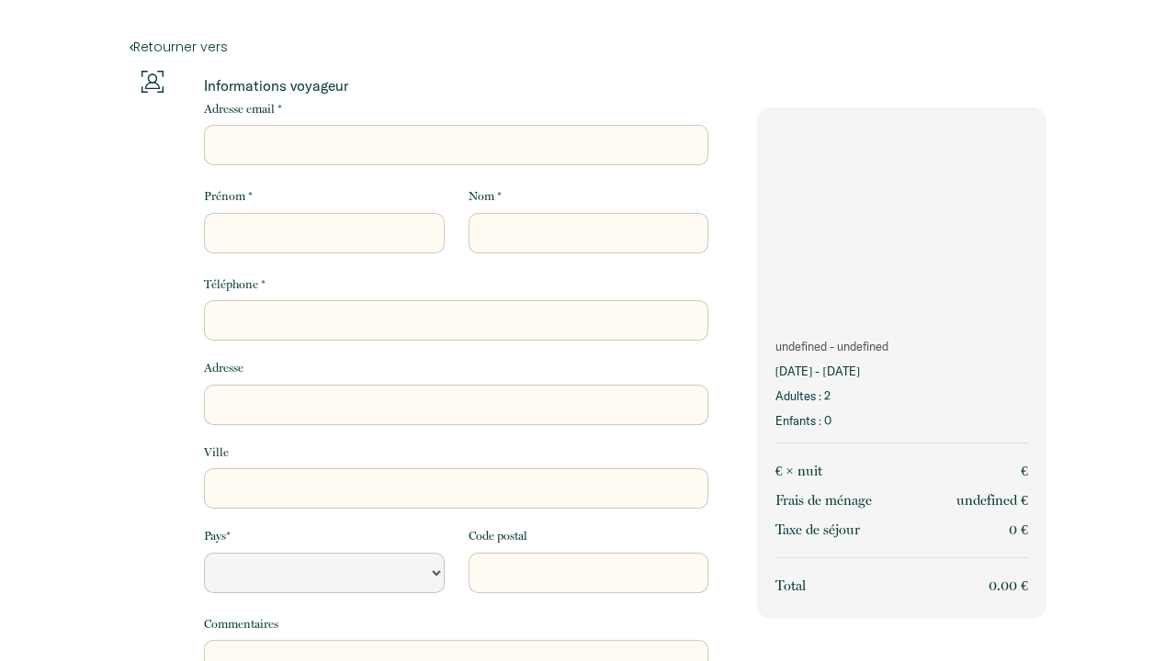
select select "Default select example"
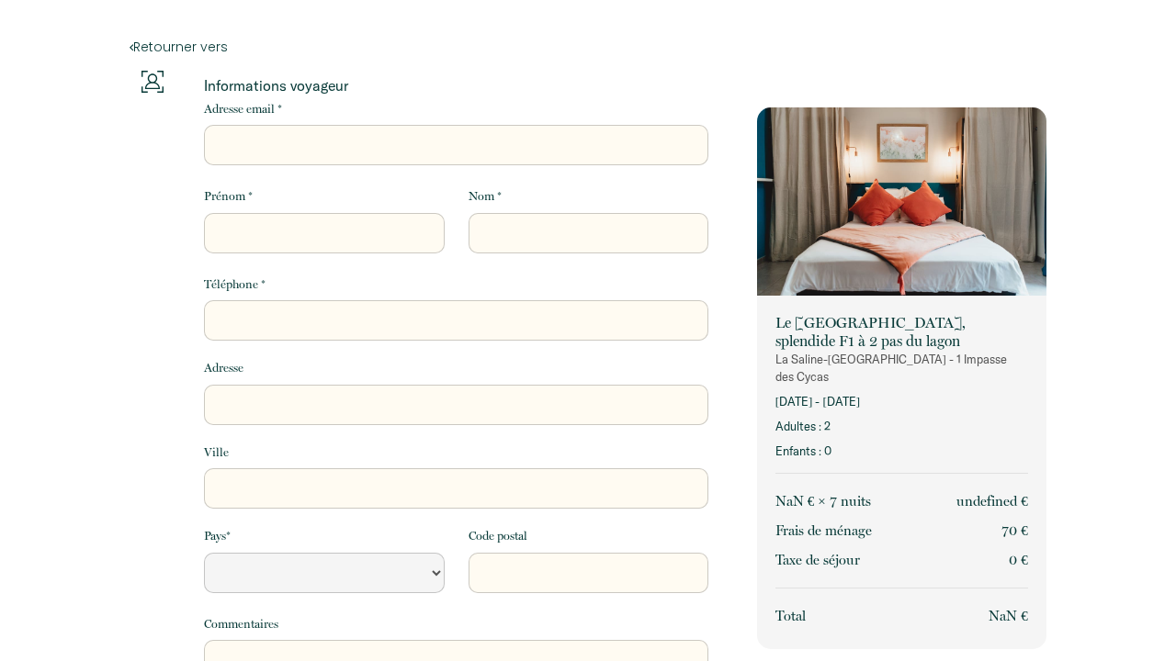
select select "Default select example"
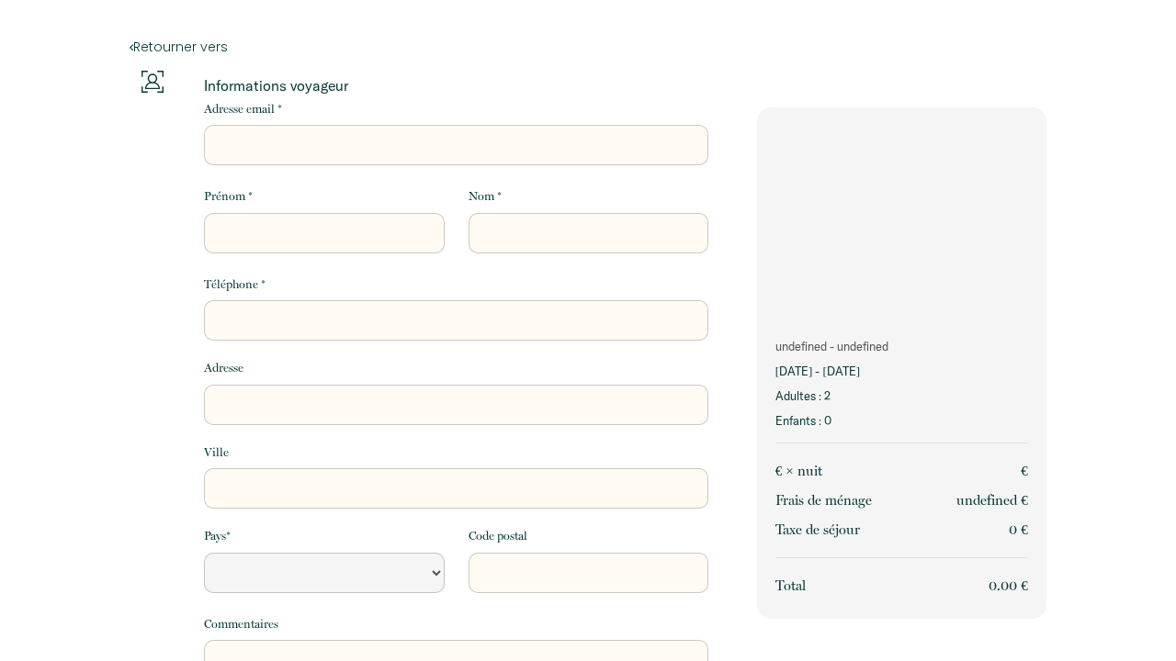
select select "Default select example"
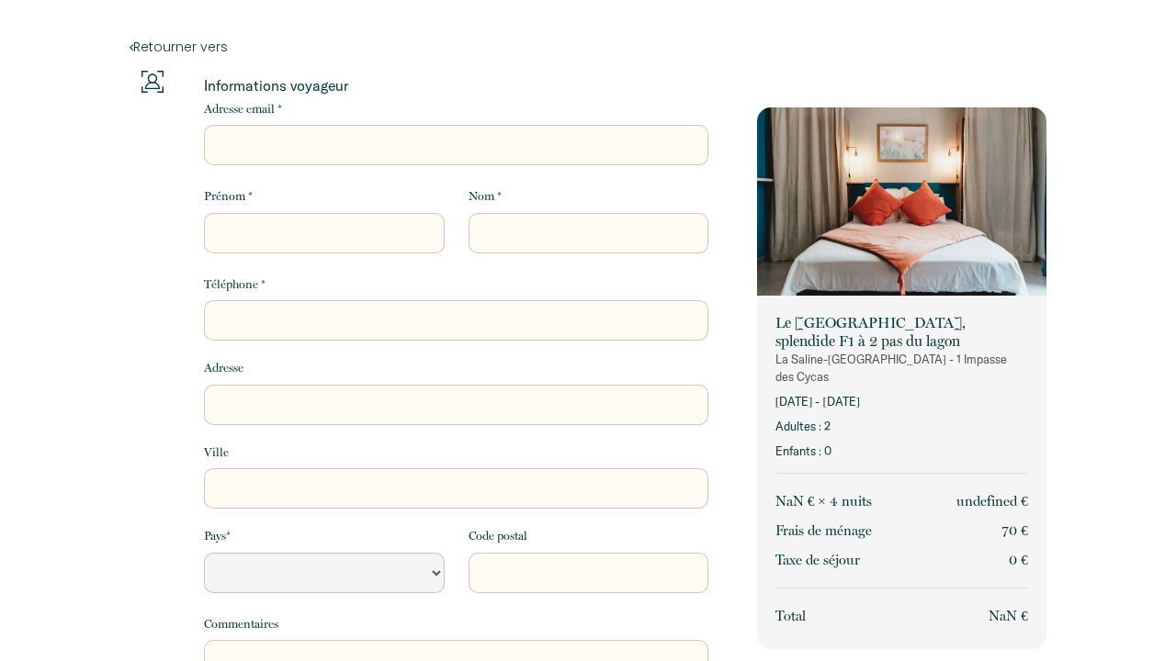
select select "Default select example"
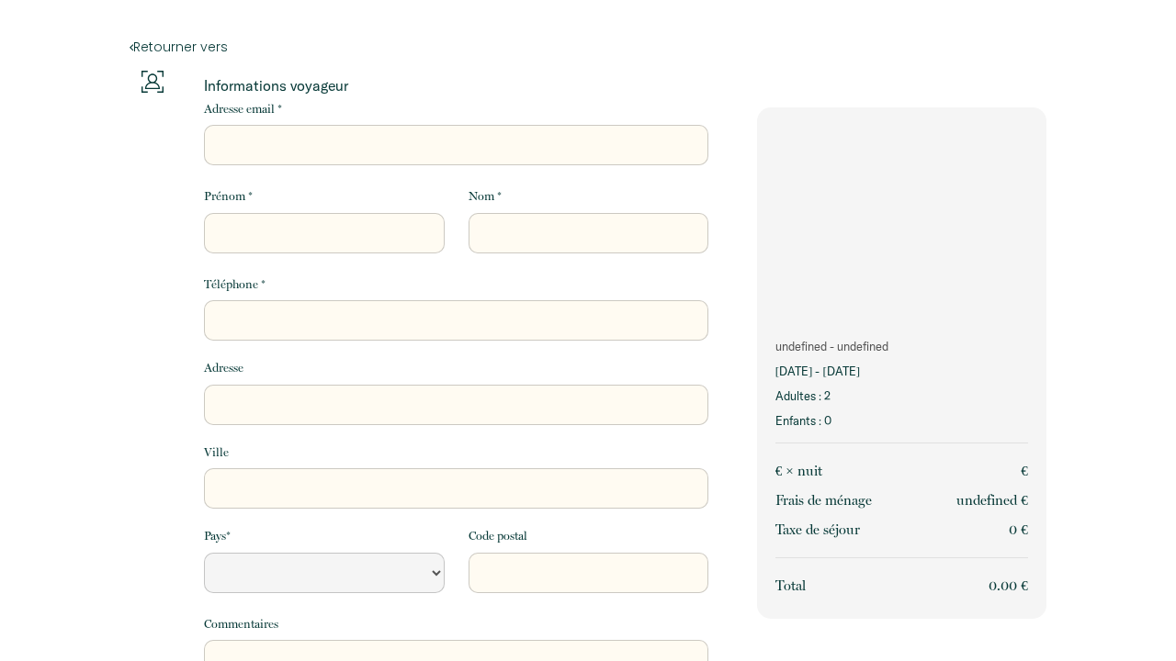
select select "Default select example"
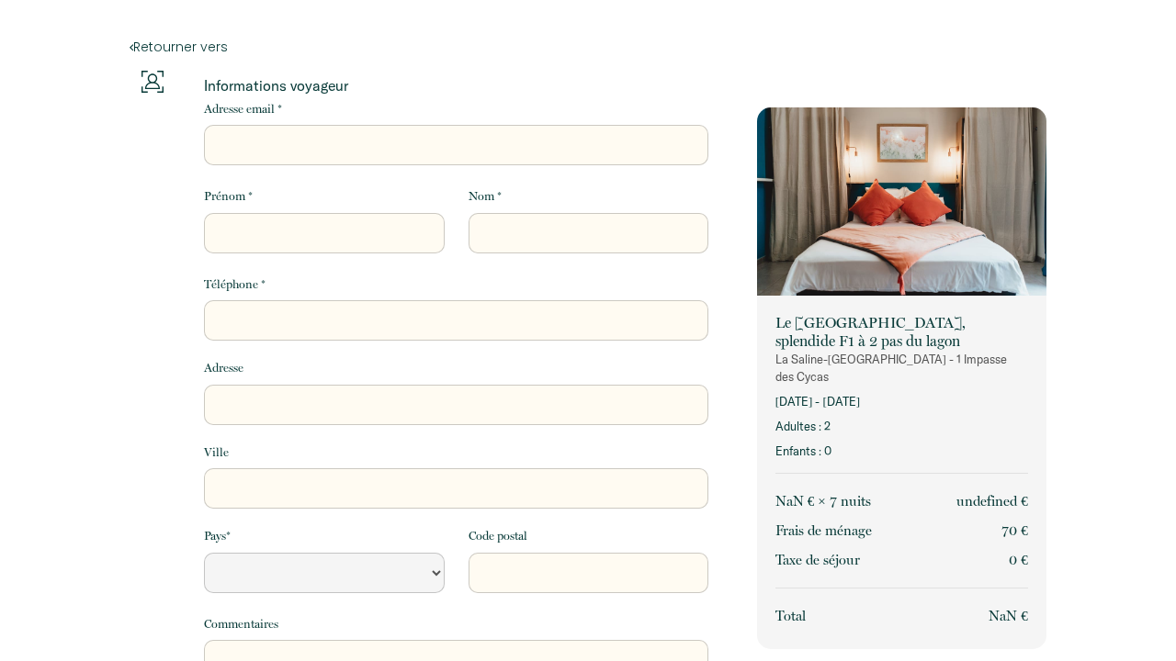
select select "Default select example"
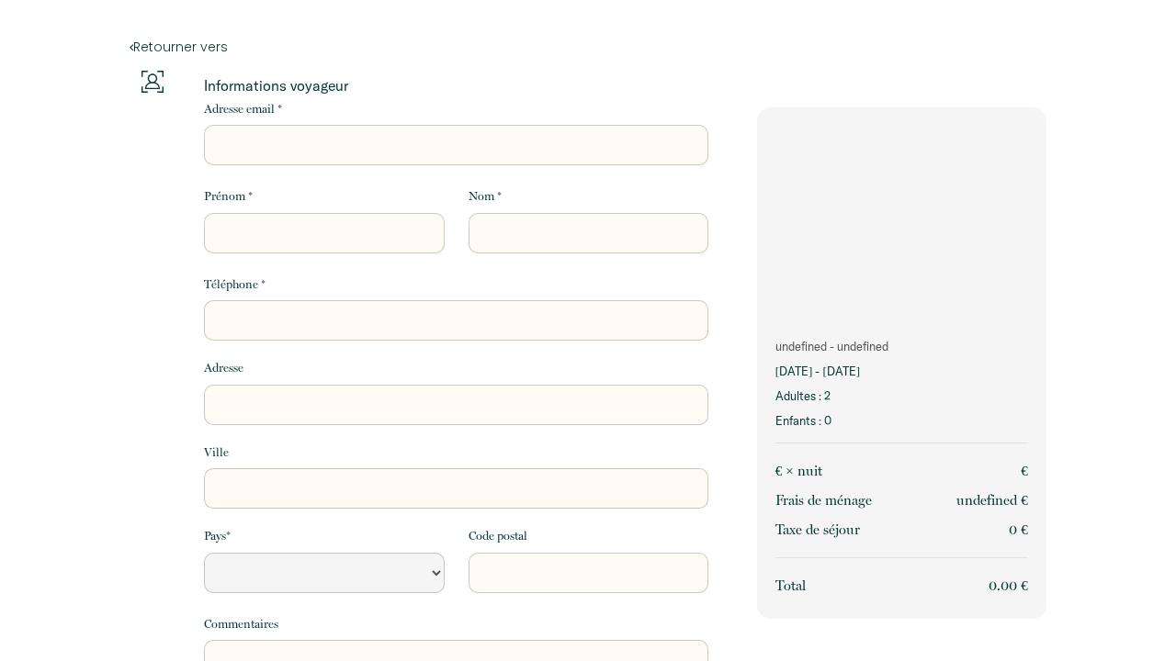
select select "Default select example"
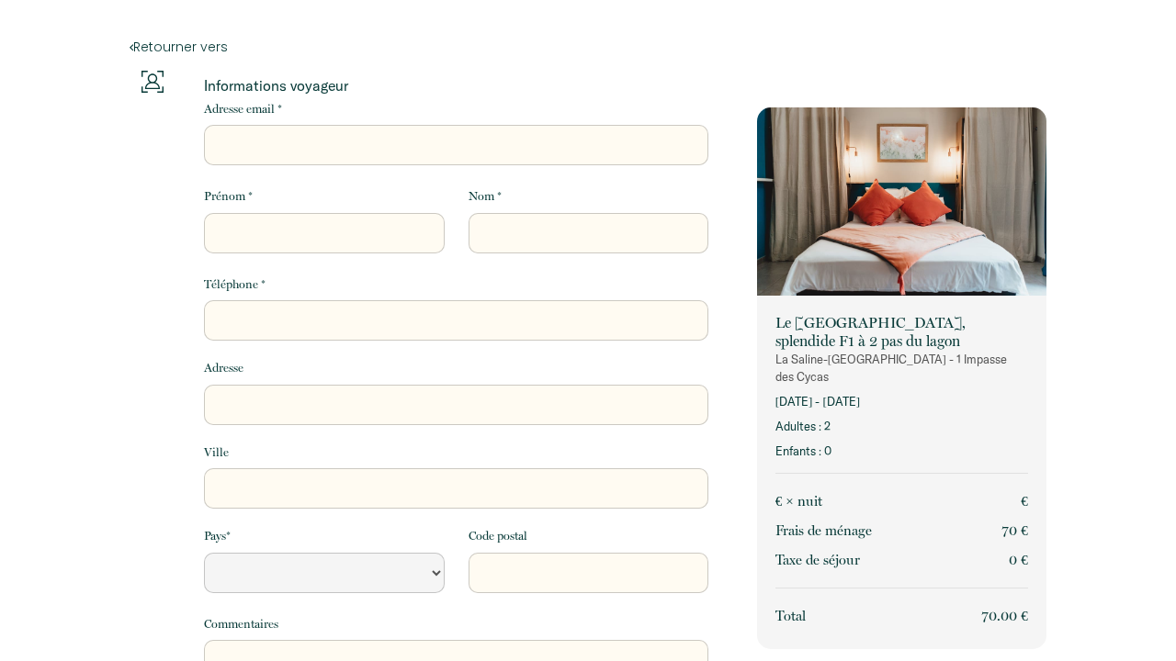
select select "Default select example"
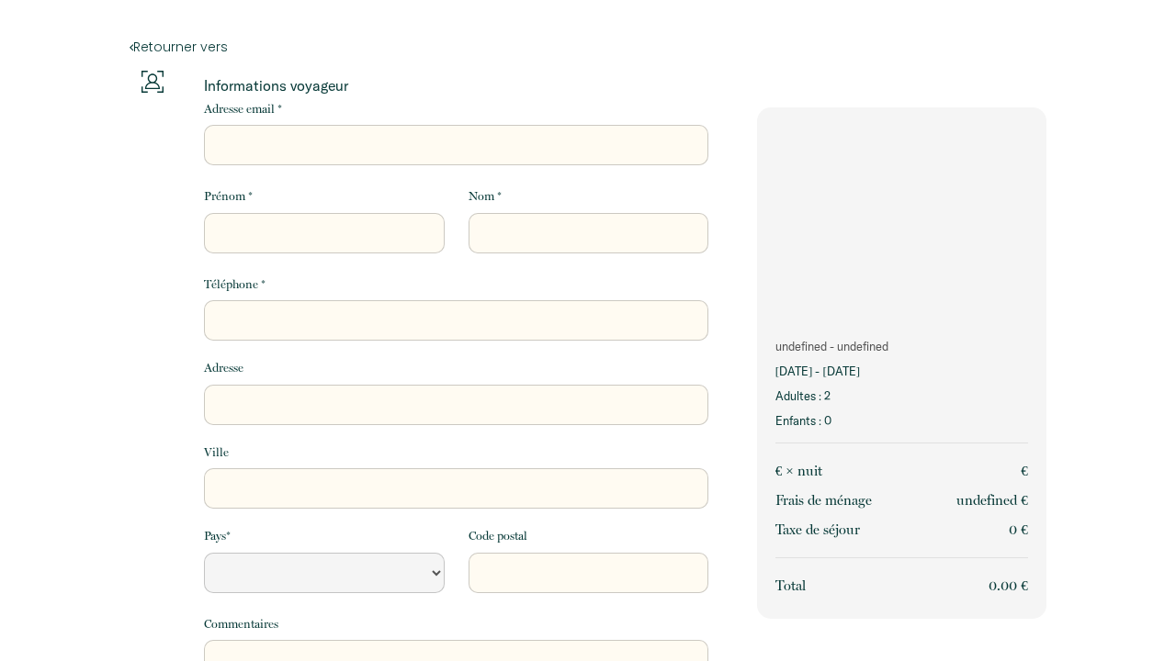
select select "Default select example"
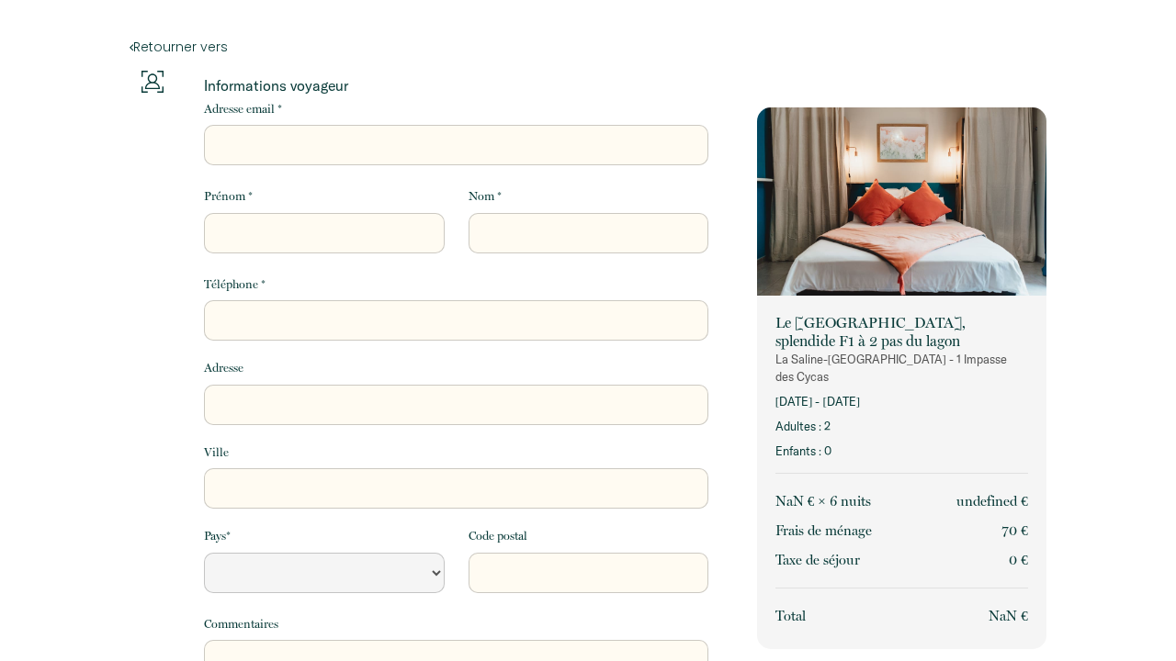
select select "Default select example"
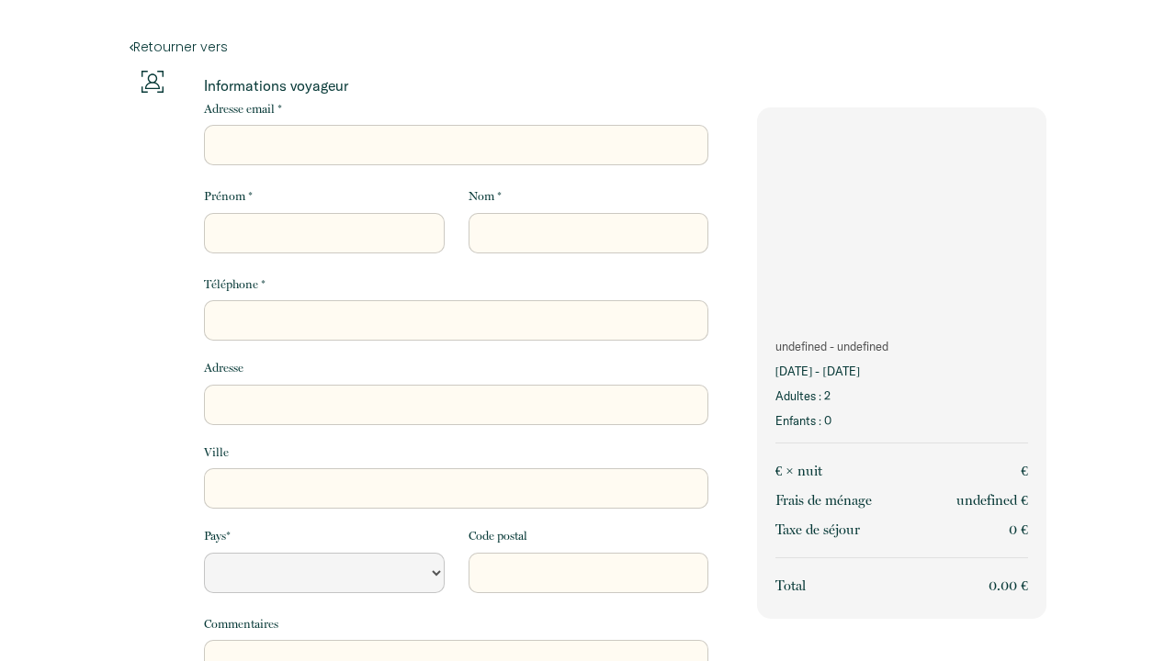
select select "Default select example"
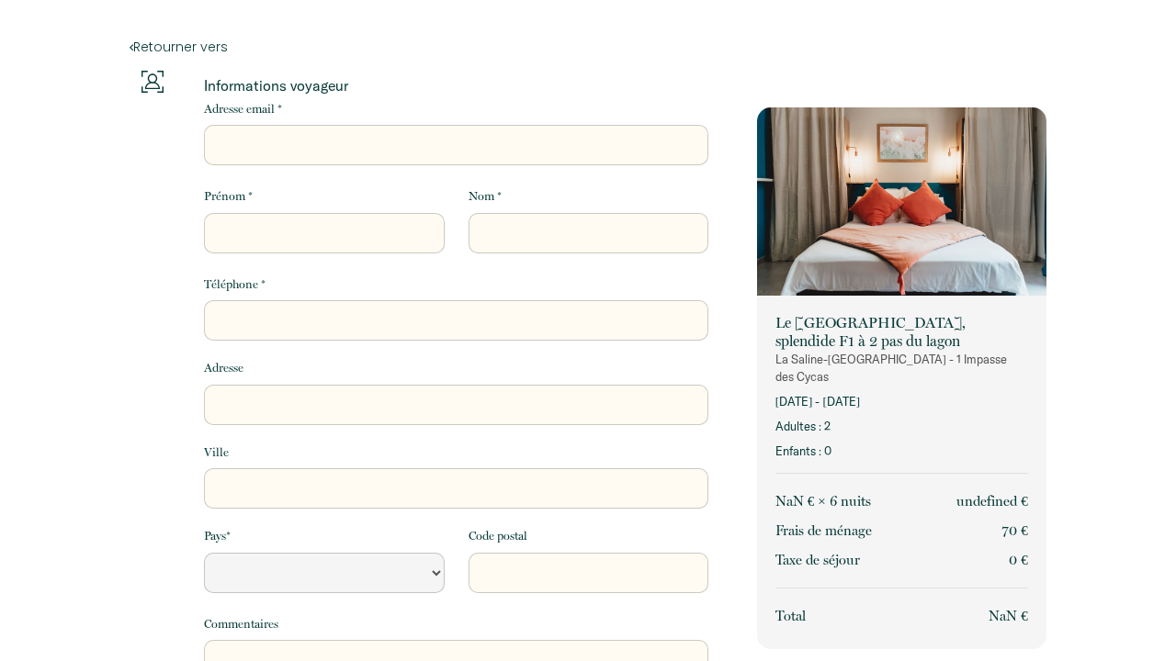
select select "Default select example"
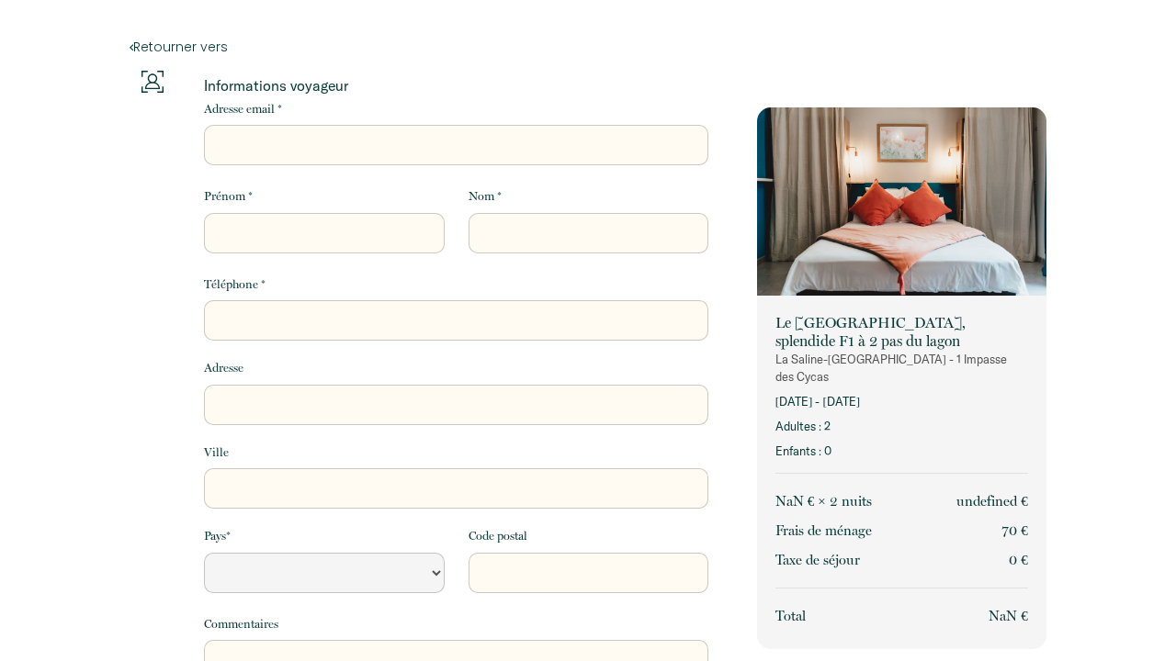
select select "Default select example"
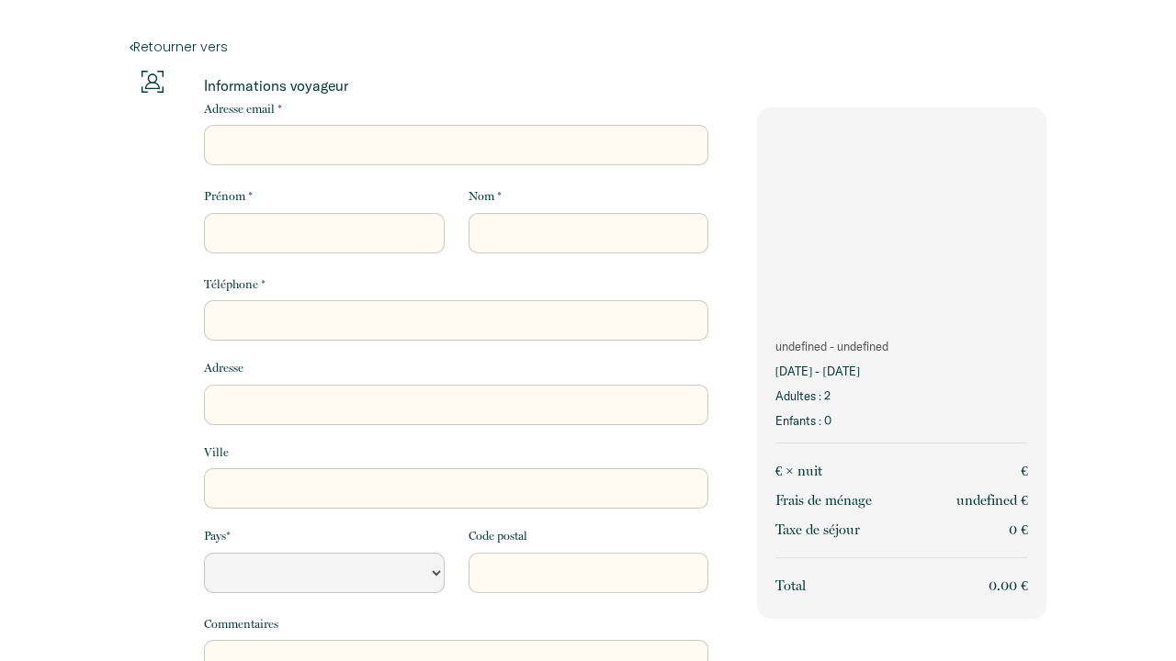
select select "Default select example"
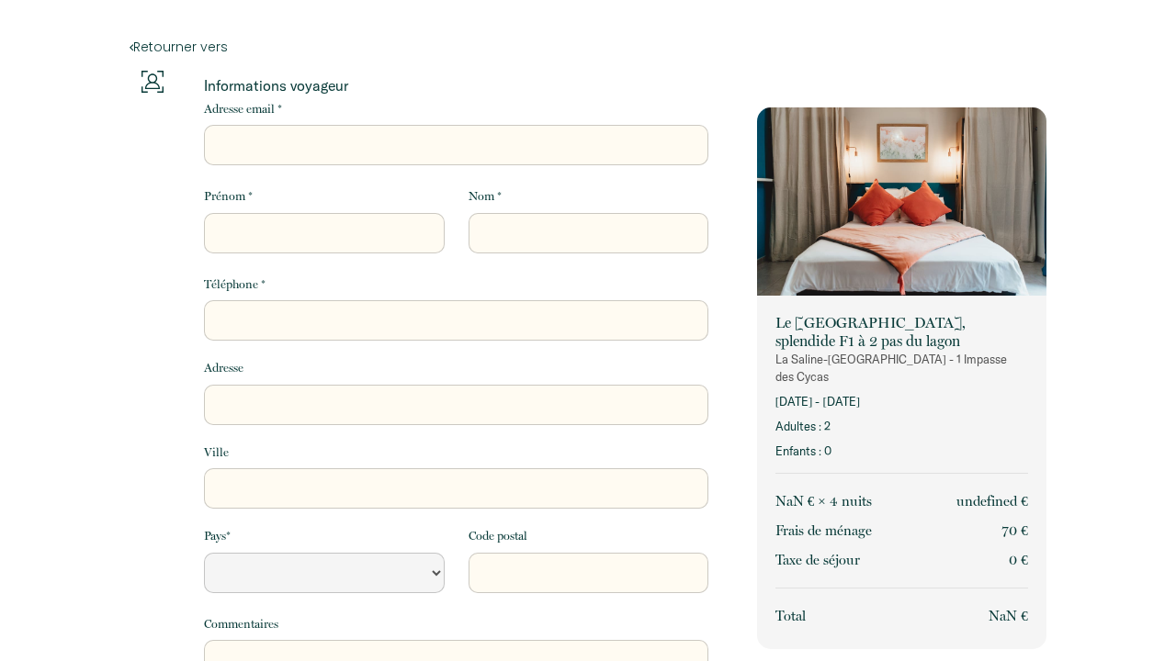
select select "Default select example"
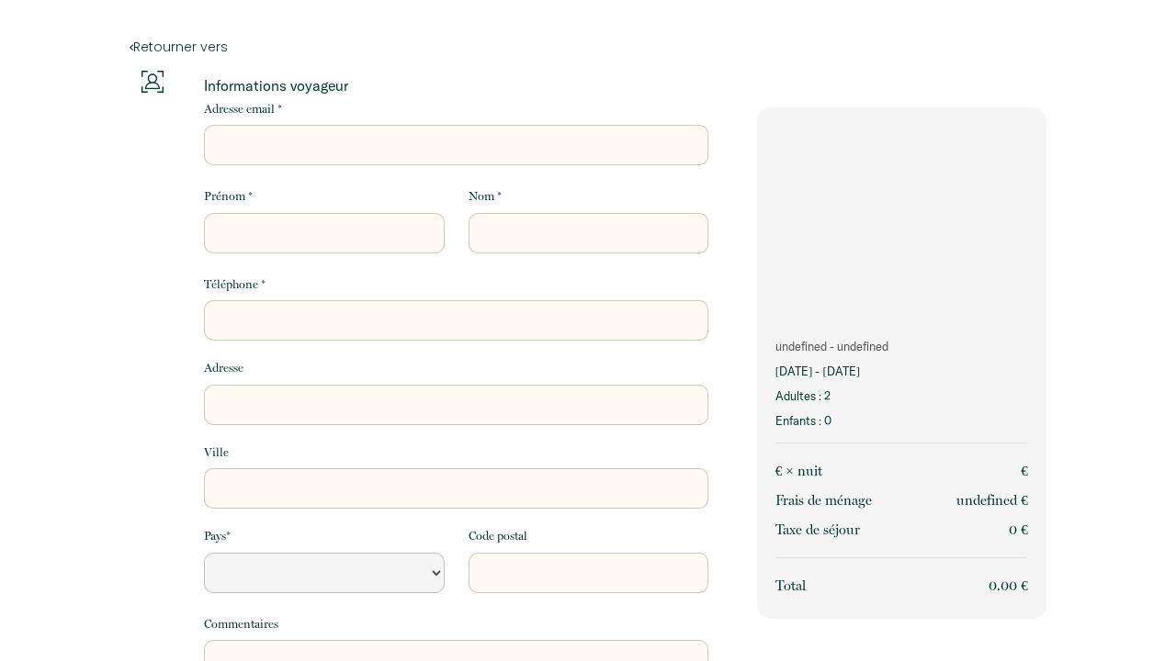
select select "Default select example"
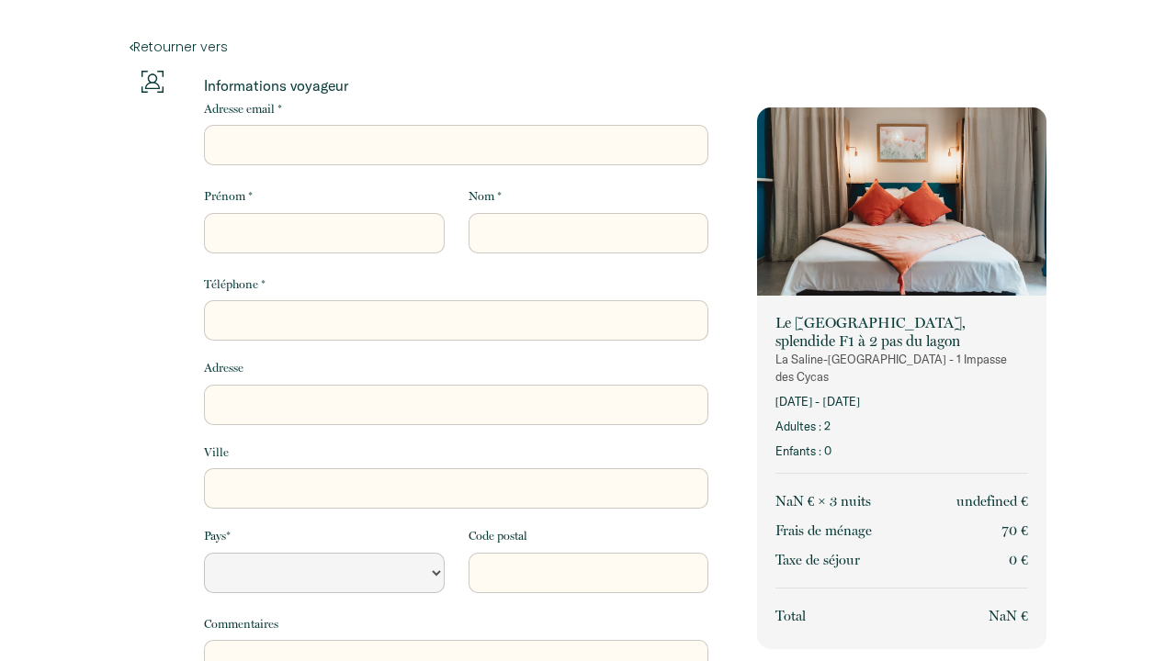
select select "Default select example"
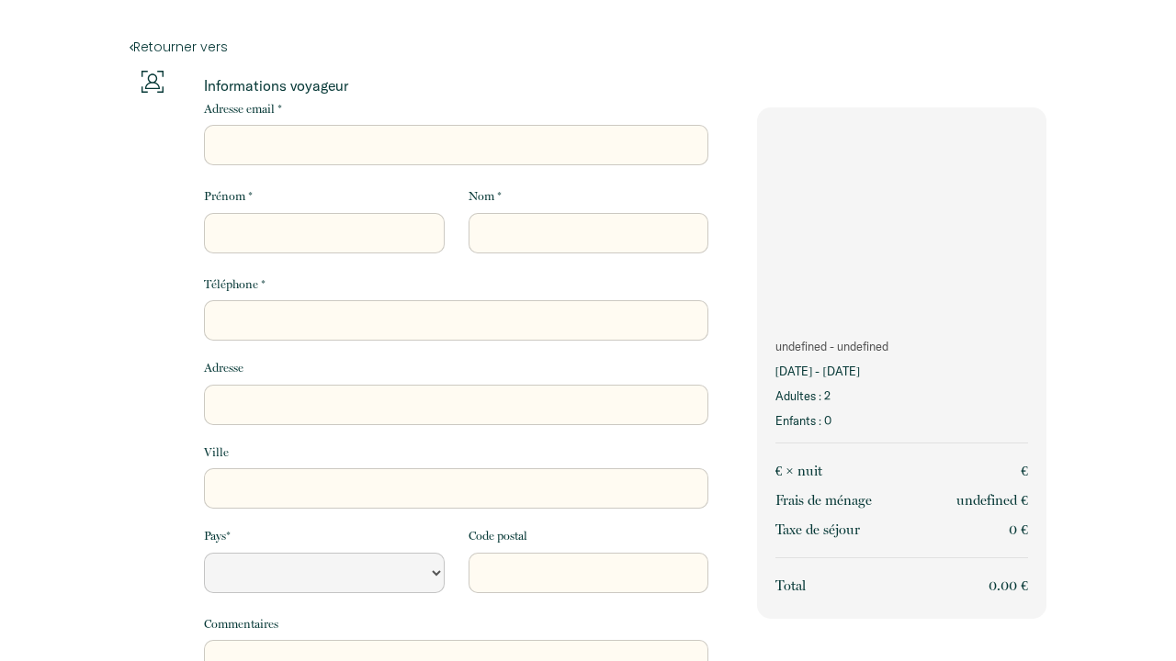
select select "Default select example"
